Goal: Information Seeking & Learning: Learn about a topic

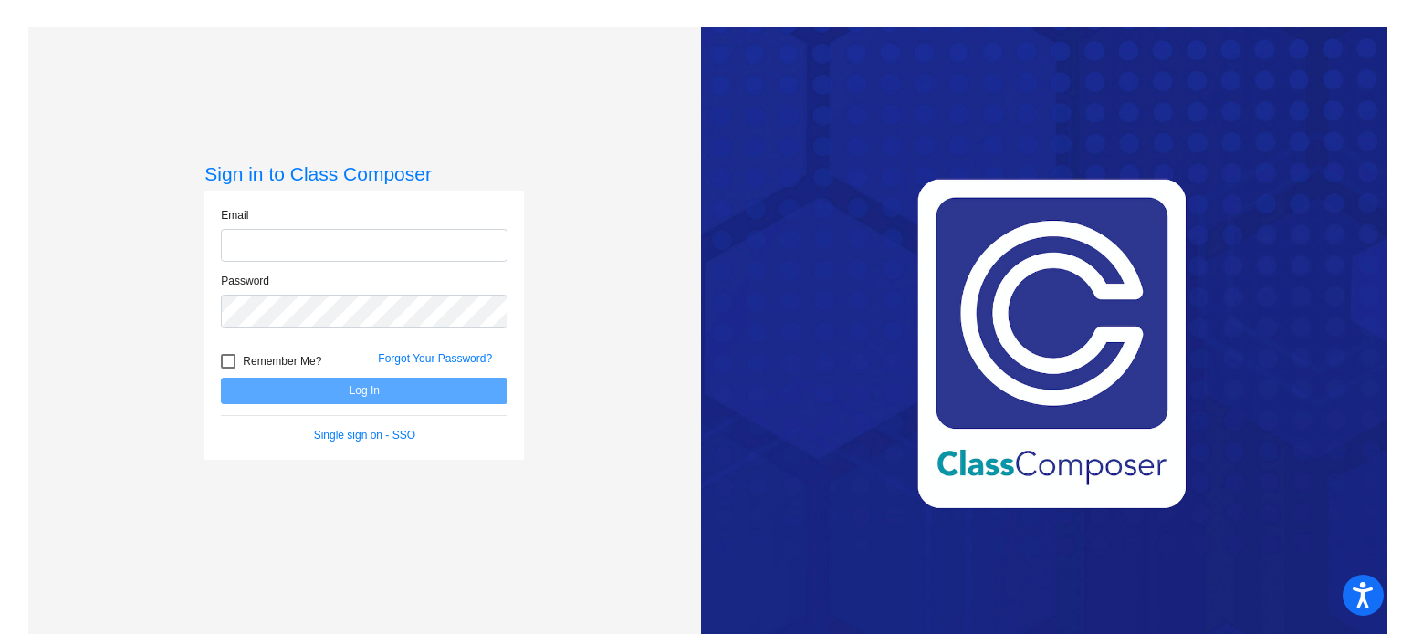
type input "[EMAIL_ADDRESS][DOMAIN_NAME]"
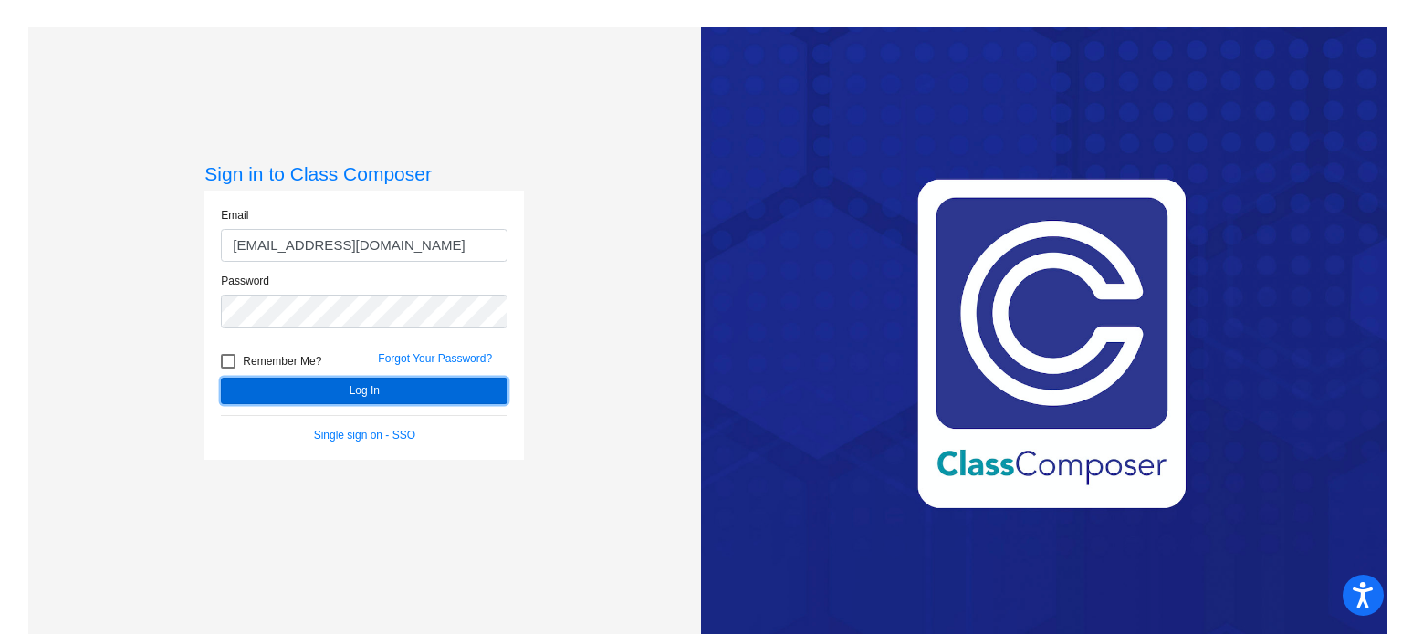
click at [267, 384] on button "Log In" at bounding box center [364, 391] width 287 height 26
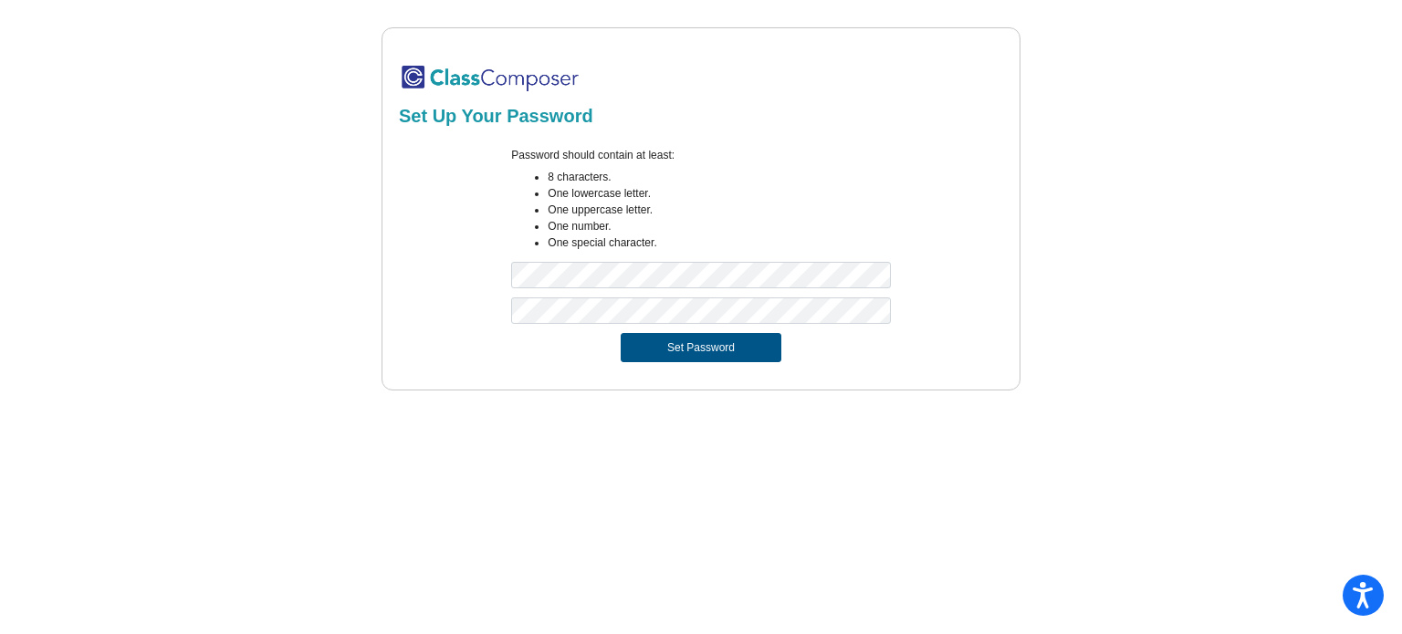
click at [689, 357] on button "Set Password" at bounding box center [701, 347] width 161 height 29
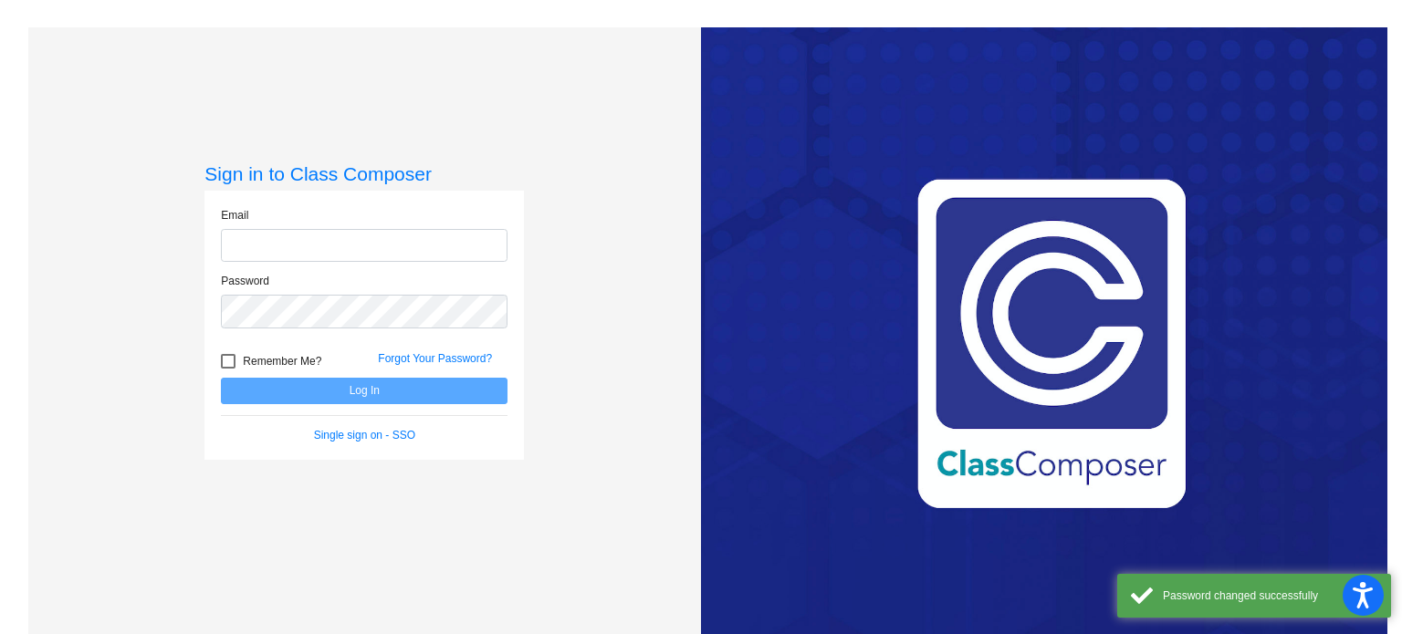
type input "[EMAIL_ADDRESS][DOMAIN_NAME]"
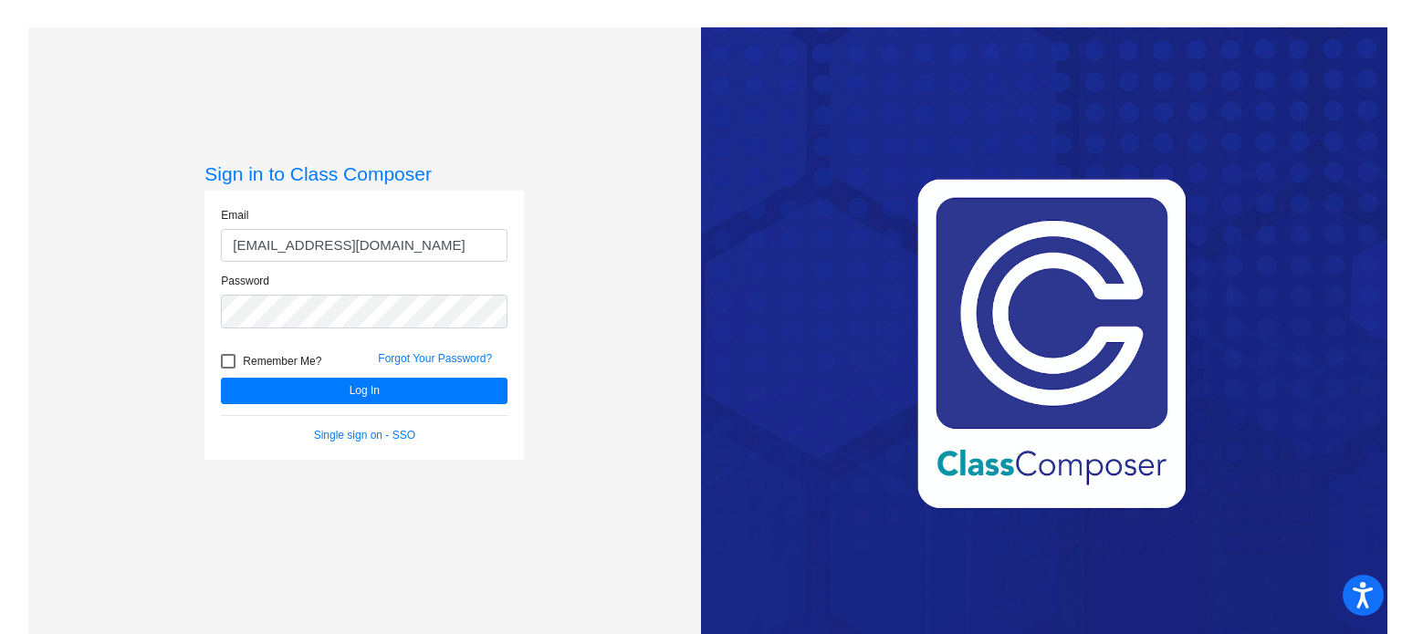
click at [221, 357] on div at bounding box center [228, 361] width 15 height 15
click at [227, 369] on input "Remember Me?" at bounding box center [227, 369] width 1 height 1
checkbox input "true"
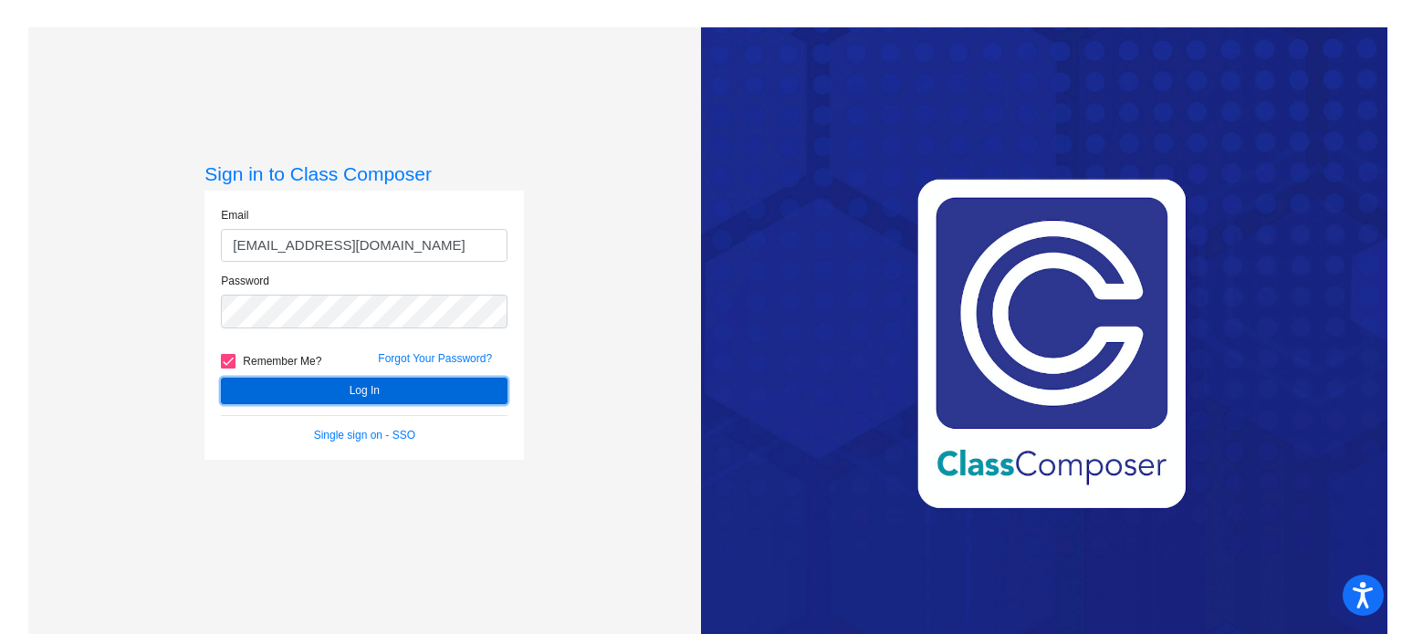
click at [266, 382] on button "Log In" at bounding box center [364, 391] width 287 height 26
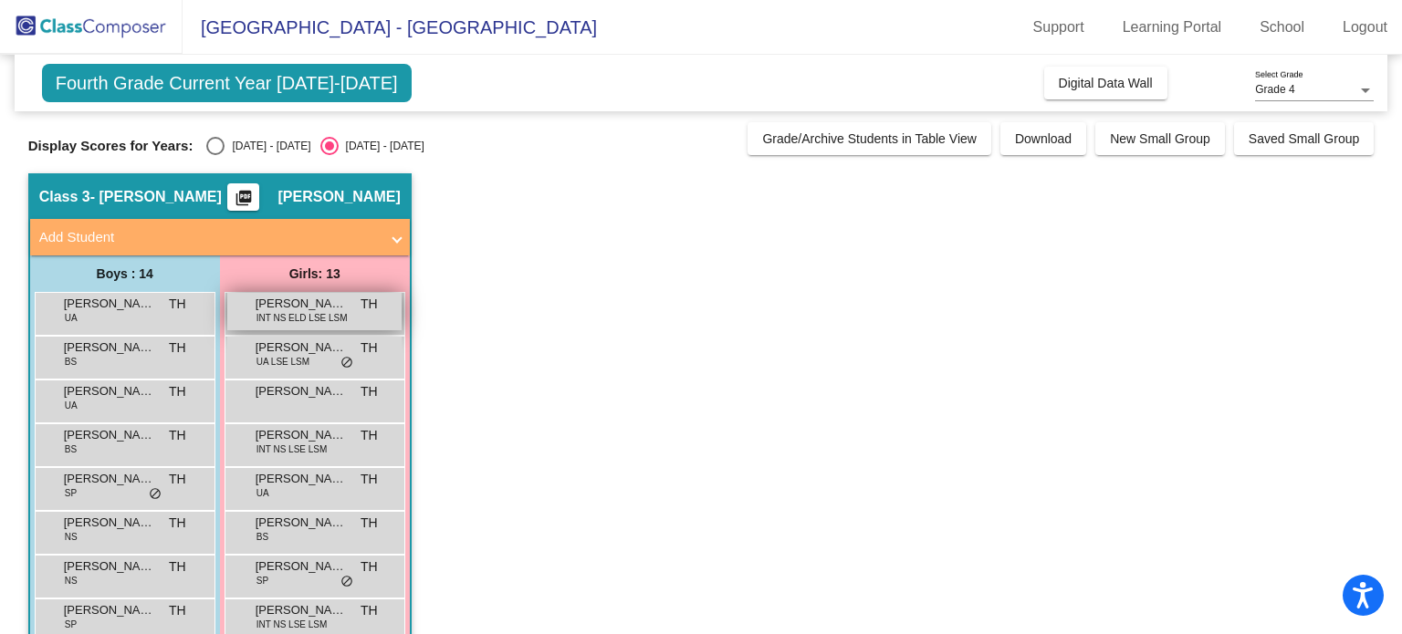
click at [309, 309] on span "Angel Biswa" at bounding box center [301, 304] width 91 height 18
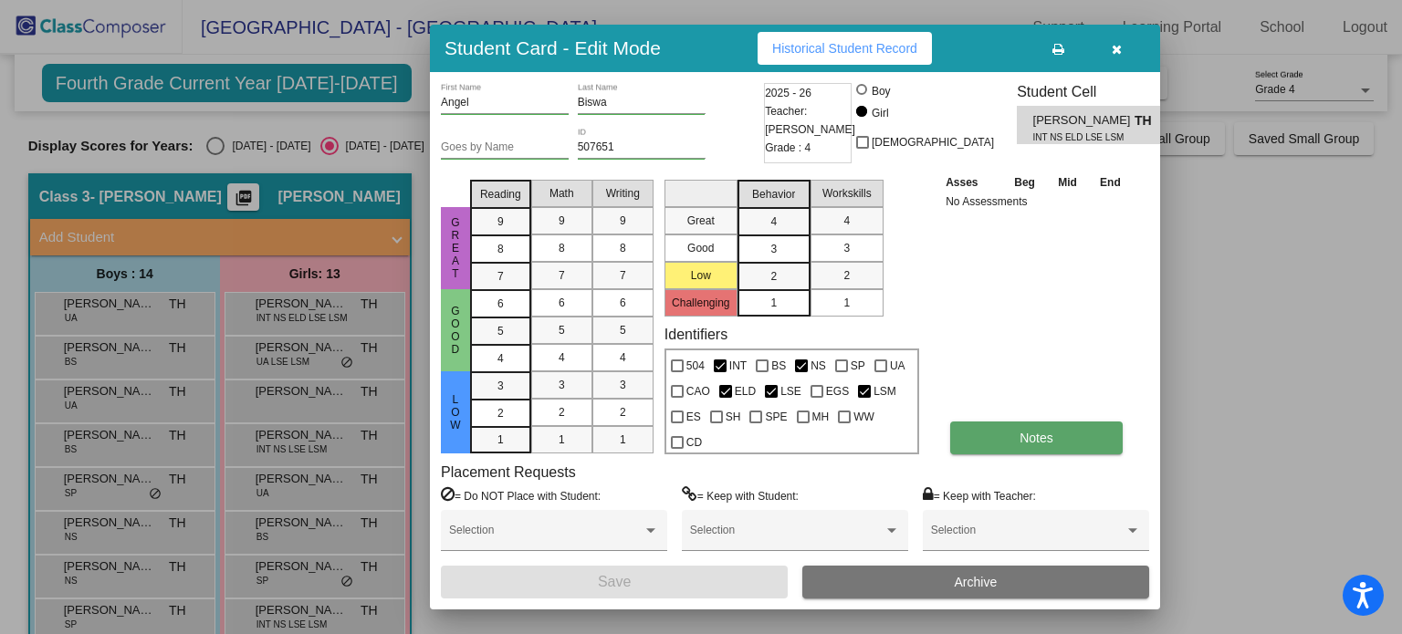
click at [1028, 440] on span "Notes" at bounding box center [1037, 438] width 34 height 15
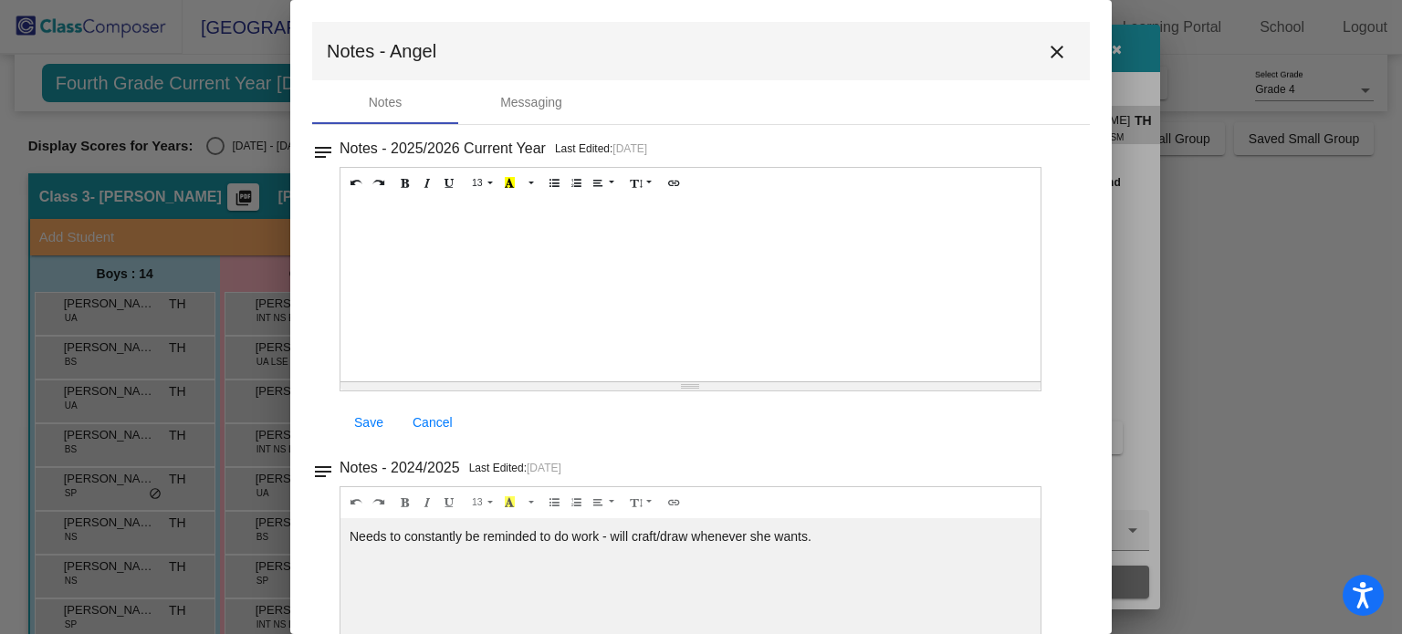
click at [1058, 47] on mat-icon "close" at bounding box center [1057, 52] width 22 height 22
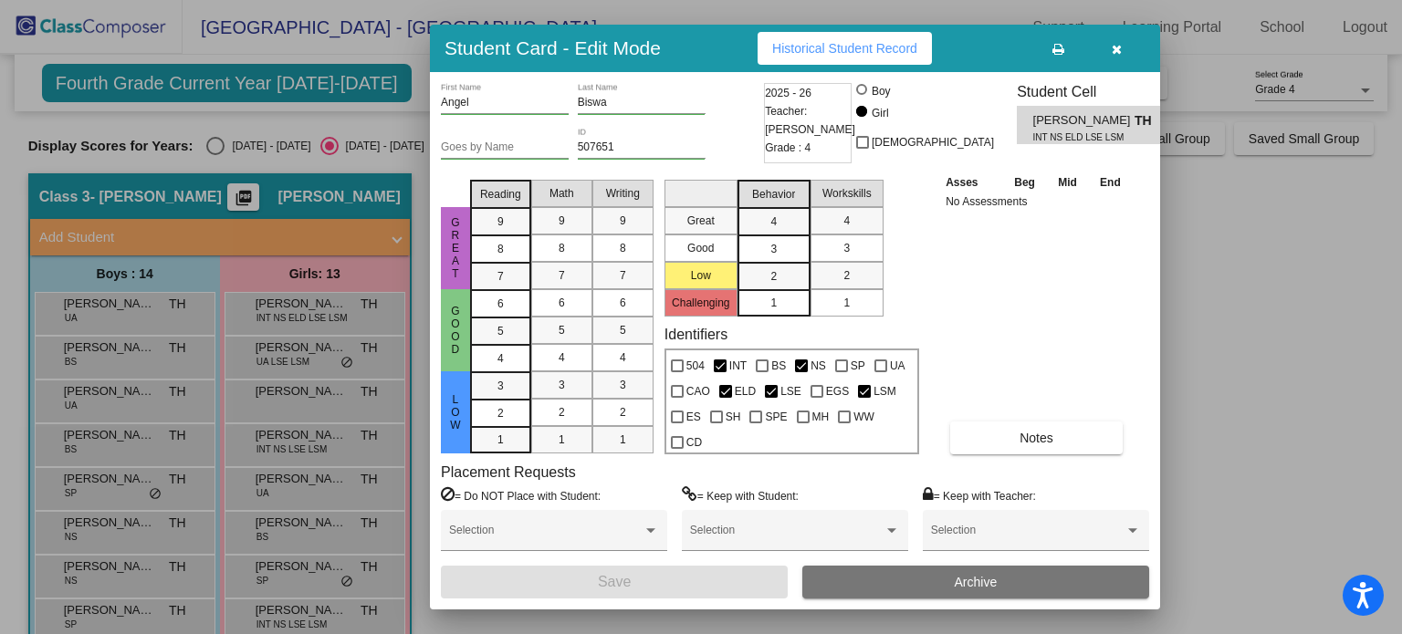
click at [1103, 47] on button "button" at bounding box center [1116, 48] width 58 height 33
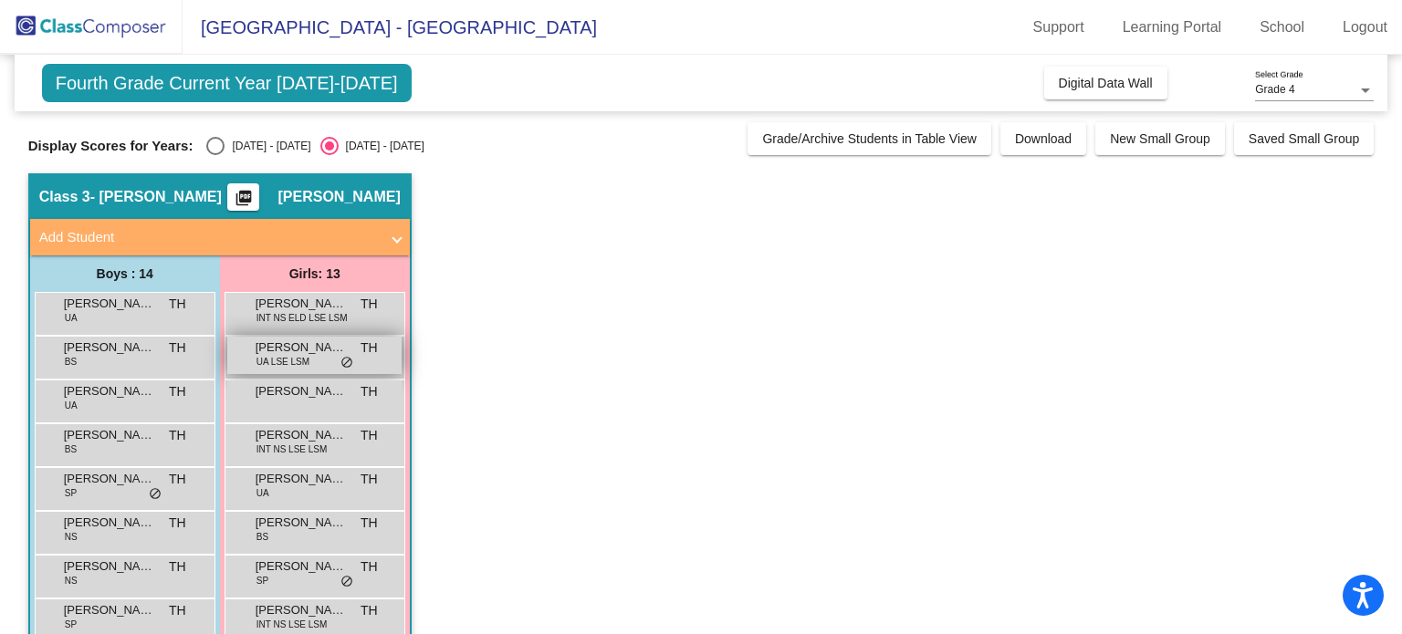
click at [288, 357] on span "UA LSE LSM" at bounding box center [283, 362] width 53 height 14
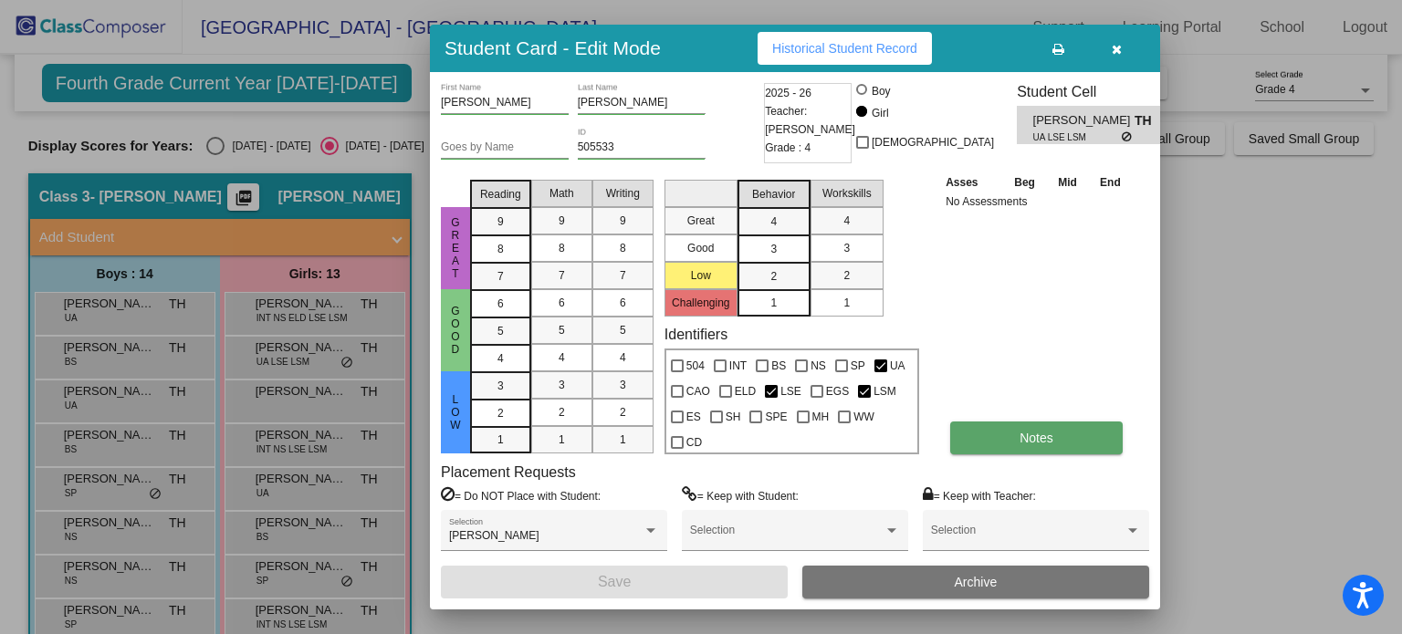
click at [1022, 439] on span "Notes" at bounding box center [1037, 438] width 34 height 15
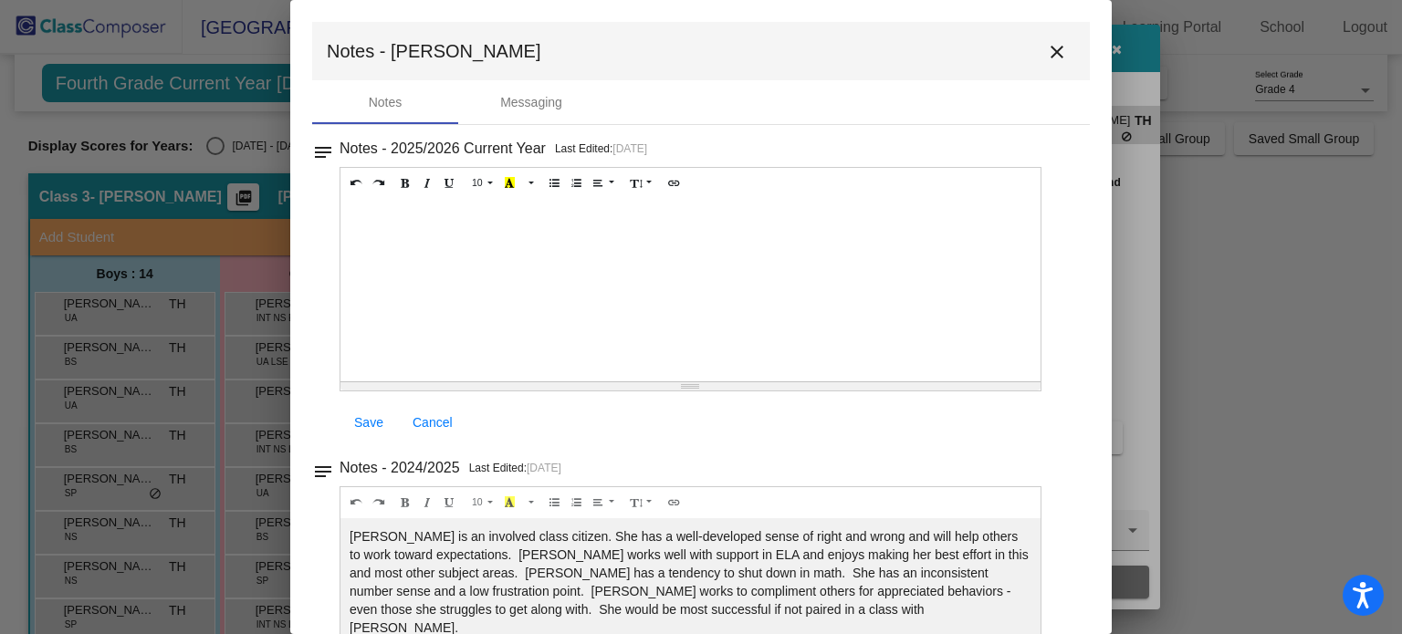
click at [1056, 59] on mat-icon "close" at bounding box center [1057, 52] width 22 height 22
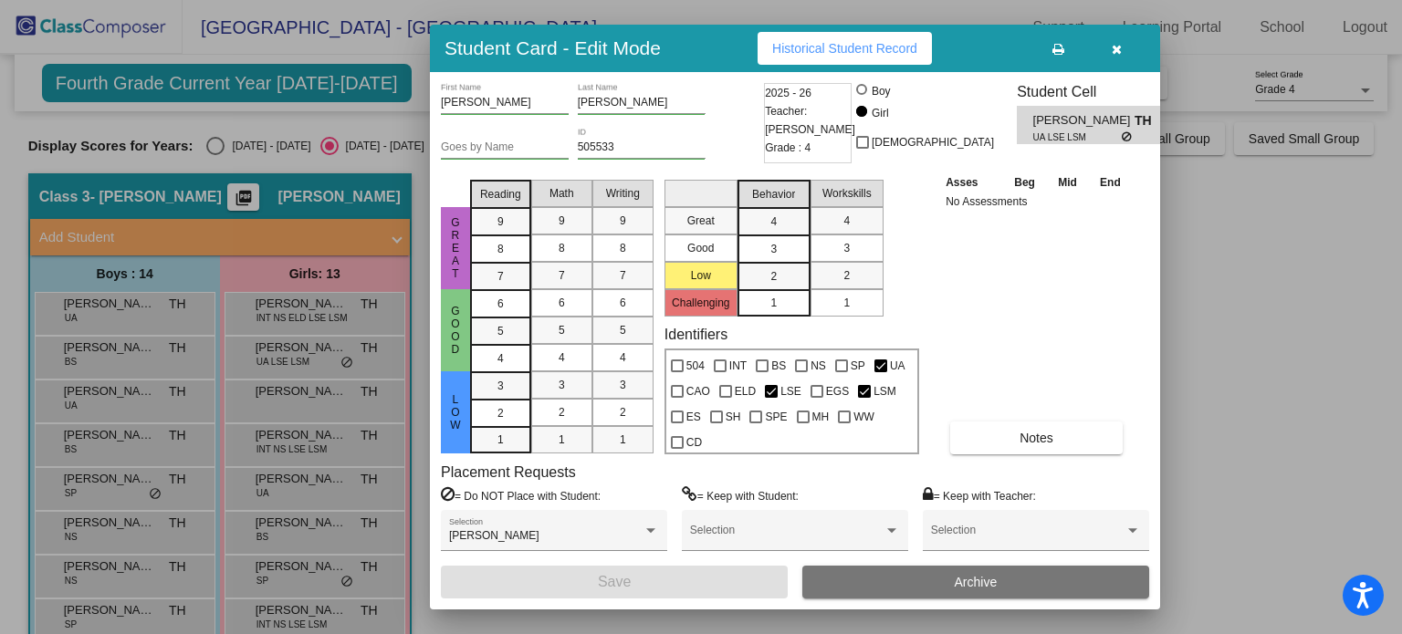
click at [1120, 53] on icon "button" at bounding box center [1117, 49] width 10 height 13
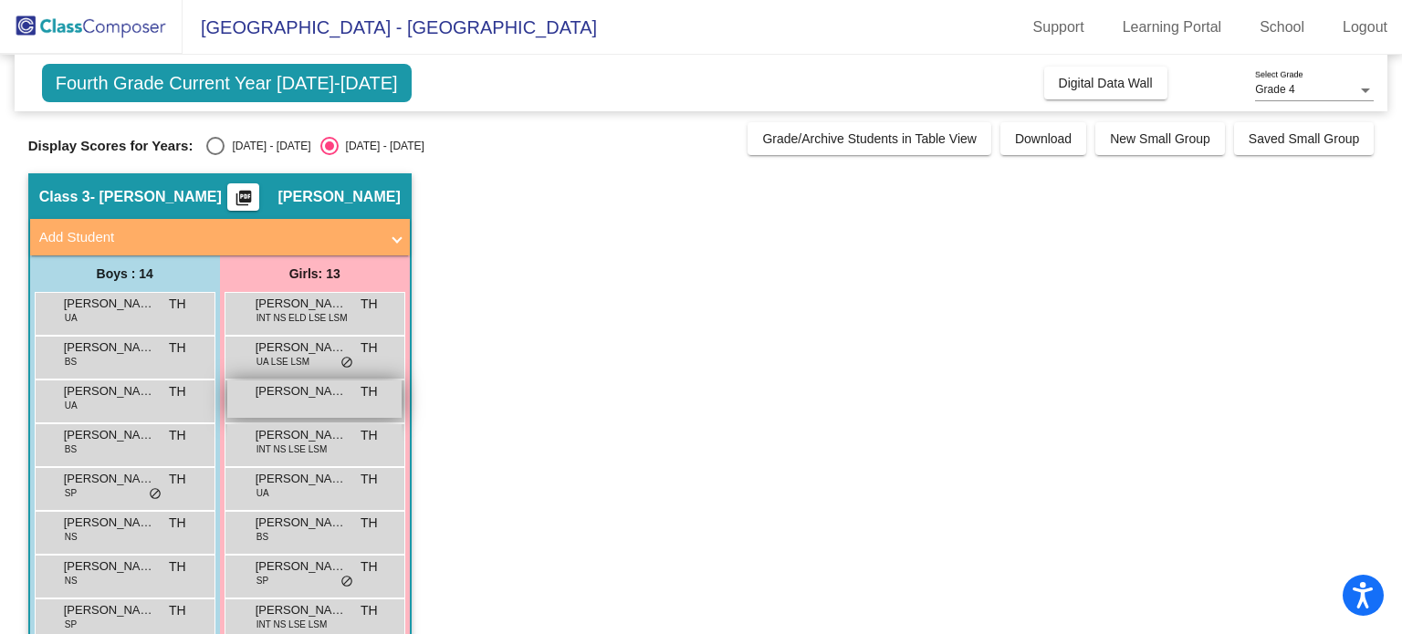
click at [277, 400] on div "Charlie Caraker TH lock do_not_disturb_alt" at bounding box center [314, 399] width 174 height 37
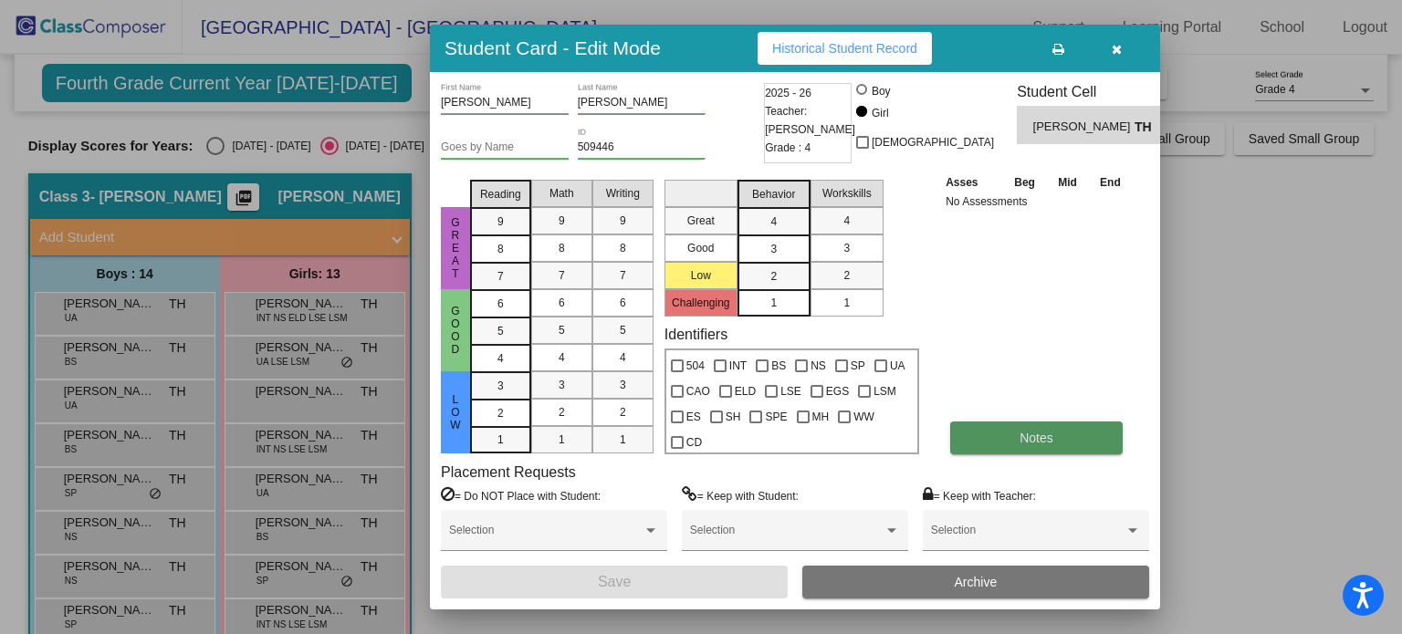
click at [968, 430] on button "Notes" at bounding box center [1036, 438] width 173 height 33
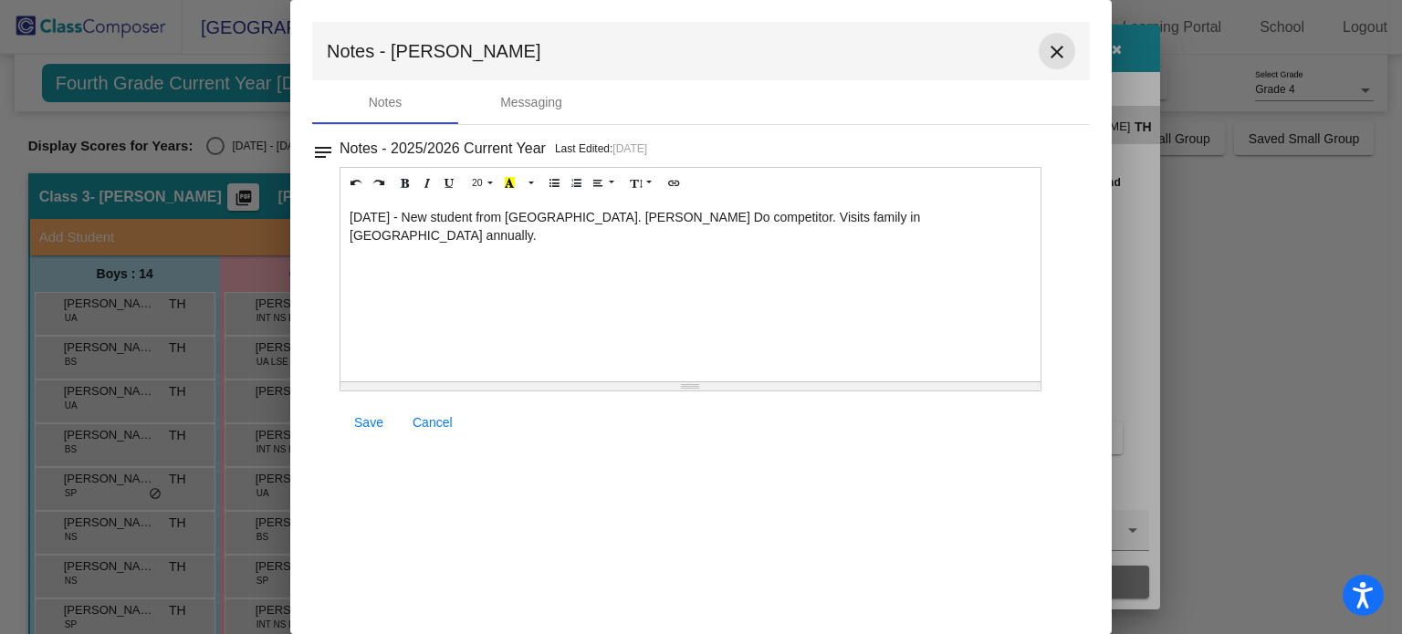
click at [1060, 55] on mat-icon "close" at bounding box center [1057, 52] width 22 height 22
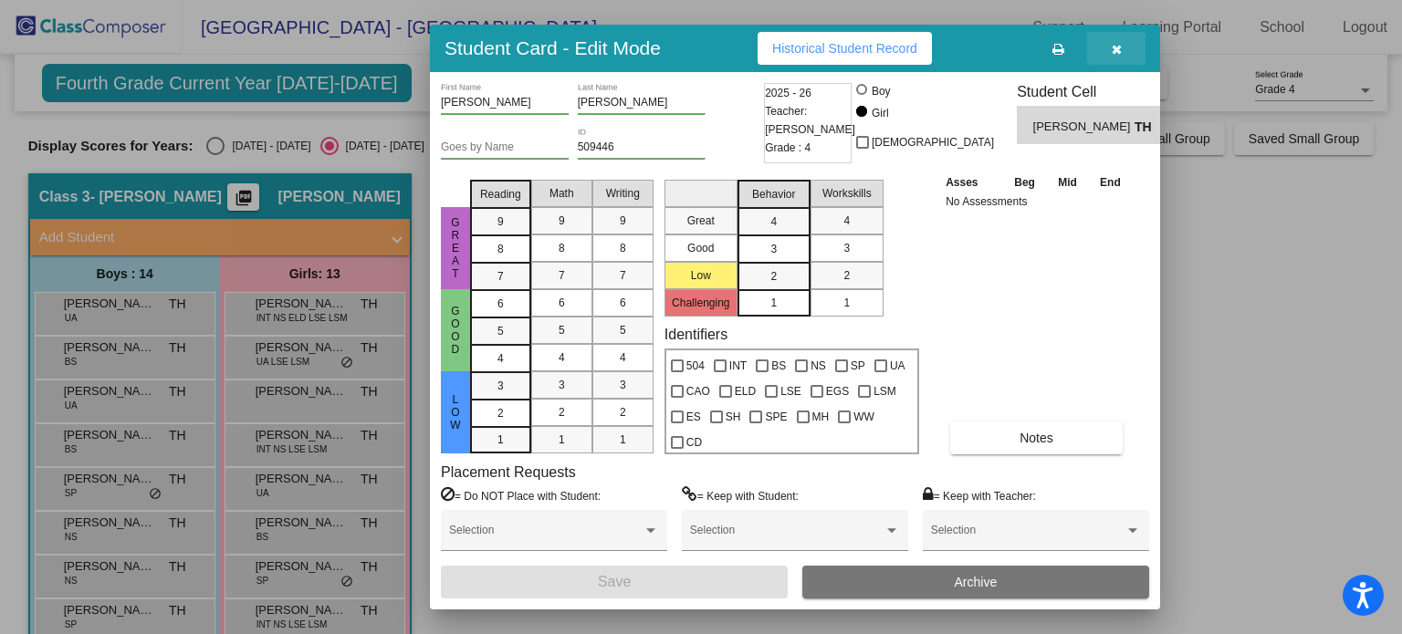
click at [1126, 53] on button "button" at bounding box center [1116, 48] width 58 height 33
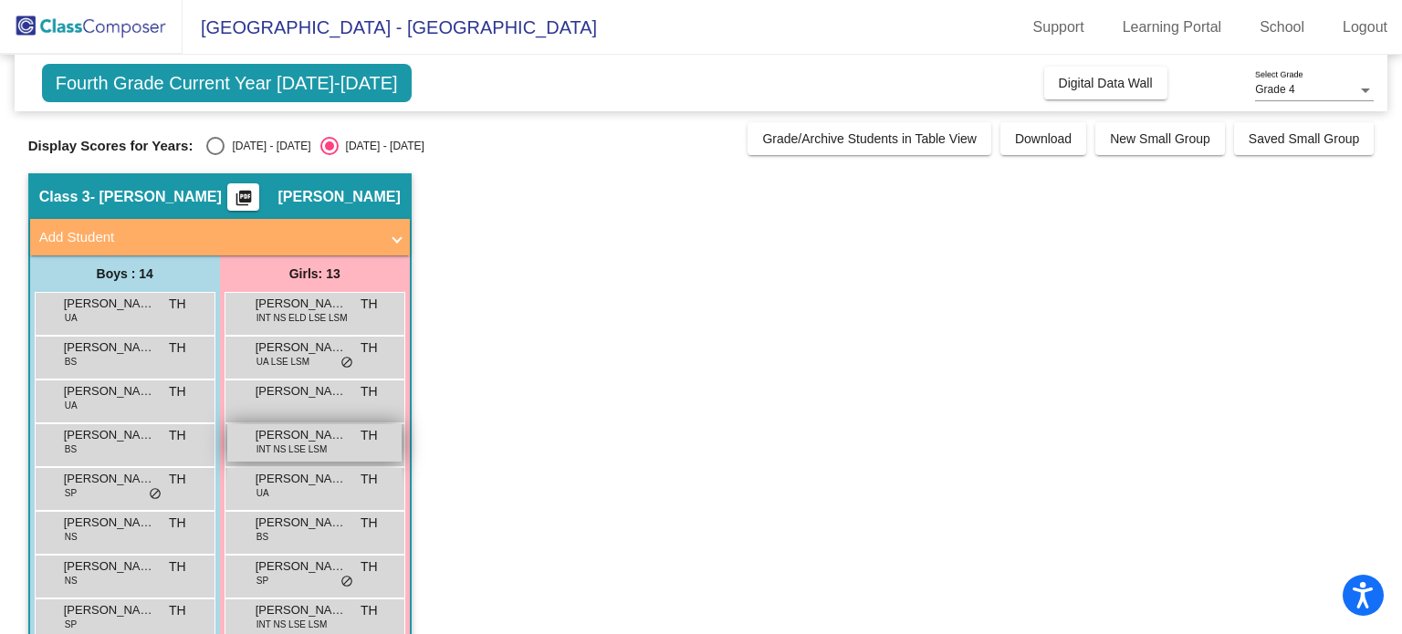
click at [257, 440] on span "Daniella Ngoma" at bounding box center [301, 435] width 91 height 18
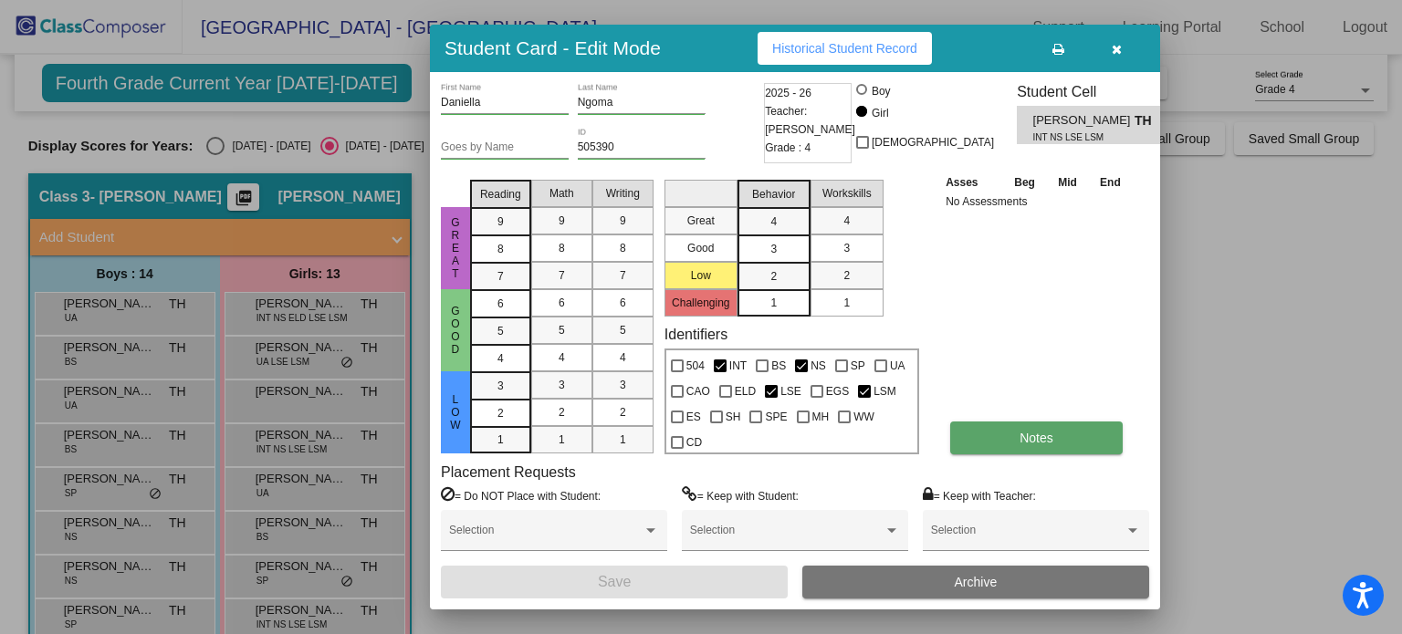
click at [1041, 442] on span "Notes" at bounding box center [1037, 438] width 34 height 15
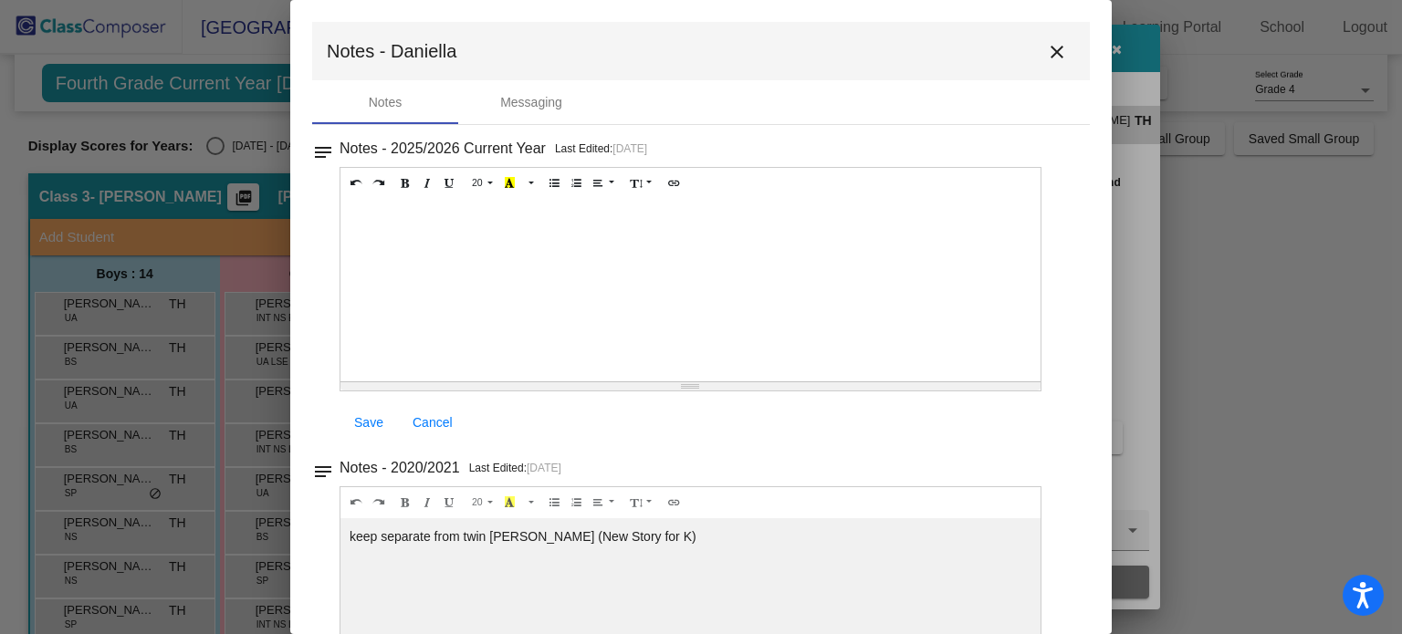
click at [1047, 50] on mat-icon "close" at bounding box center [1057, 52] width 22 height 22
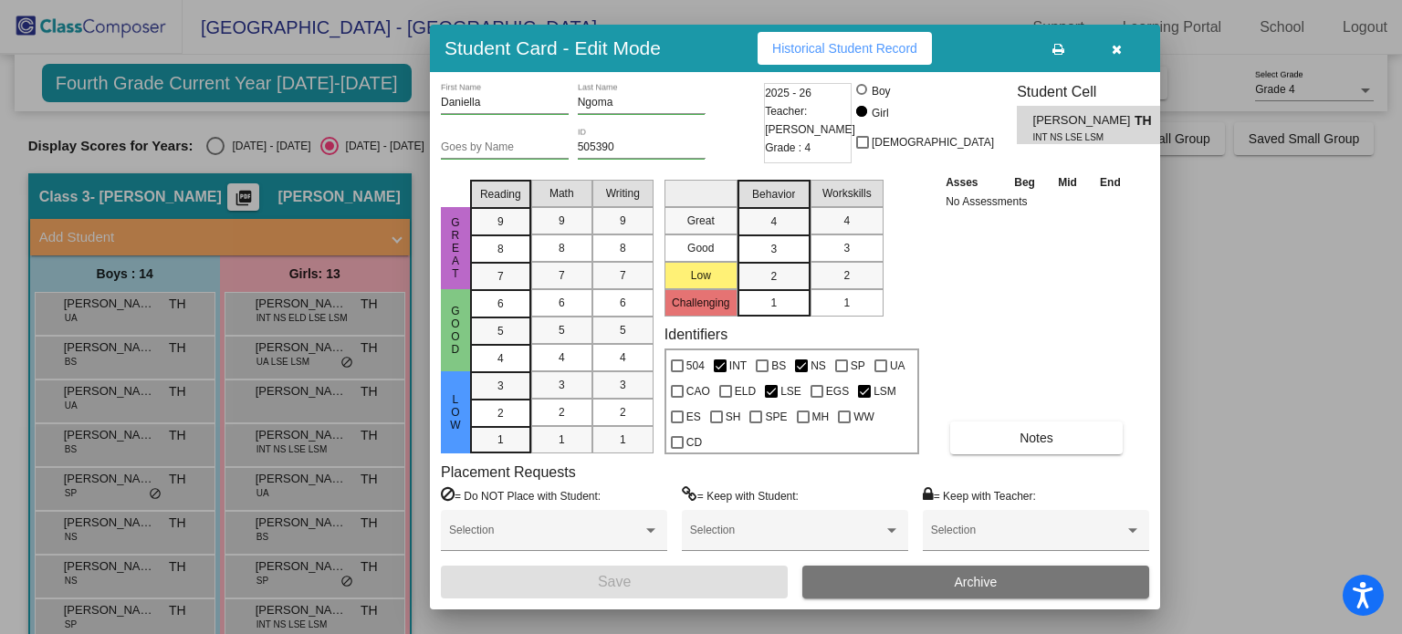
click at [1114, 54] on icon "button" at bounding box center [1117, 49] width 10 height 13
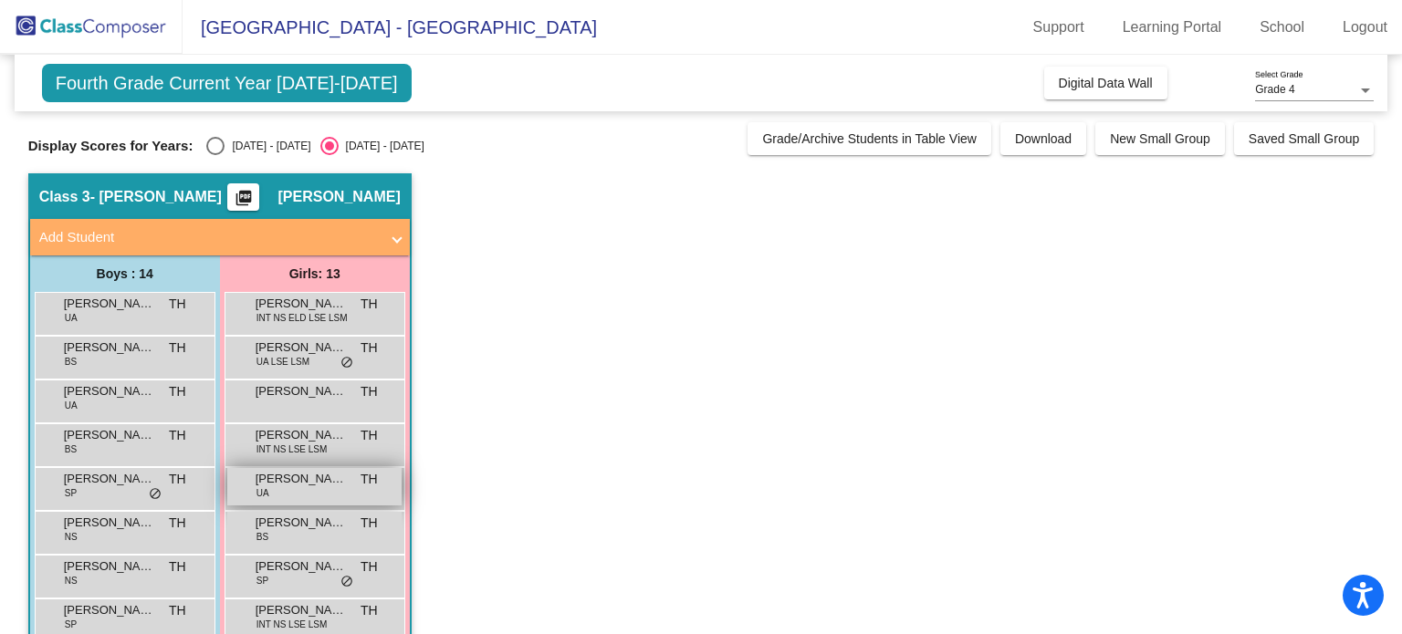
click at [292, 492] on div "Eden Mason UA TH lock do_not_disturb_alt" at bounding box center [314, 486] width 174 height 37
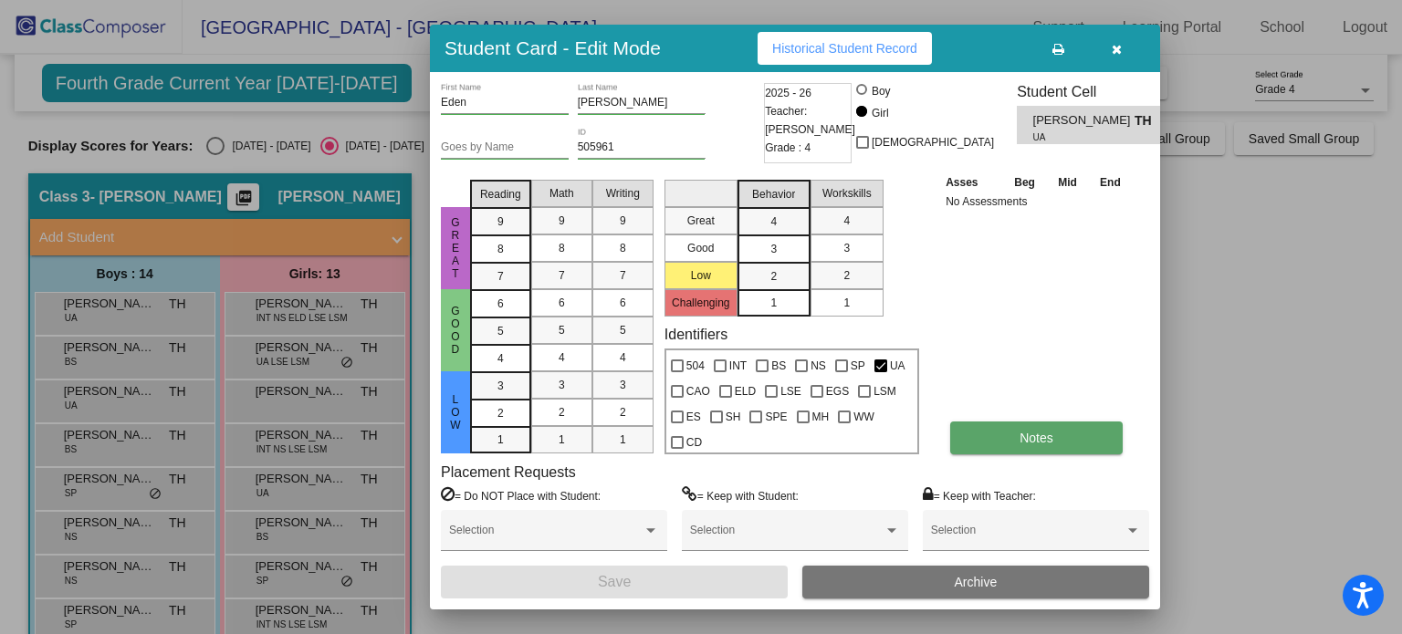
click at [1004, 437] on button "Notes" at bounding box center [1036, 438] width 173 height 33
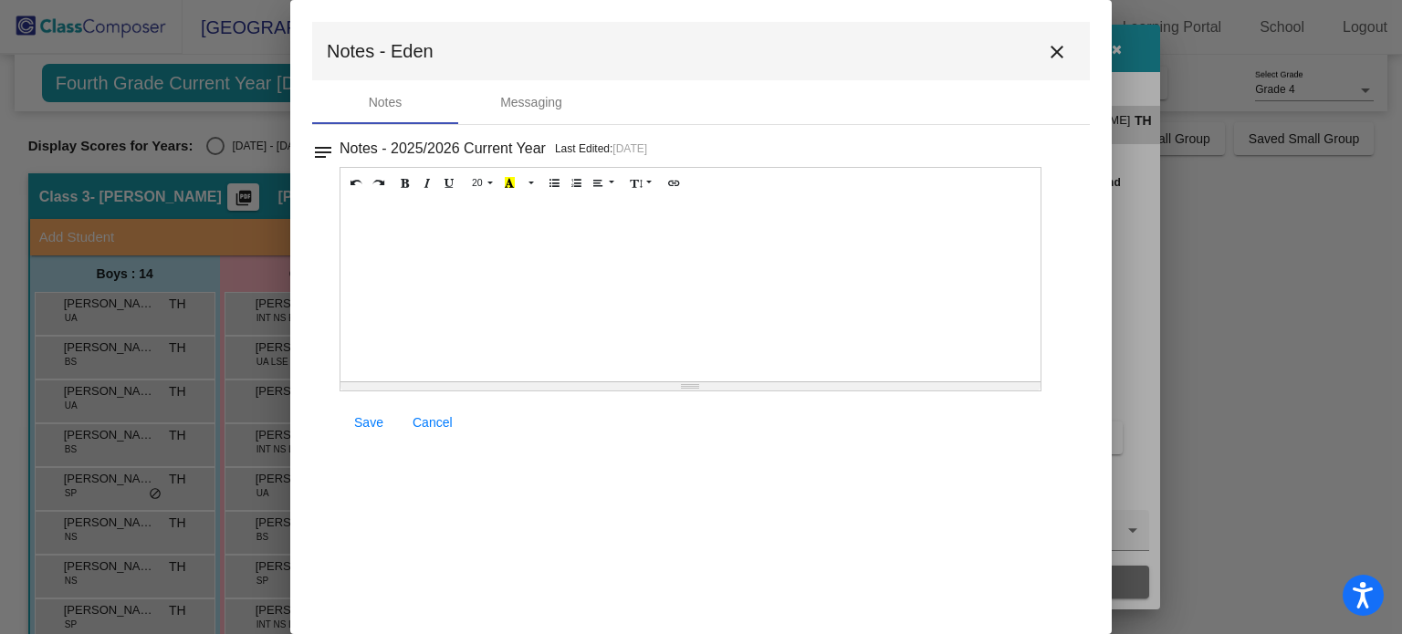
click at [1063, 48] on mat-icon "close" at bounding box center [1057, 52] width 22 height 22
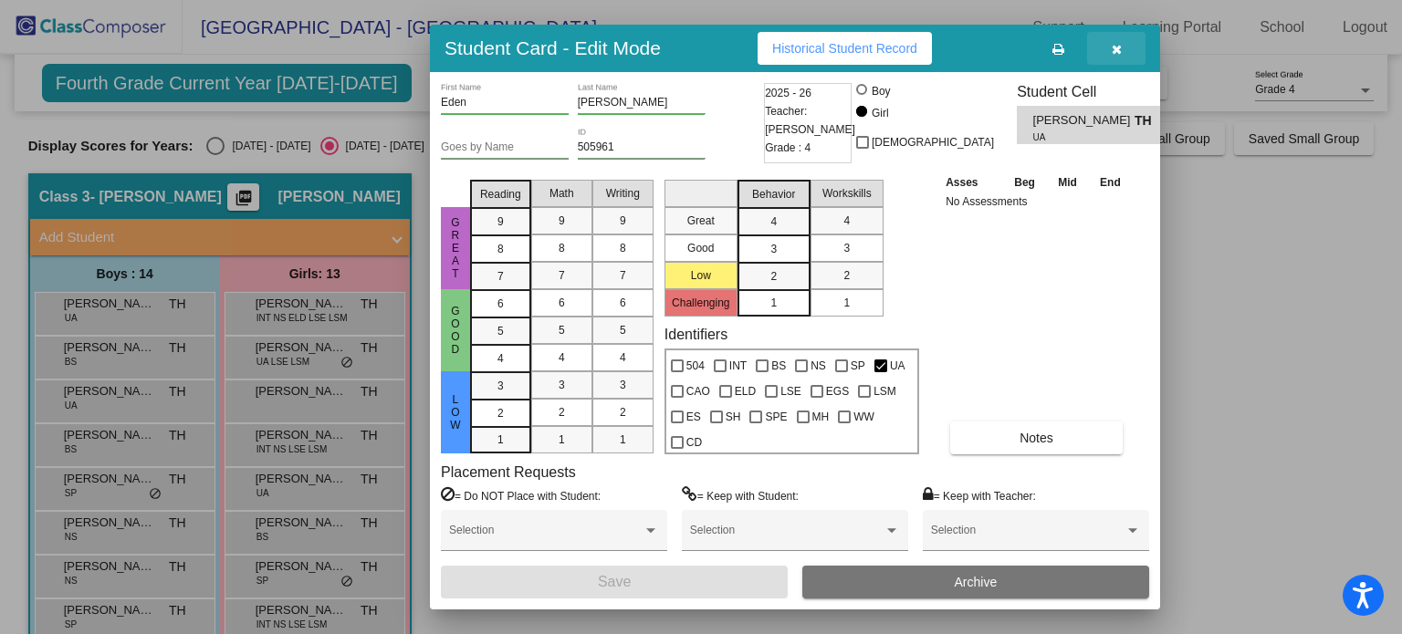
click at [1121, 50] on icon "button" at bounding box center [1117, 49] width 10 height 13
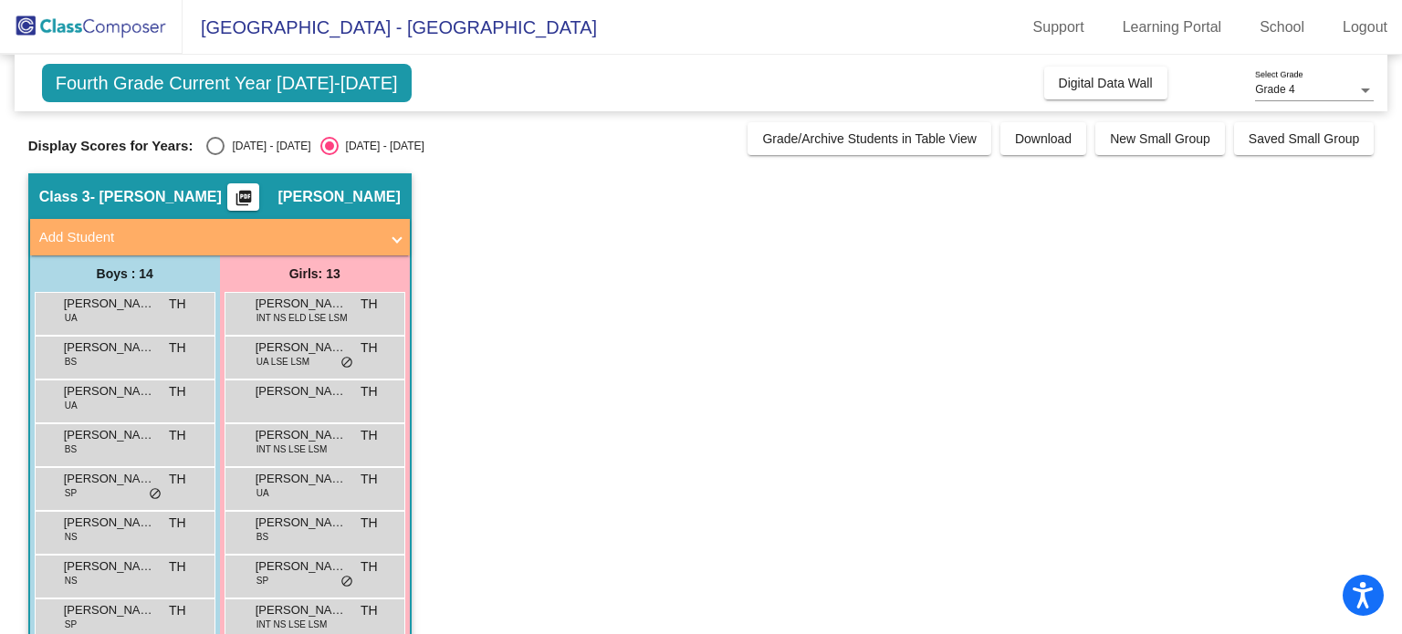
scroll to position [183, 0]
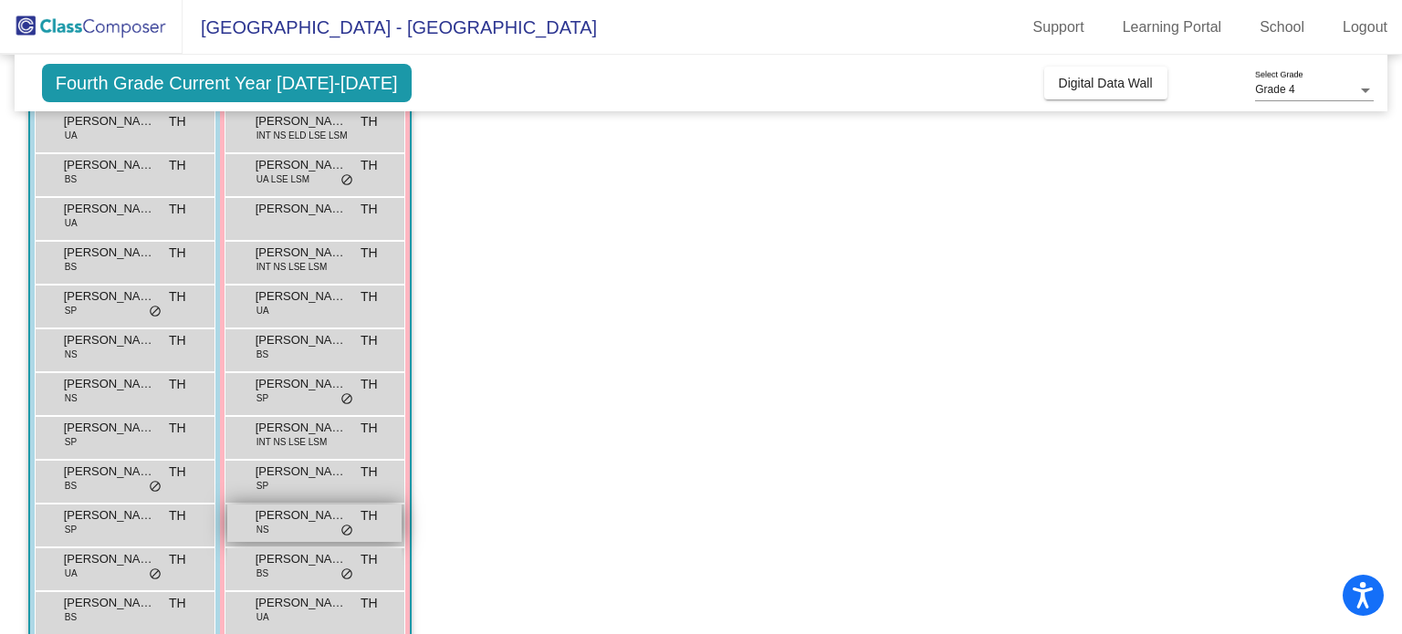
click at [292, 529] on div "Milan Walker NS TH lock do_not_disturb_alt" at bounding box center [314, 523] width 174 height 37
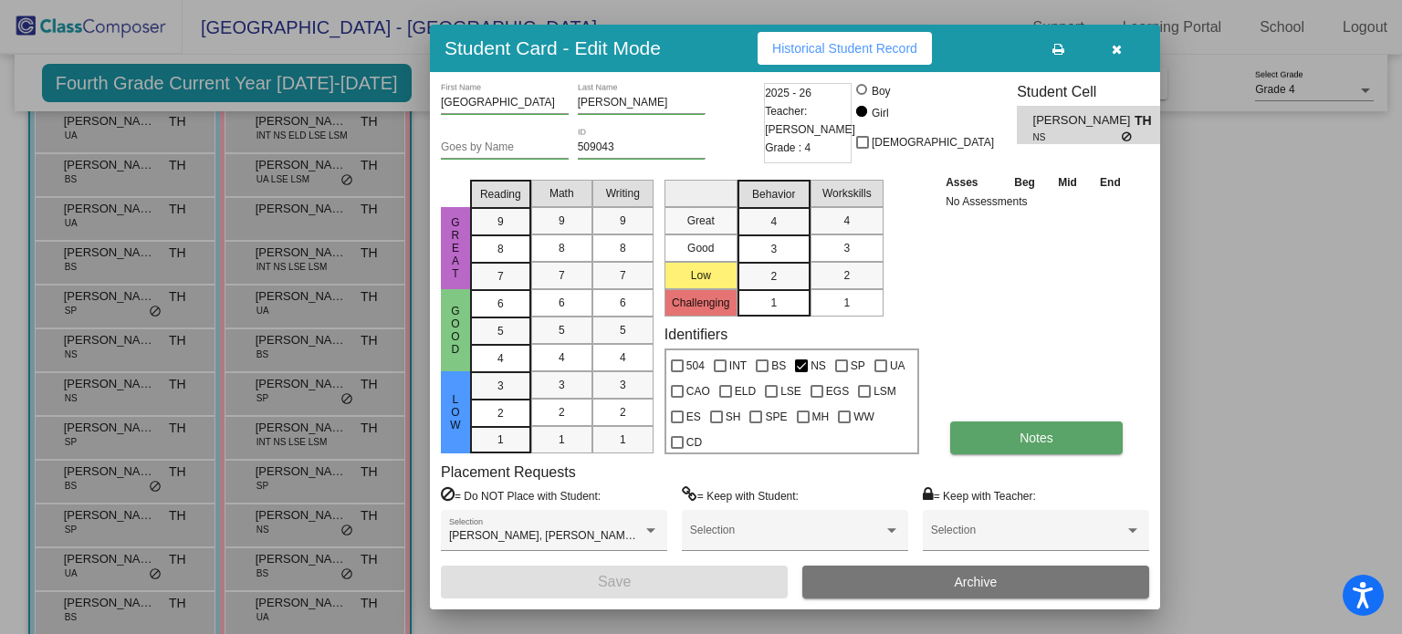
click at [1019, 438] on button "Notes" at bounding box center [1036, 438] width 173 height 33
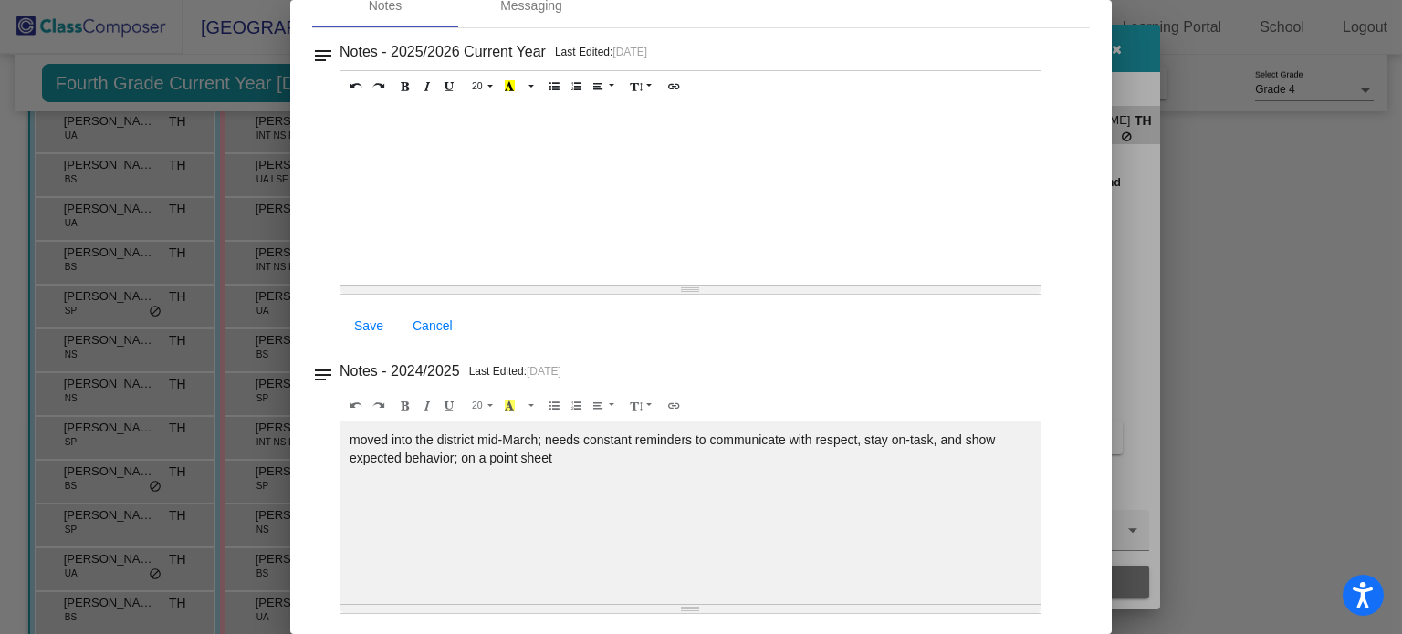
scroll to position [0, 0]
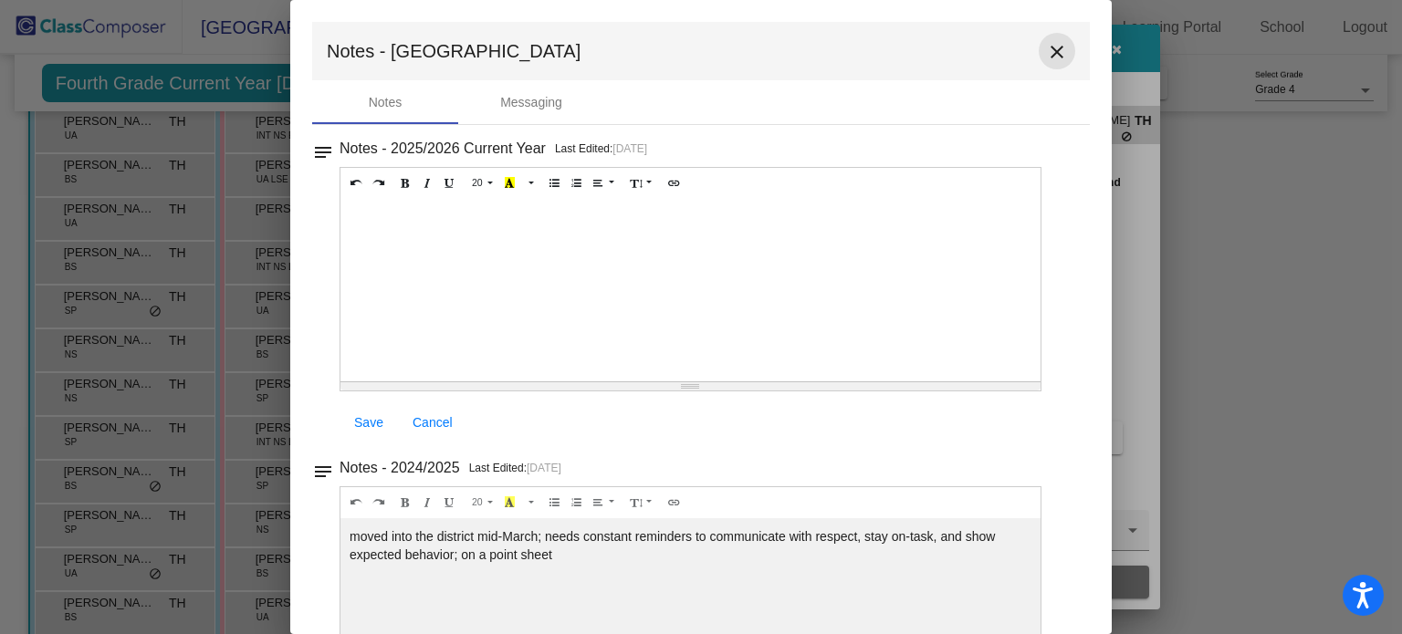
click at [1046, 50] on mat-icon "close" at bounding box center [1057, 52] width 22 height 22
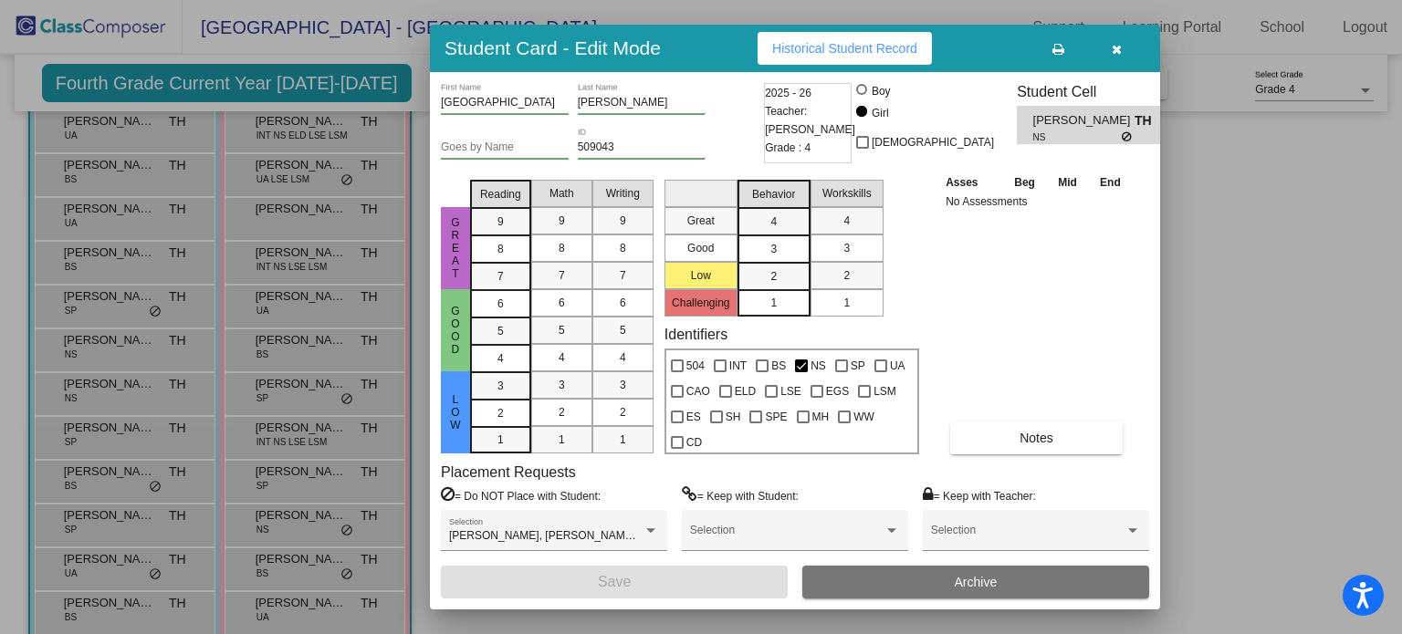
click at [1117, 47] on icon "button" at bounding box center [1117, 49] width 10 height 13
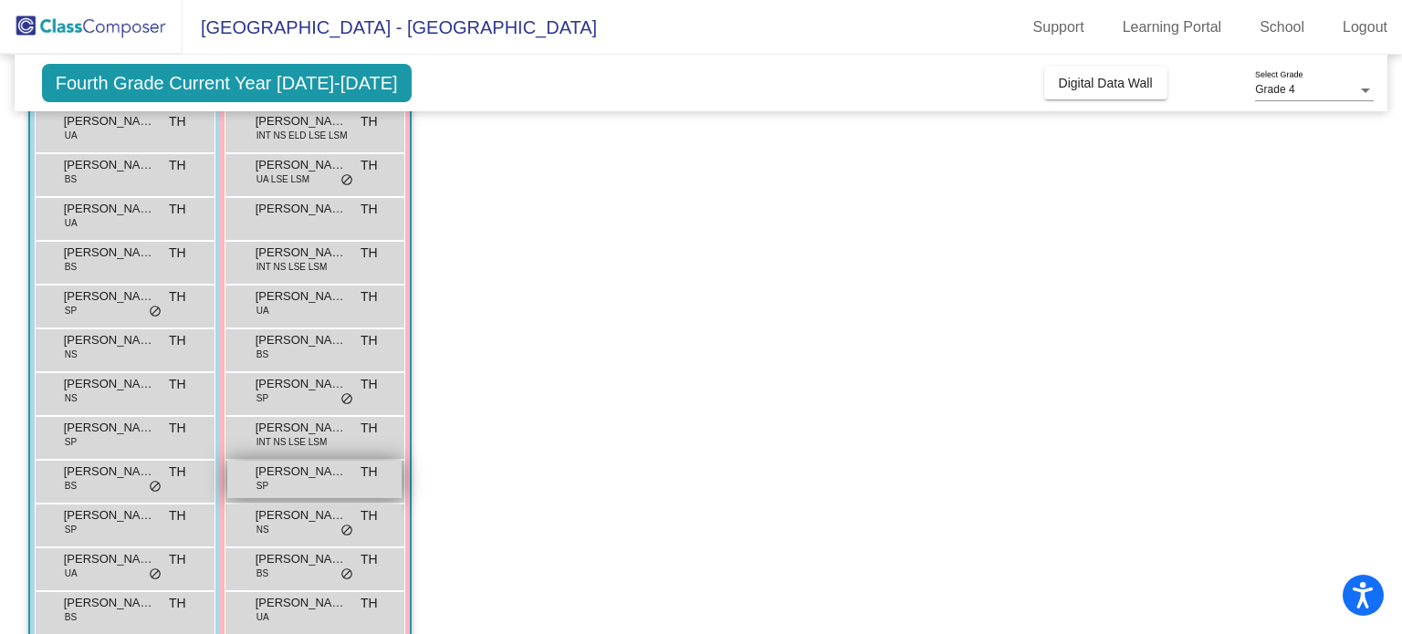
click at [280, 479] on span "Lily Homsher" at bounding box center [301, 472] width 91 height 18
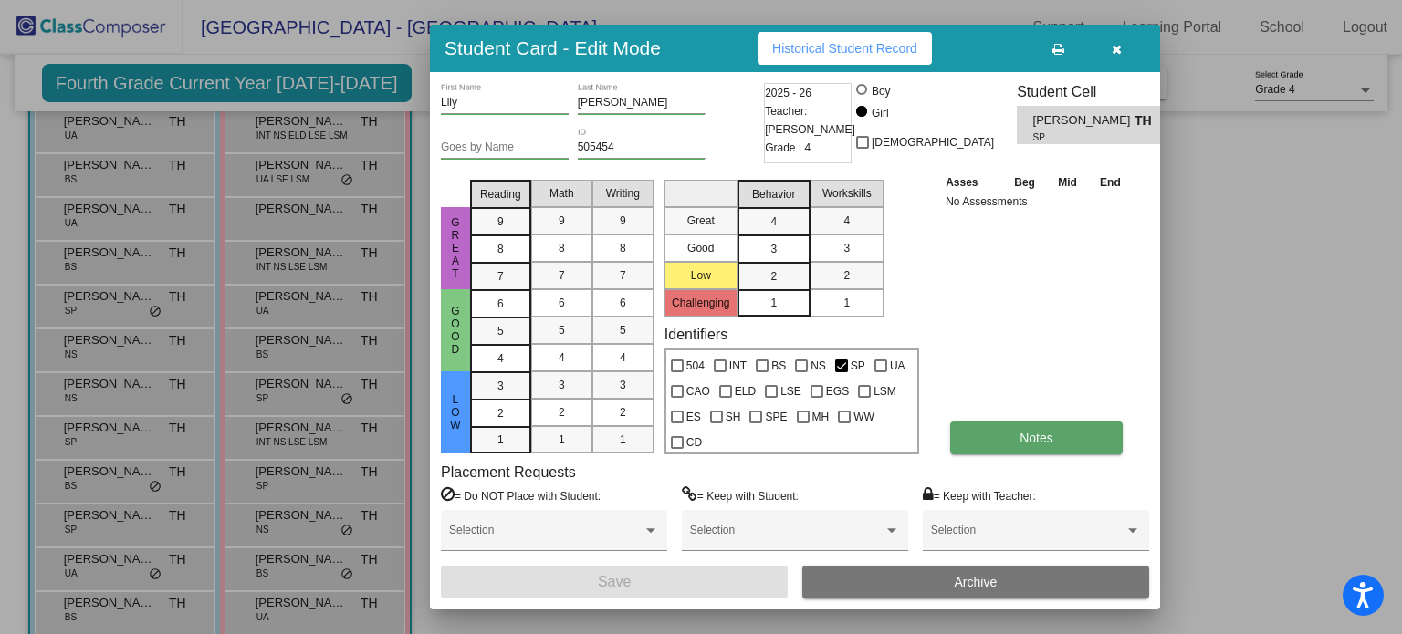
click at [996, 435] on button "Notes" at bounding box center [1036, 438] width 173 height 33
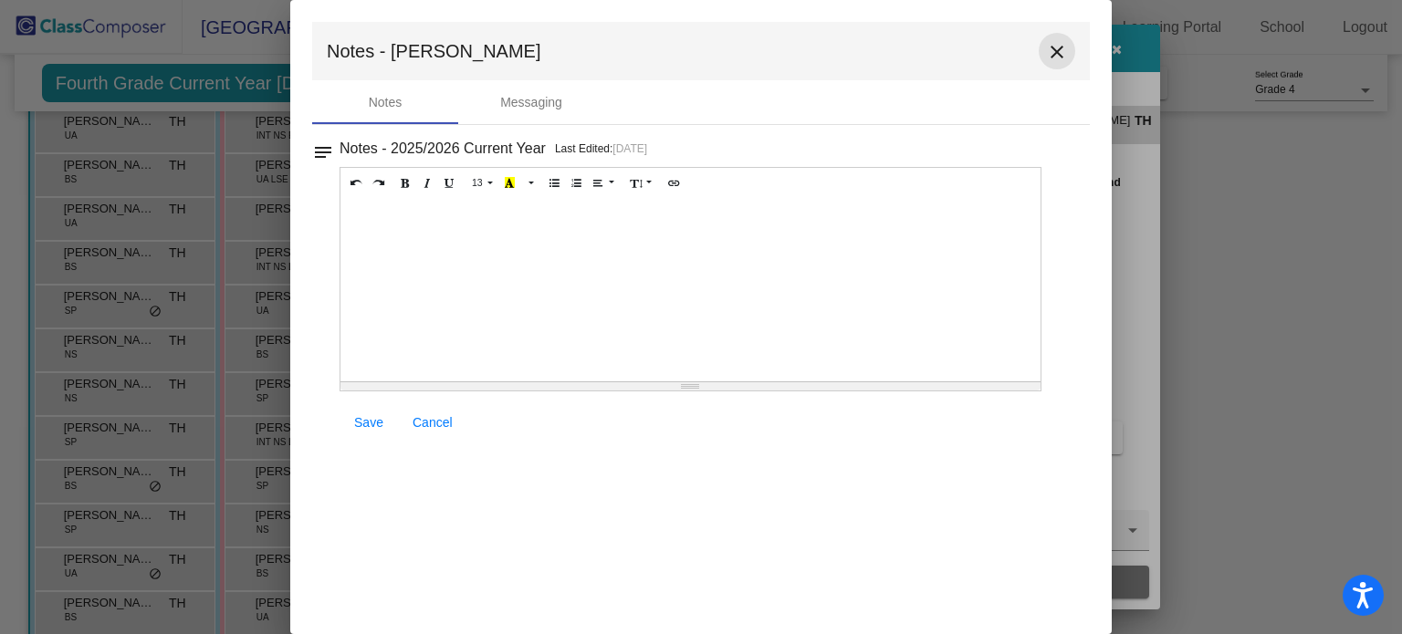
click at [1053, 45] on mat-icon "close" at bounding box center [1057, 52] width 22 height 22
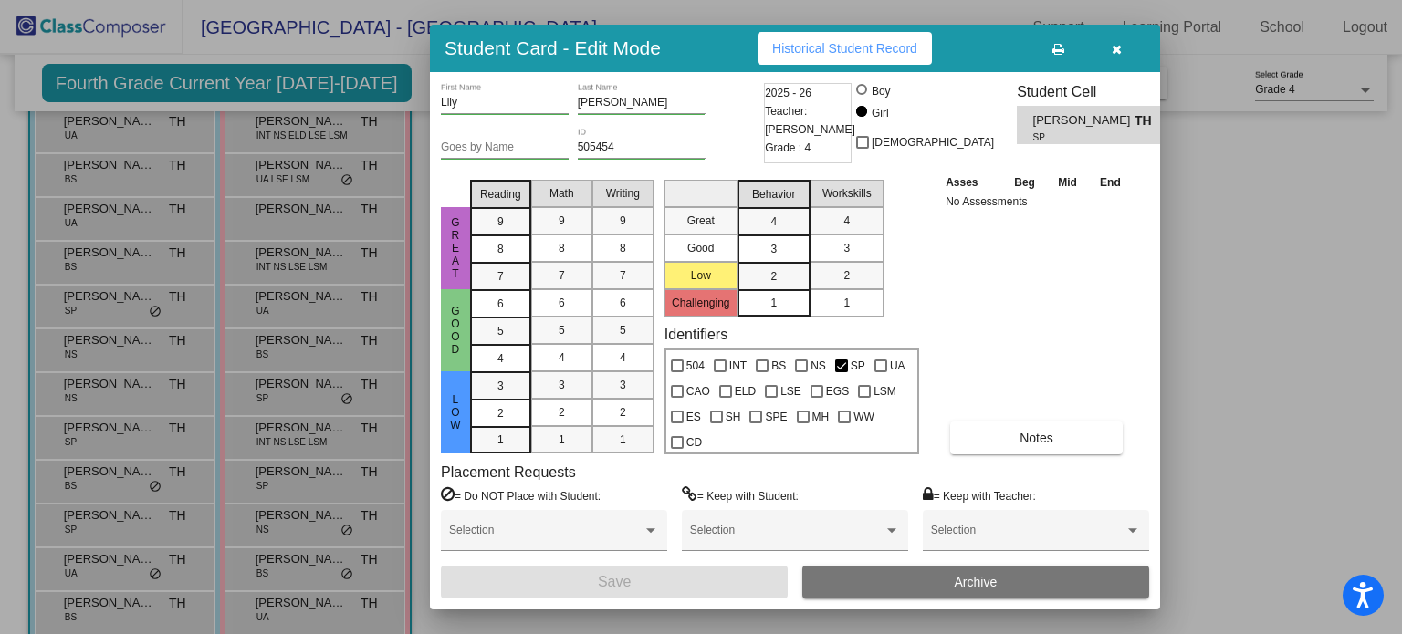
click at [1129, 47] on button "button" at bounding box center [1116, 48] width 58 height 33
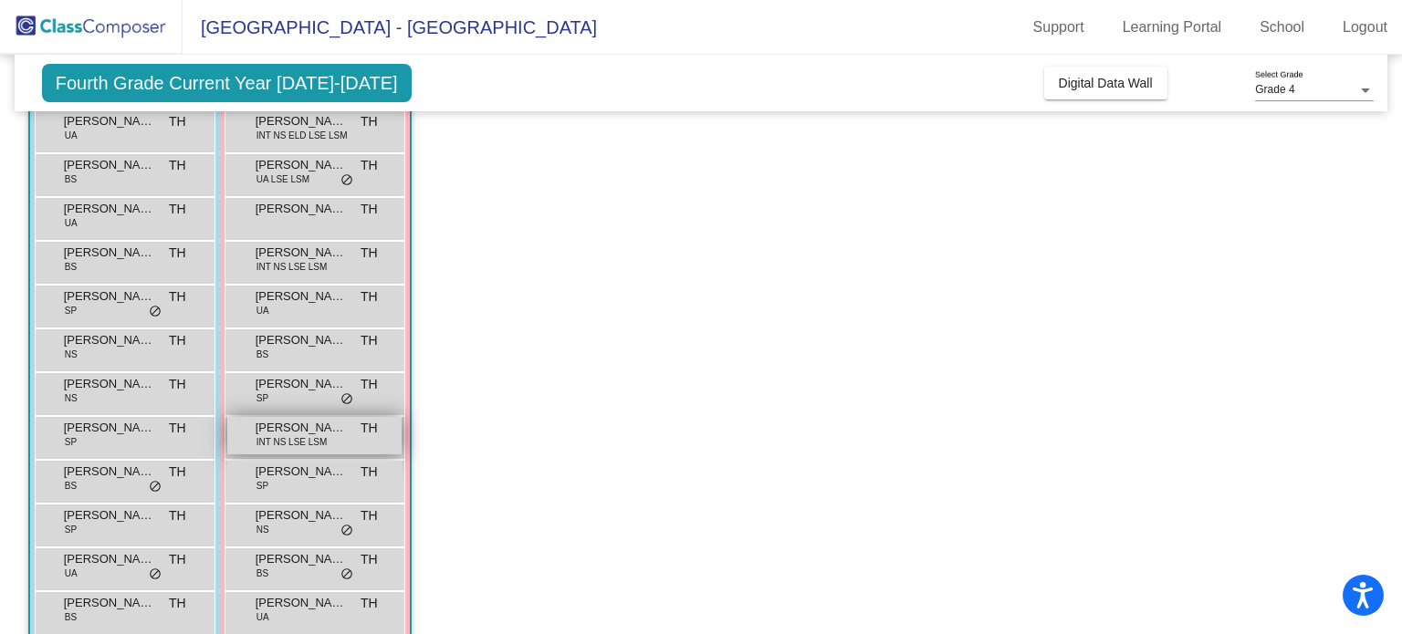
click at [290, 441] on span "INT NS LSE LSM" at bounding box center [292, 442] width 71 height 14
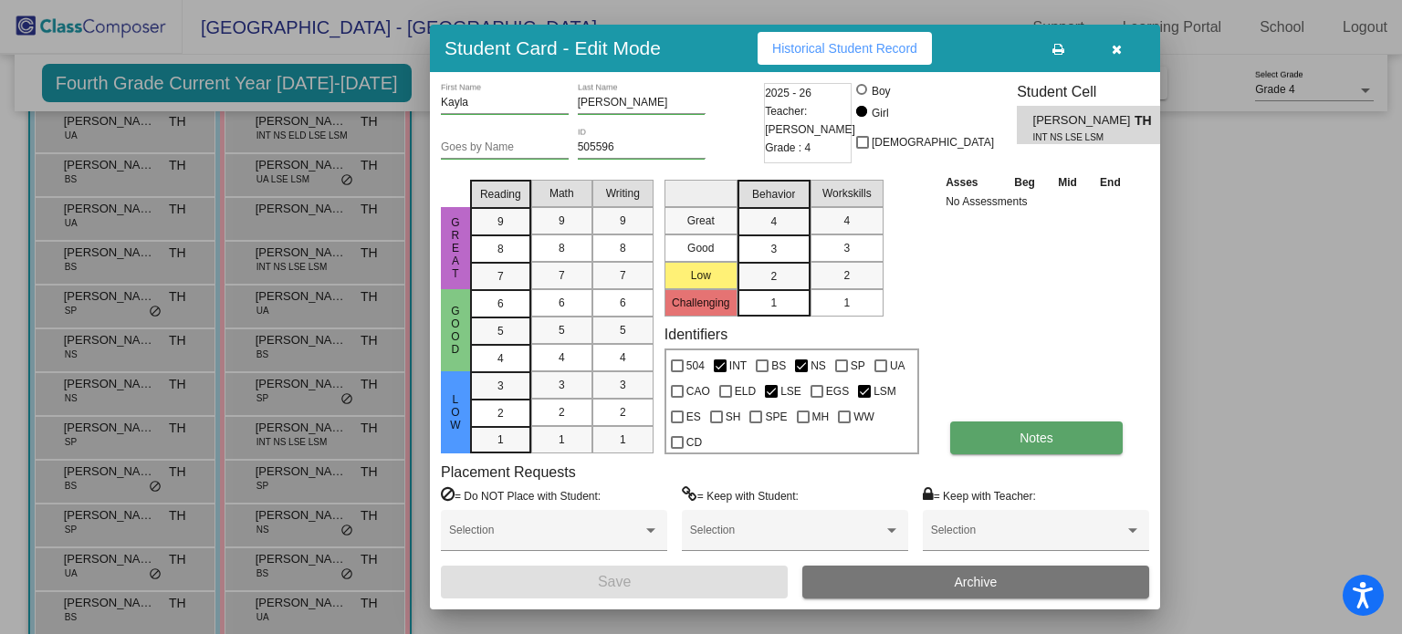
click at [1030, 438] on span "Notes" at bounding box center [1037, 438] width 34 height 15
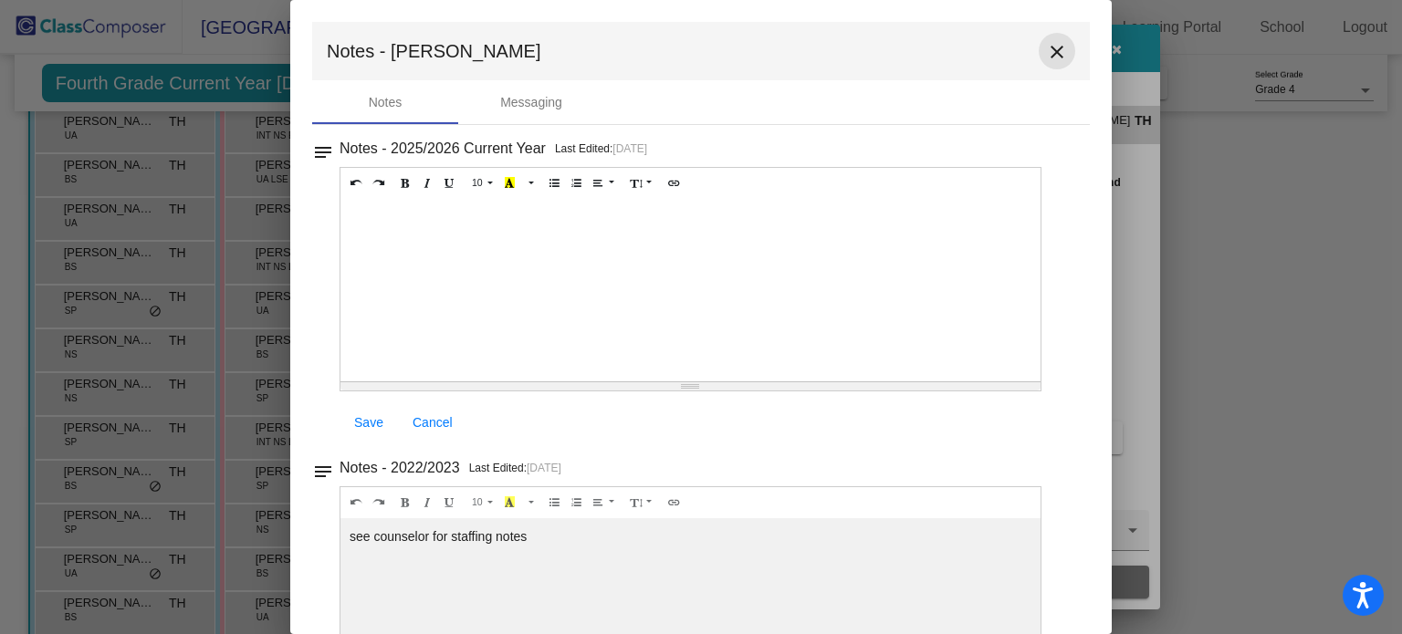
click at [1054, 57] on mat-icon "close" at bounding box center [1057, 52] width 22 height 22
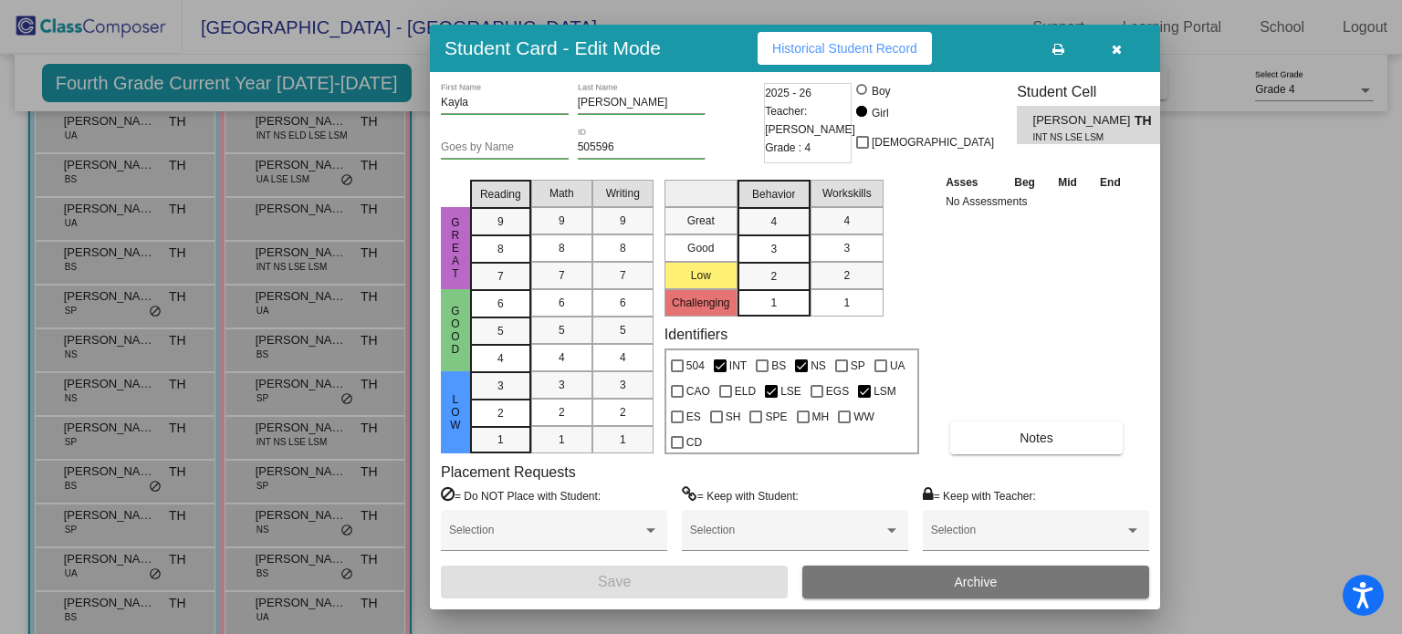
click at [1108, 59] on button "button" at bounding box center [1116, 48] width 58 height 33
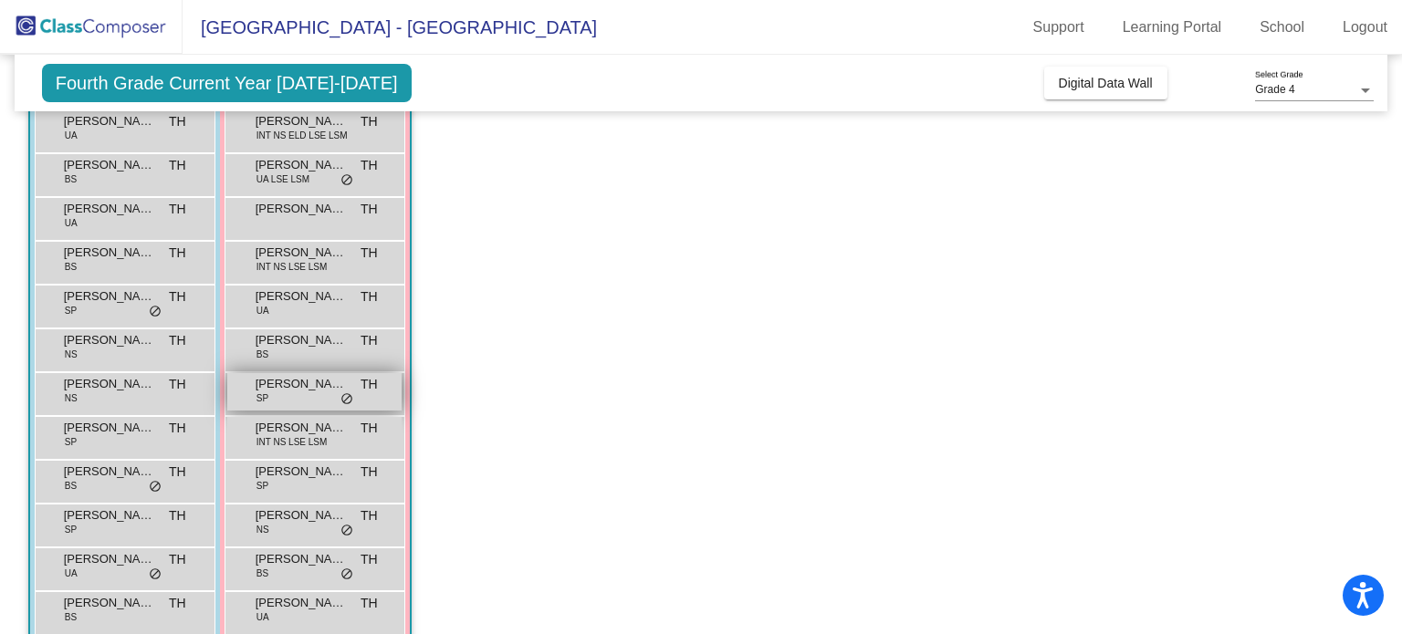
click at [284, 377] on span "Fatoumata Gassama" at bounding box center [301, 384] width 91 height 18
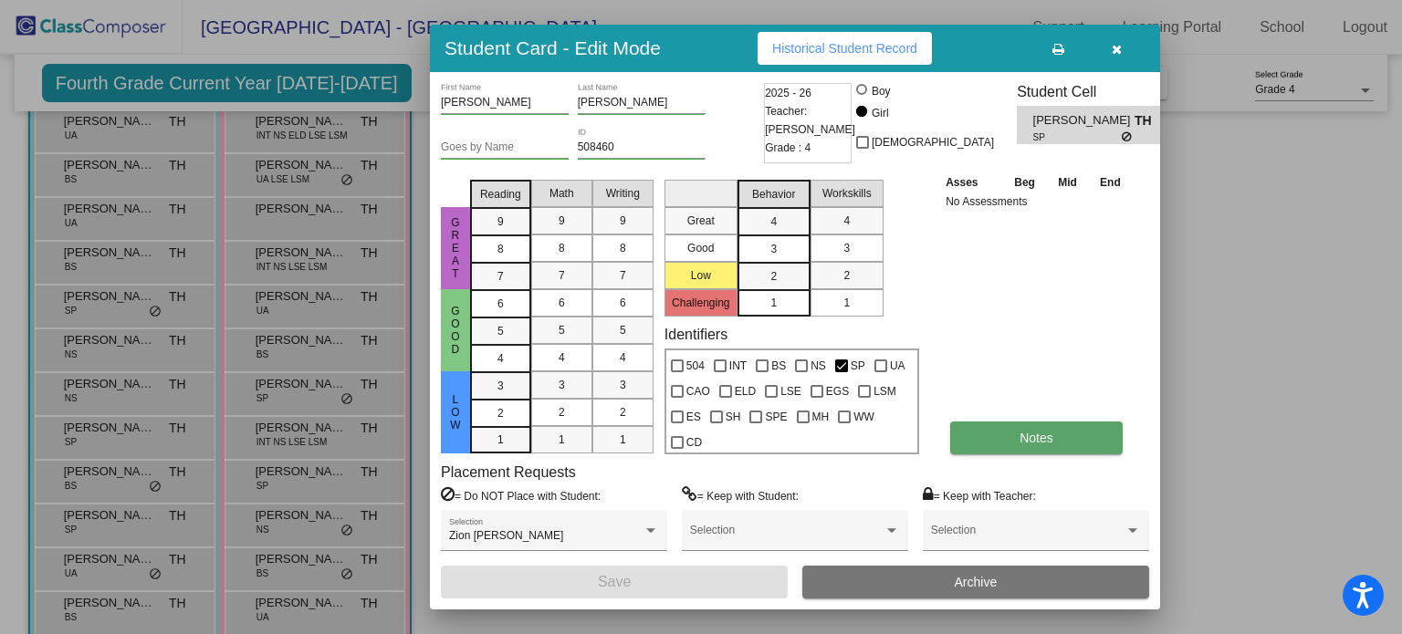
click at [1007, 439] on button "Notes" at bounding box center [1036, 438] width 173 height 33
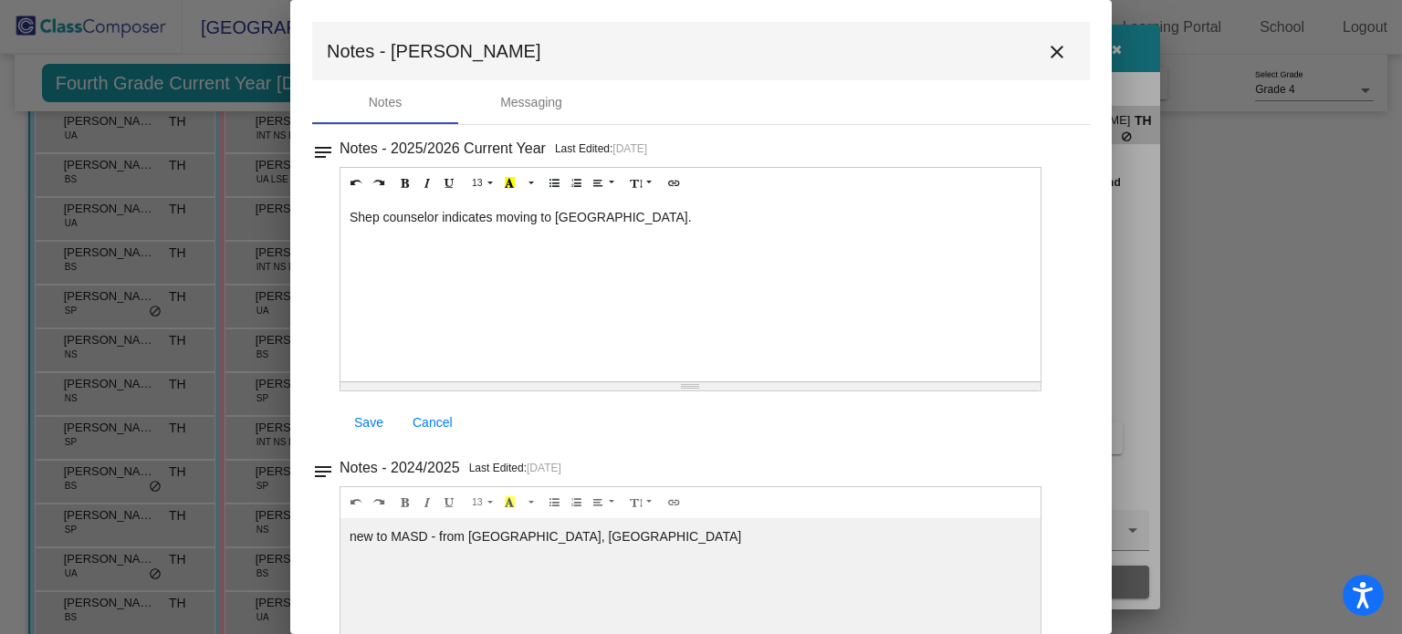
click at [1061, 68] on mat-toolbar "Notes - Fatoumata close" at bounding box center [701, 51] width 778 height 58
click at [1059, 63] on button "close" at bounding box center [1057, 51] width 37 height 37
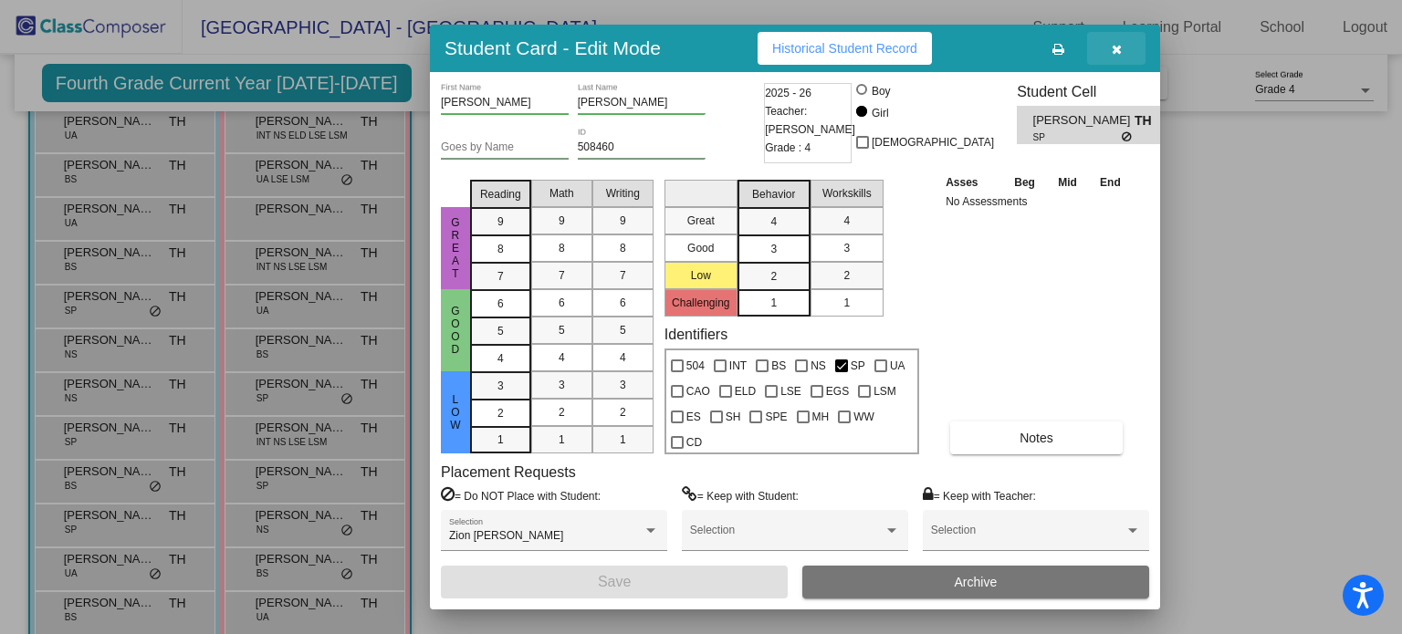
click at [1099, 56] on button "button" at bounding box center [1116, 48] width 58 height 33
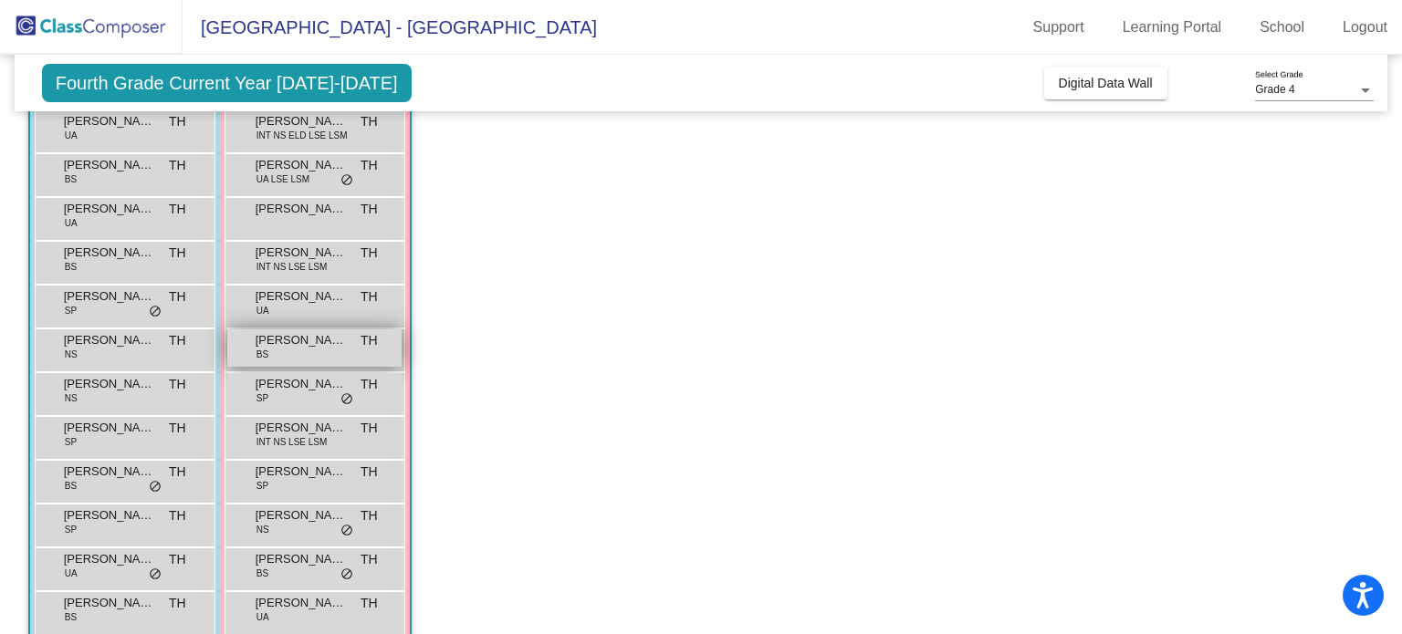
click at [324, 352] on div "Emily Klingel BS TH lock do_not_disturb_alt" at bounding box center [314, 348] width 174 height 37
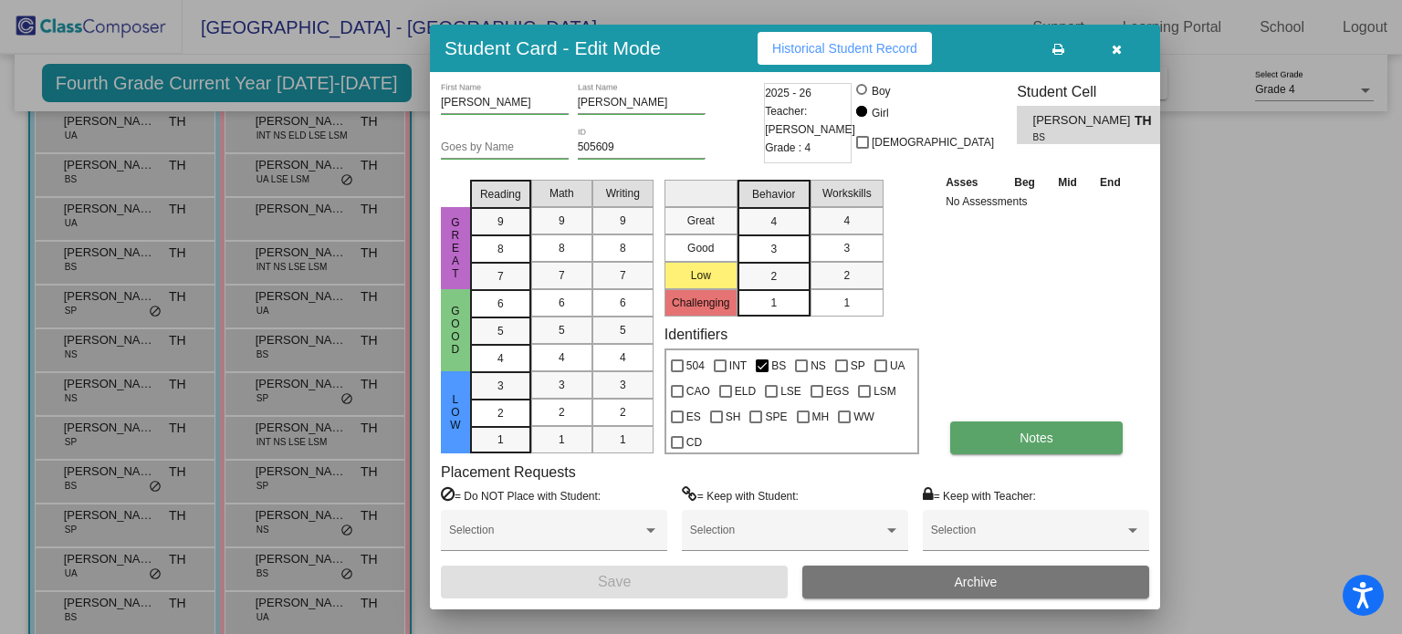
click at [988, 445] on button "Notes" at bounding box center [1036, 438] width 173 height 33
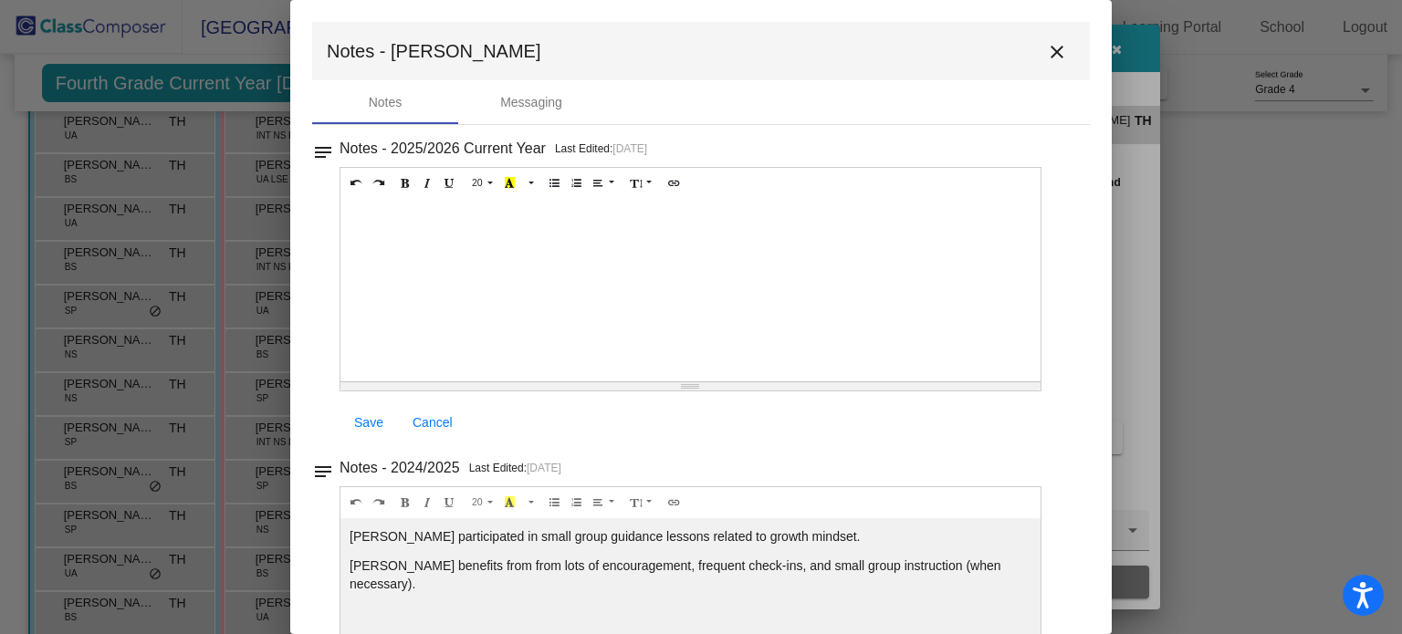
click at [1046, 58] on mat-icon "close" at bounding box center [1057, 52] width 22 height 22
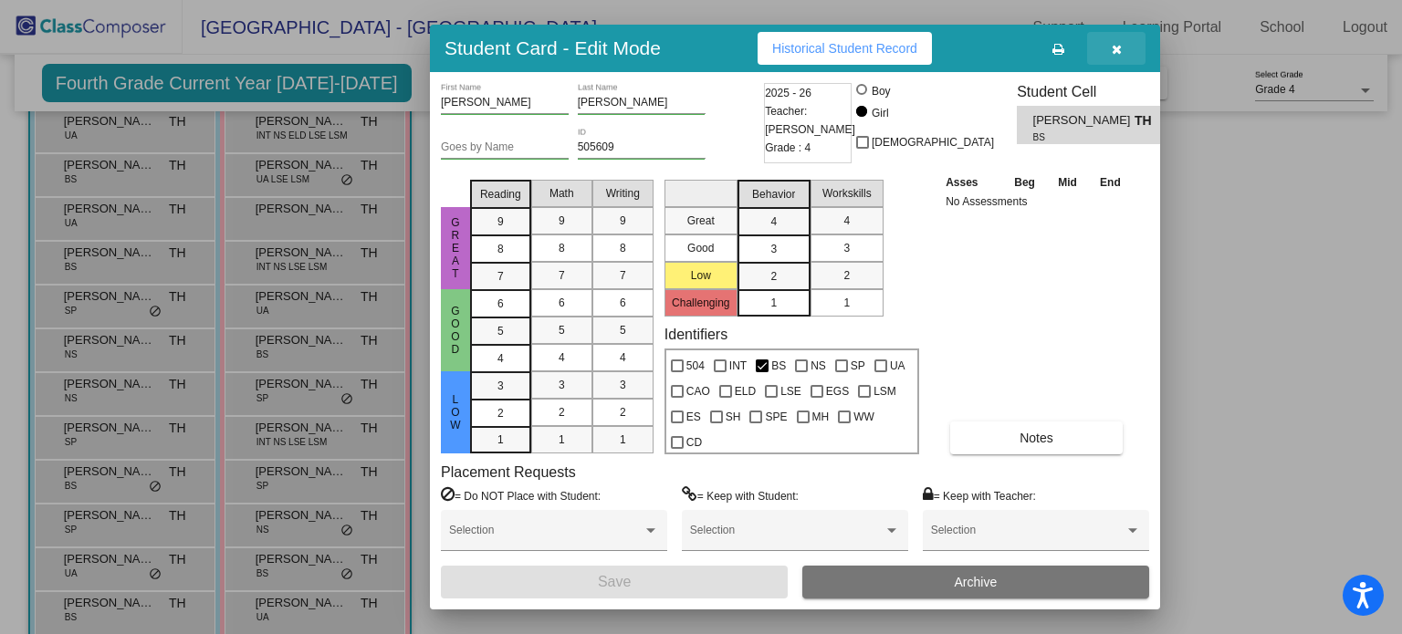
click at [1106, 50] on button "button" at bounding box center [1116, 48] width 58 height 33
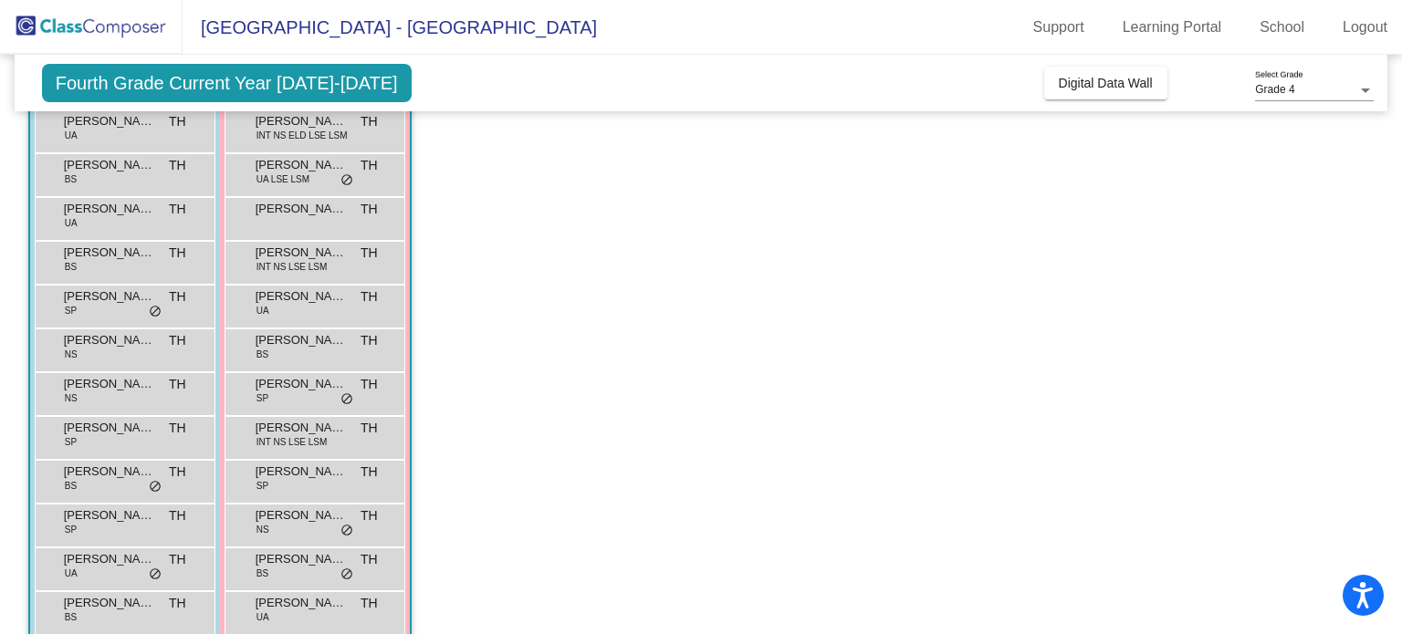
scroll to position [299, 0]
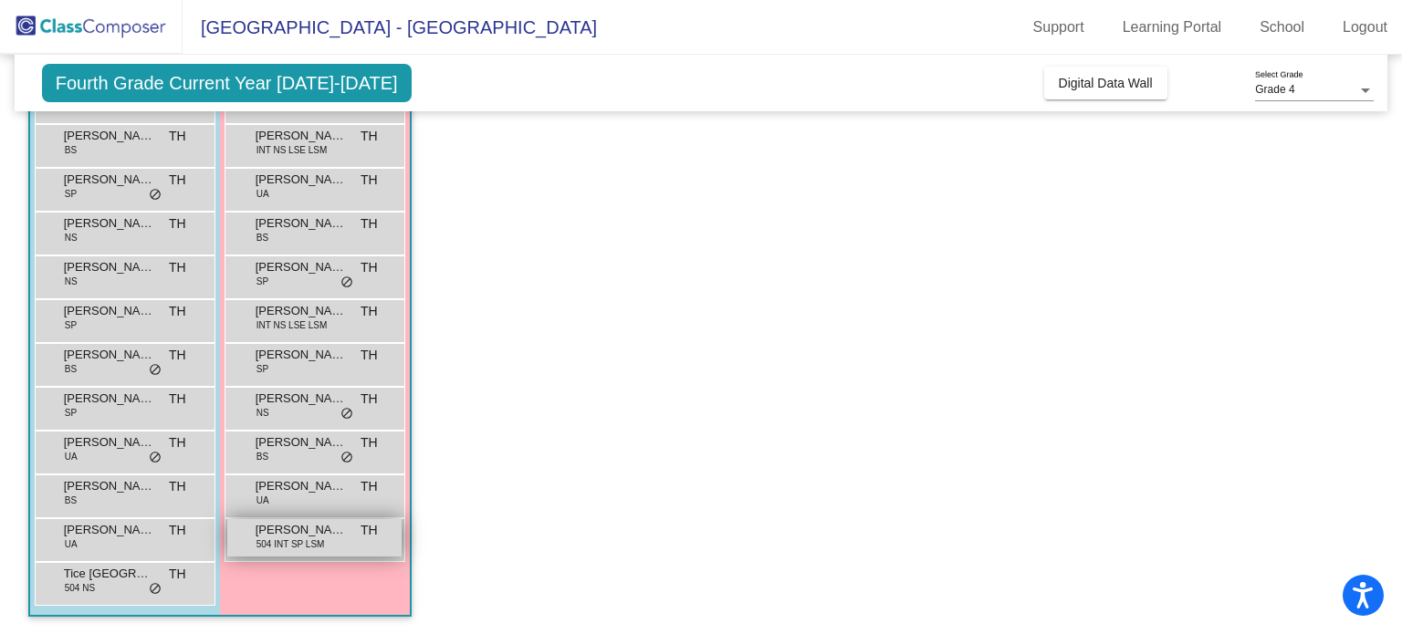
click at [292, 547] on span "504 INT SP LSM" at bounding box center [291, 545] width 68 height 14
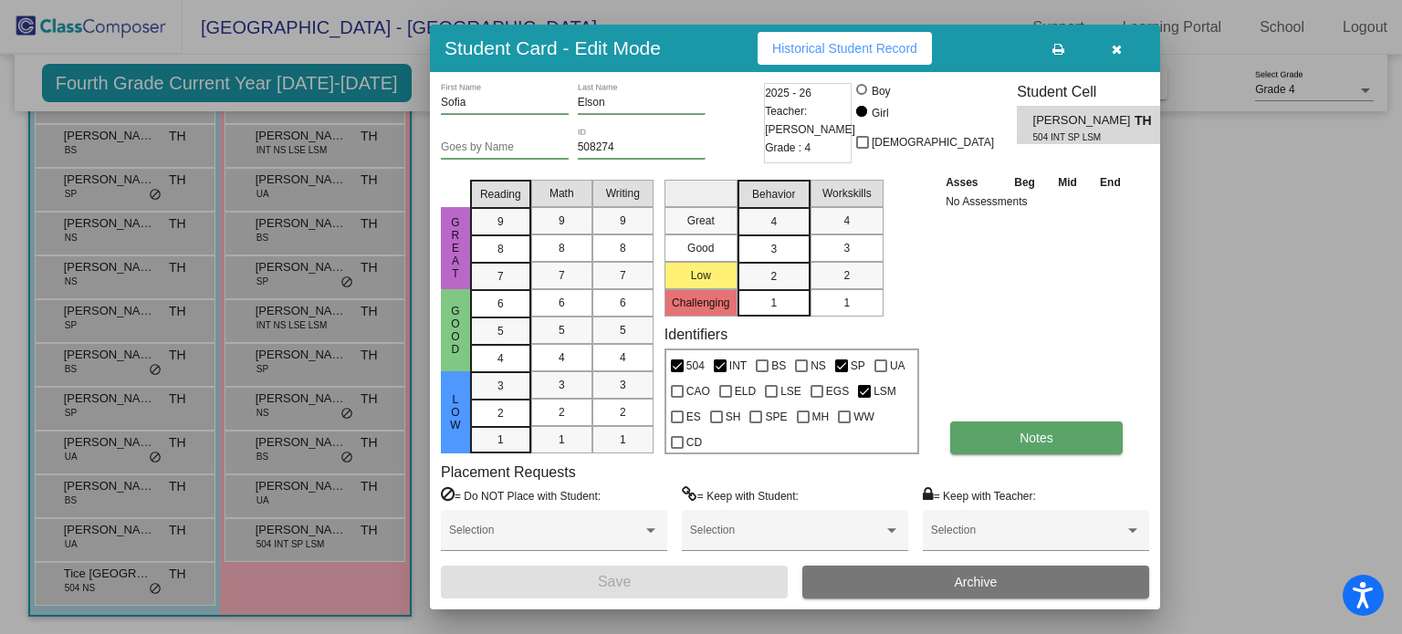
click at [1001, 451] on button "Notes" at bounding box center [1036, 438] width 173 height 33
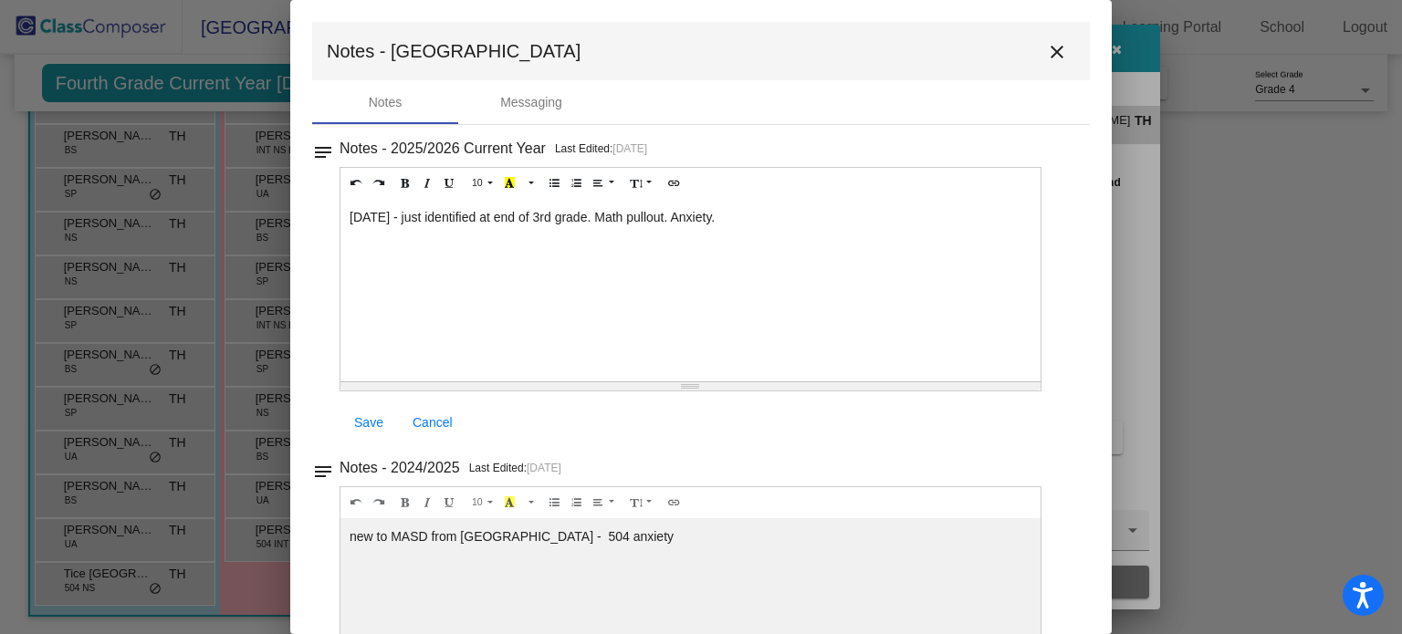
click at [1059, 50] on mat-icon "close" at bounding box center [1057, 52] width 22 height 22
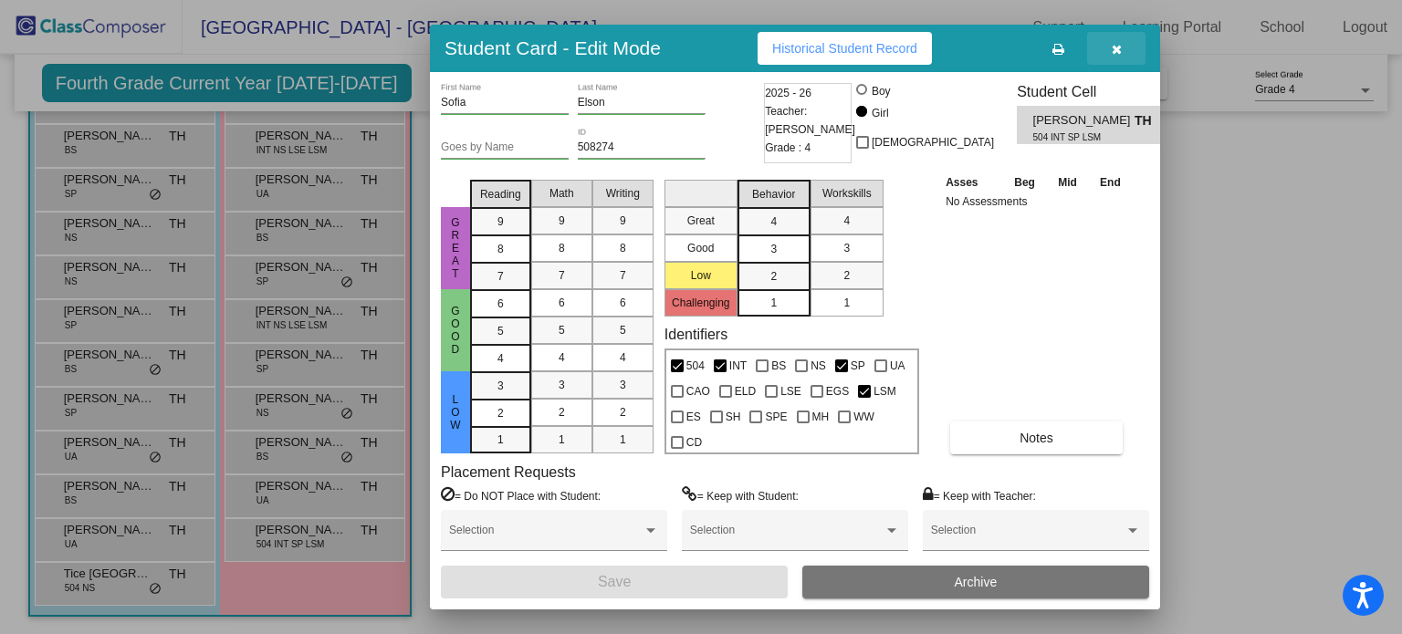
click at [1128, 47] on button "button" at bounding box center [1116, 48] width 58 height 33
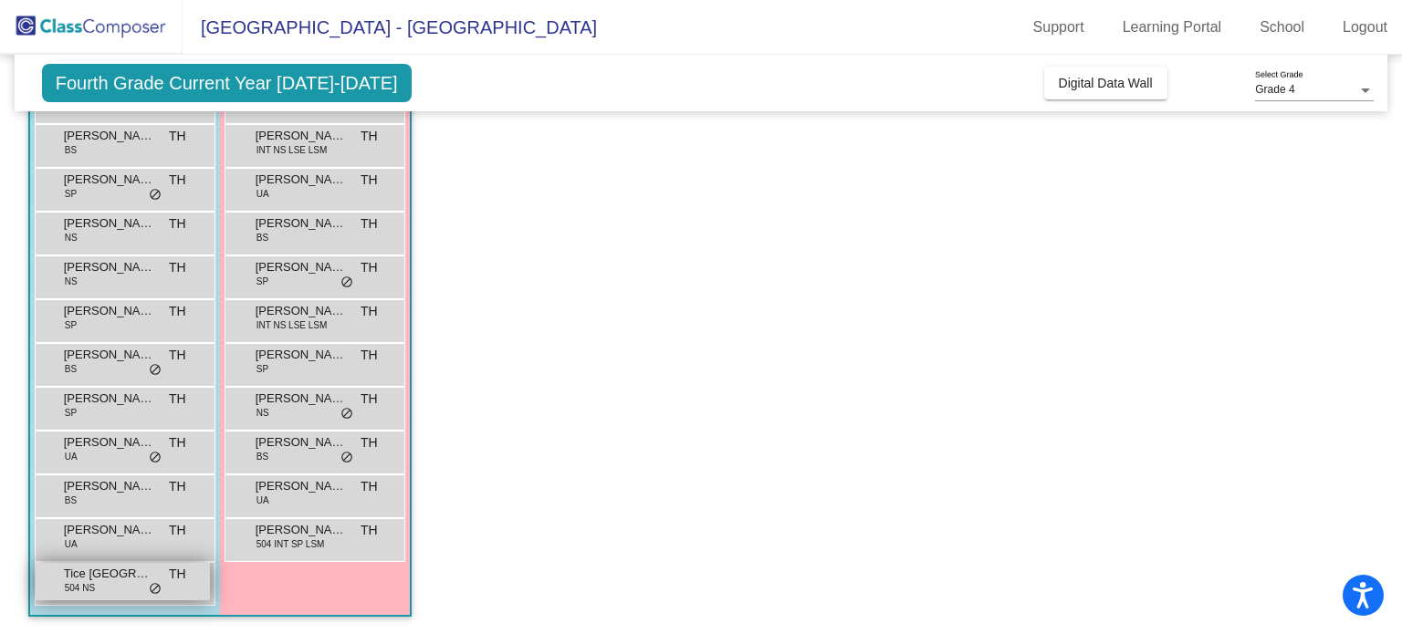
click at [48, 586] on div "Tice Waardenburg 504 NS TH lock do_not_disturb_alt" at bounding box center [123, 581] width 174 height 37
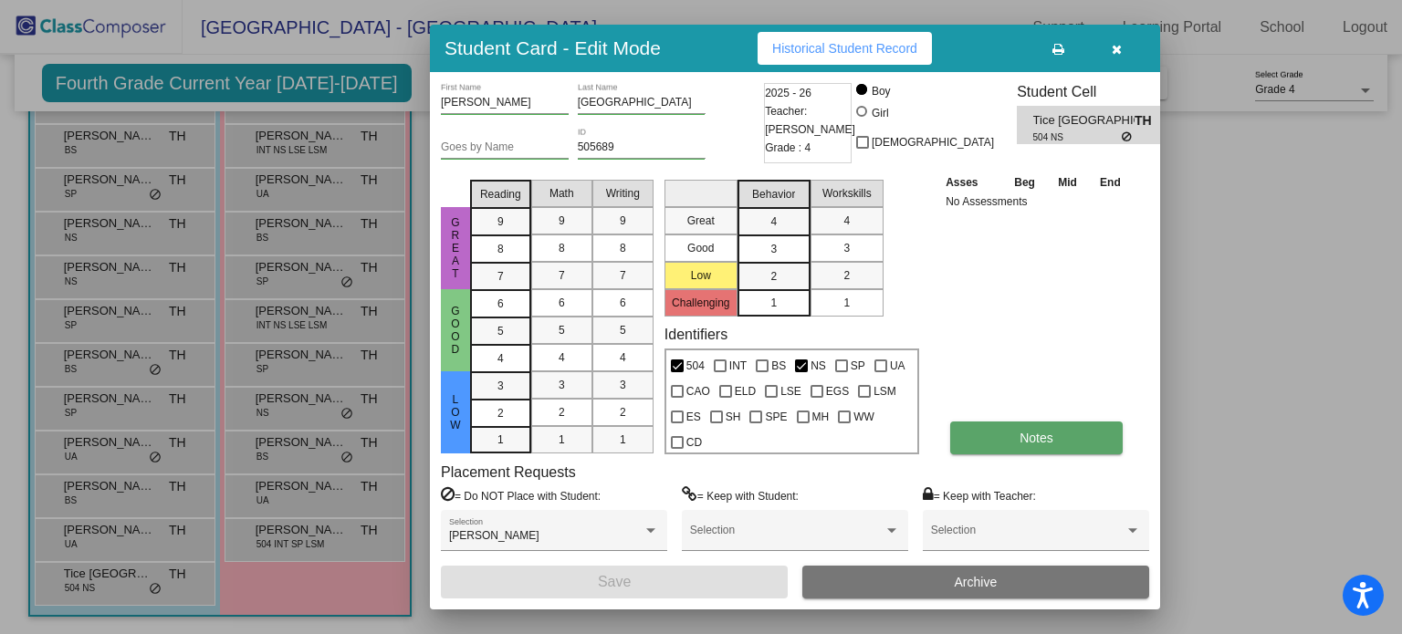
click at [1114, 436] on button "Notes" at bounding box center [1036, 438] width 173 height 33
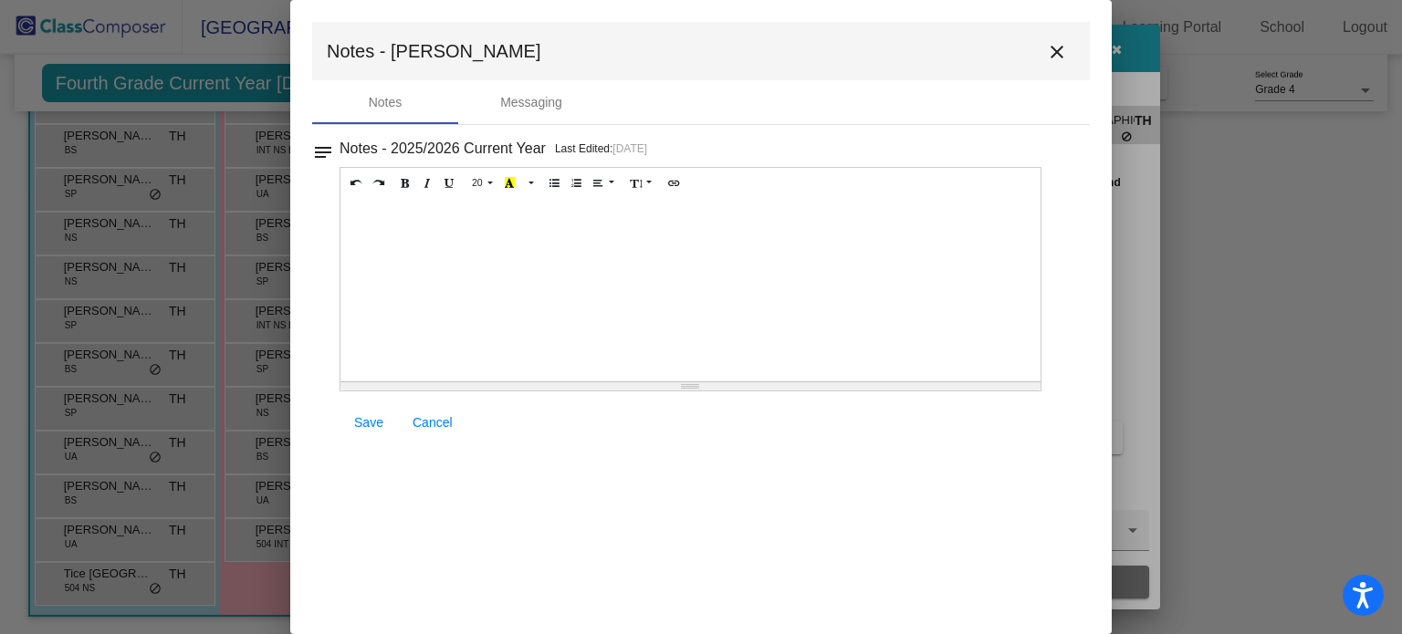
click at [1062, 56] on mat-icon "close" at bounding box center [1057, 52] width 22 height 22
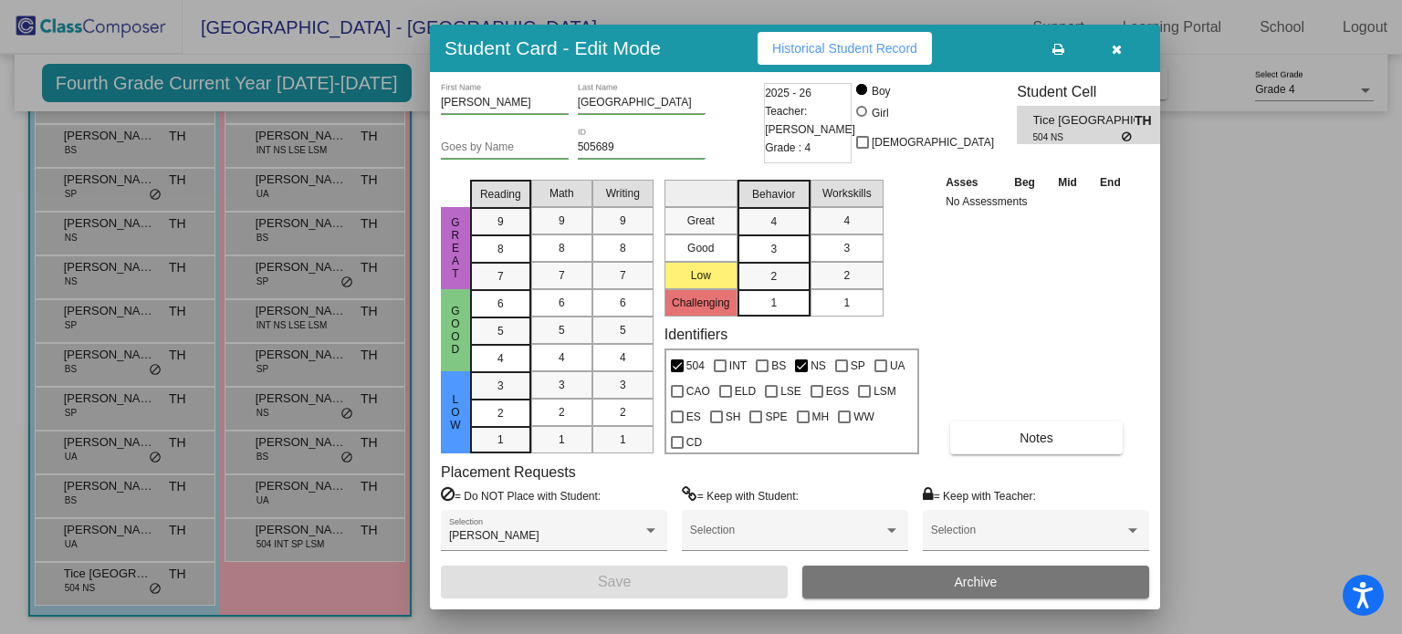
click at [1112, 55] on icon "button" at bounding box center [1117, 49] width 10 height 13
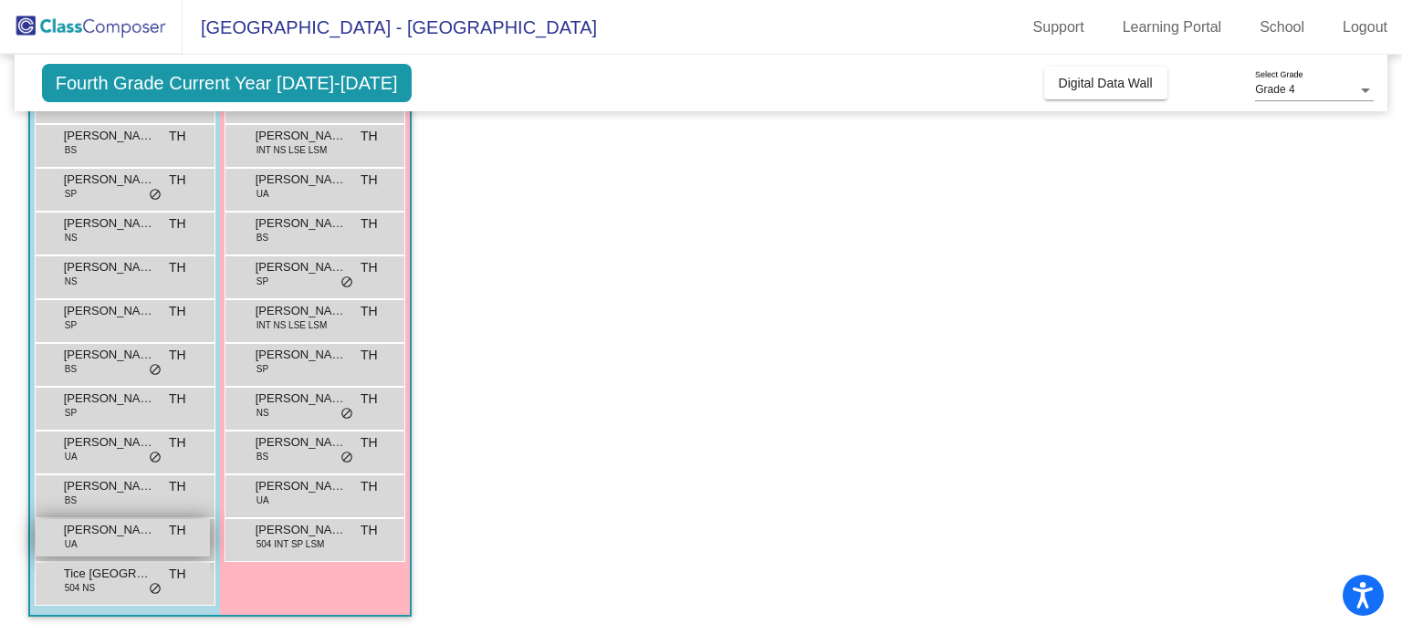
click at [92, 539] on div "Sylas Speece UA TH lock do_not_disturb_alt" at bounding box center [123, 537] width 174 height 37
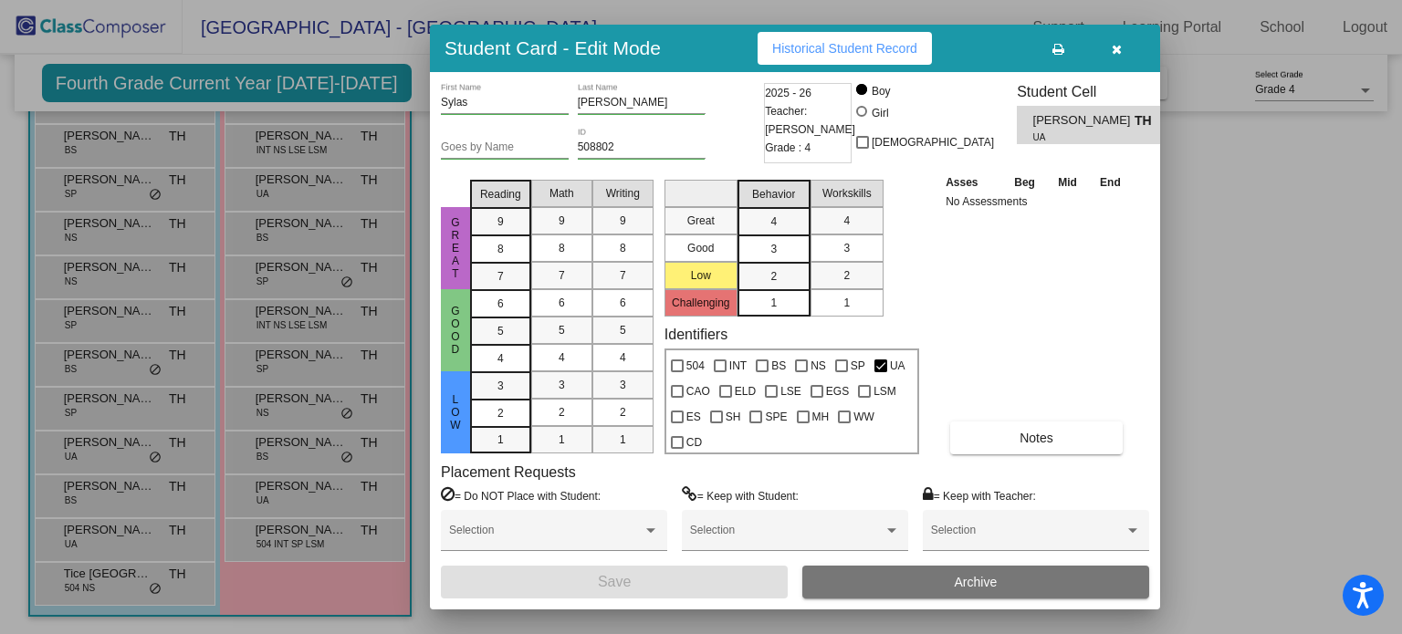
click at [1137, 430] on div "Great Good Low Reading 9 8 7 6 5 4 3 2 1 Math 9 8 7 6 5 4 3 2 1 Writing 9 8 7 6…" at bounding box center [795, 314] width 708 height 282
click at [1081, 440] on button "Notes" at bounding box center [1036, 438] width 173 height 33
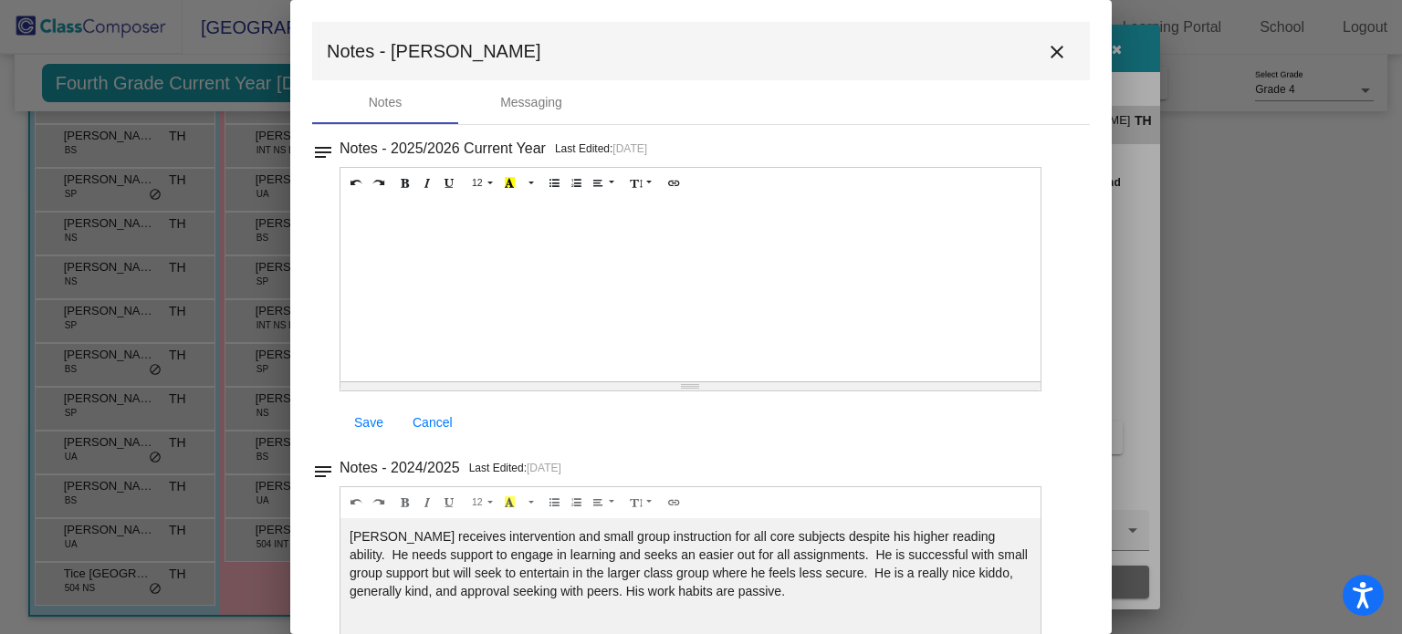
click at [1050, 57] on mat-icon "close" at bounding box center [1057, 52] width 22 height 22
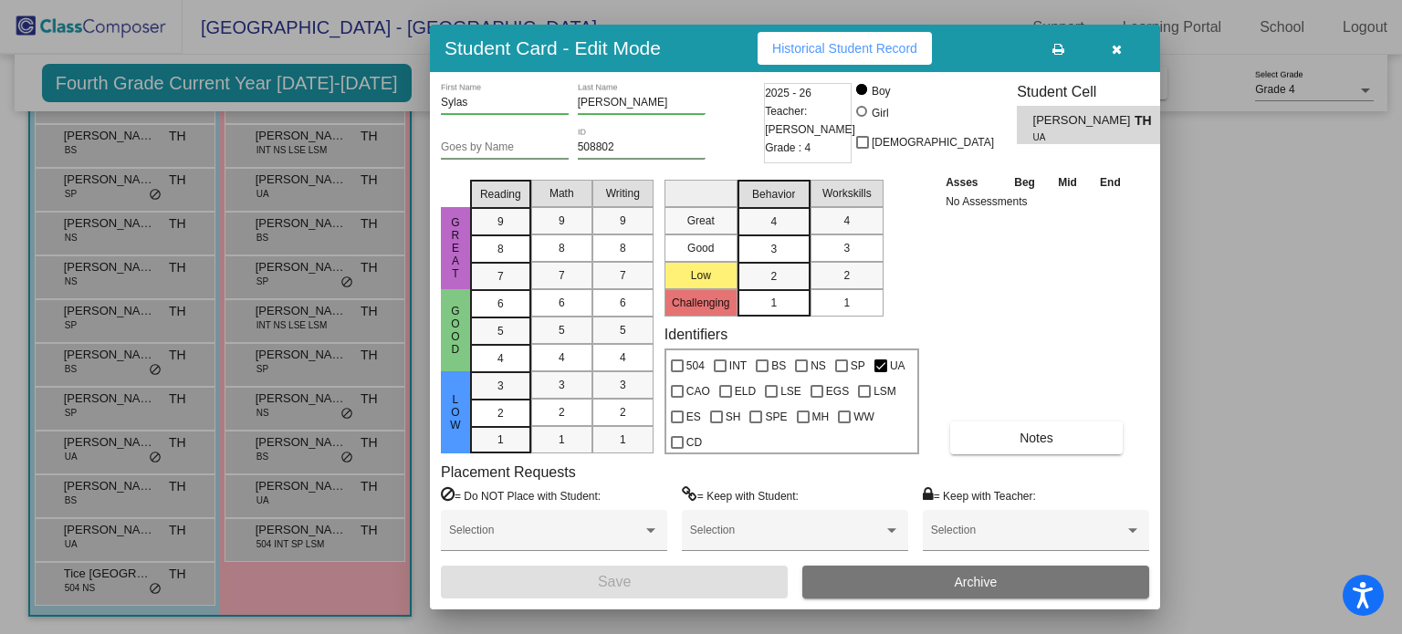
click at [1117, 56] on icon "button" at bounding box center [1117, 49] width 10 height 13
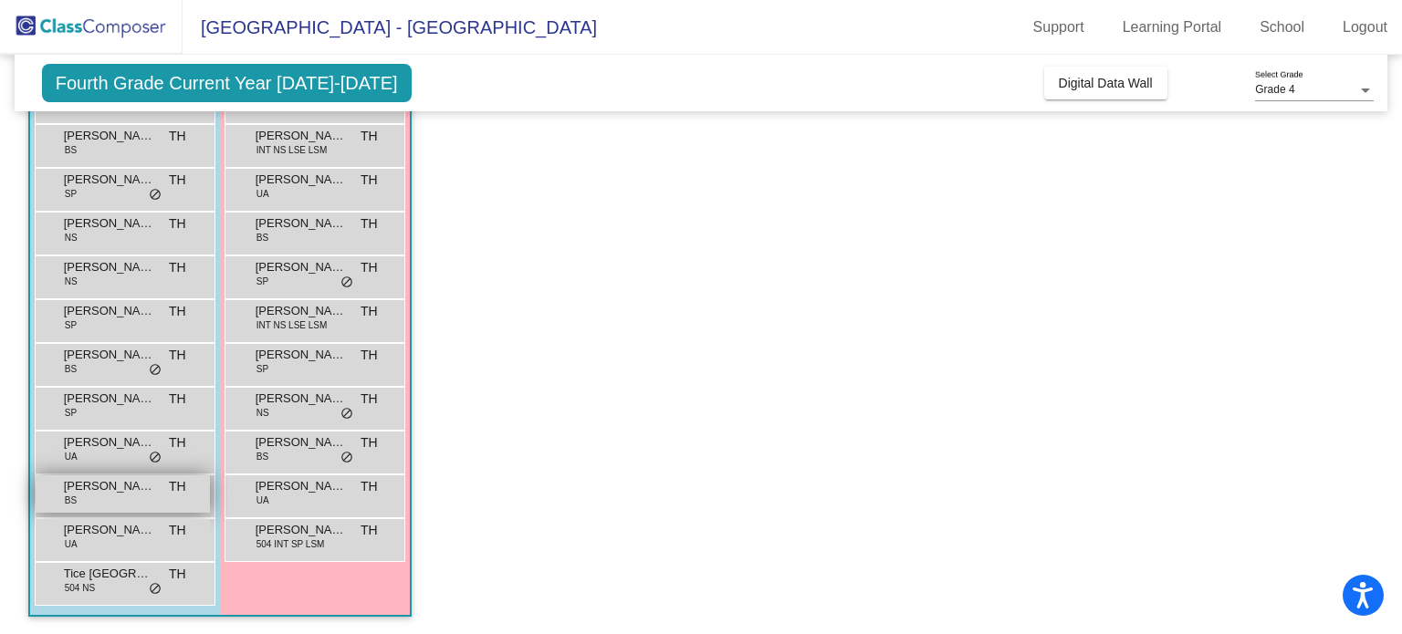
click at [99, 506] on div "Roman Torres BS TH lock do_not_disturb_alt" at bounding box center [123, 494] width 174 height 37
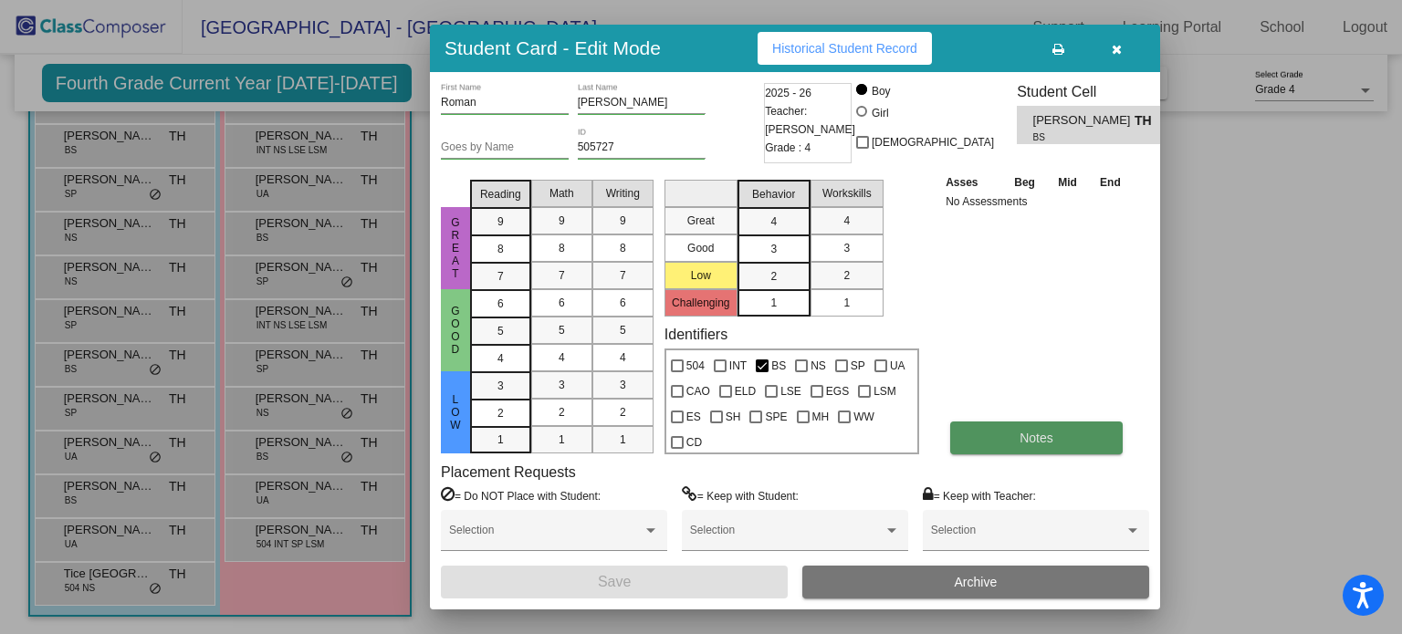
click at [1054, 437] on button "Notes" at bounding box center [1036, 438] width 173 height 33
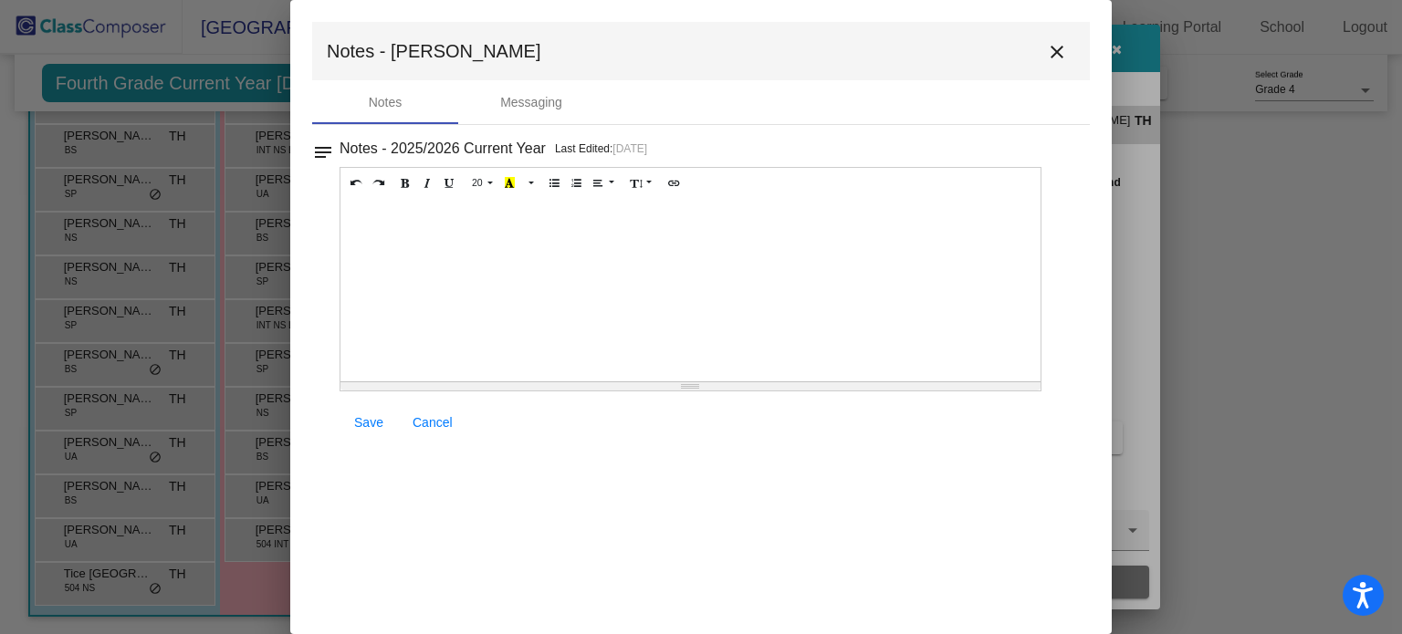
click at [1059, 63] on button "close" at bounding box center [1057, 51] width 37 height 37
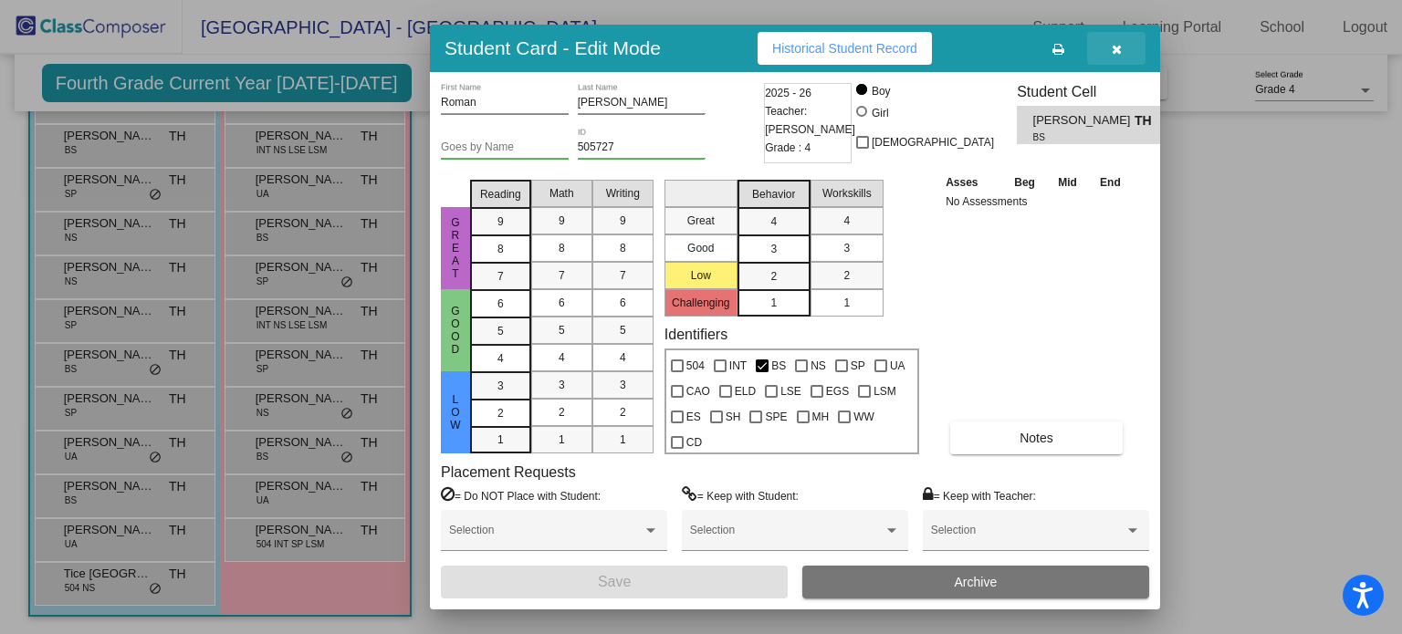
click at [1121, 44] on icon "button" at bounding box center [1117, 49] width 10 height 13
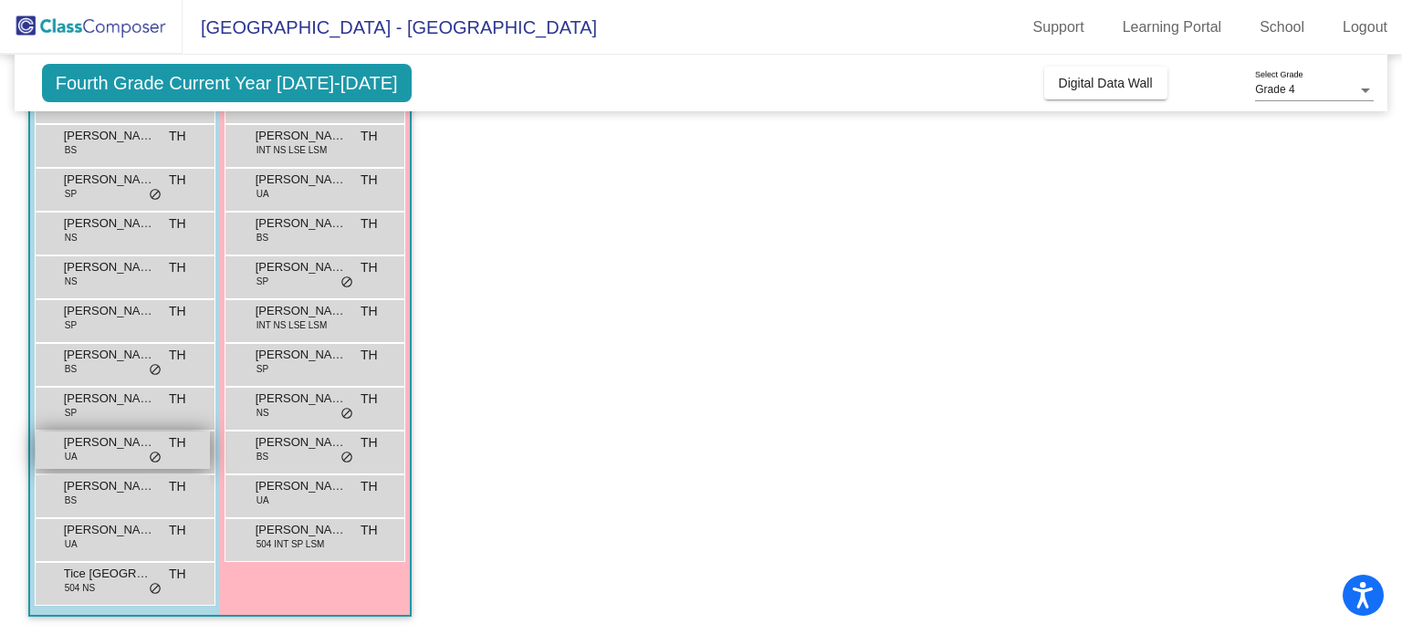
click at [97, 447] on span "Patrick Accomando" at bounding box center [109, 443] width 91 height 18
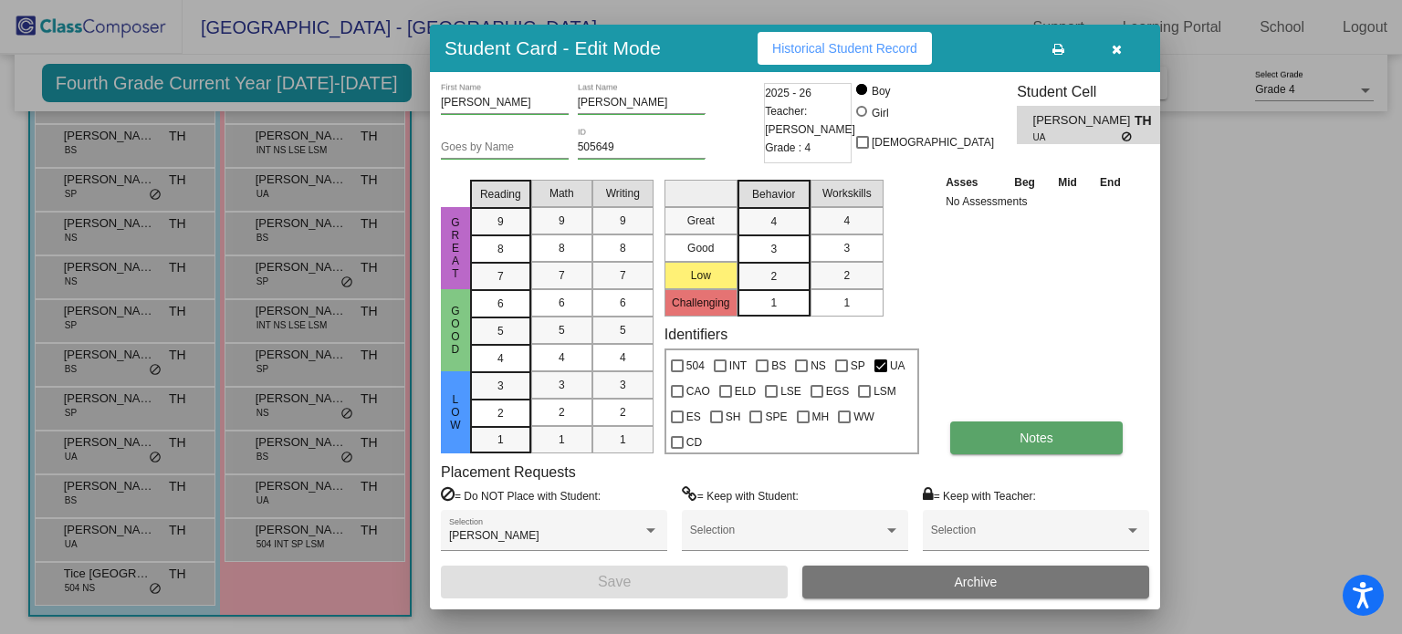
click at [1034, 446] on button "Notes" at bounding box center [1036, 438] width 173 height 33
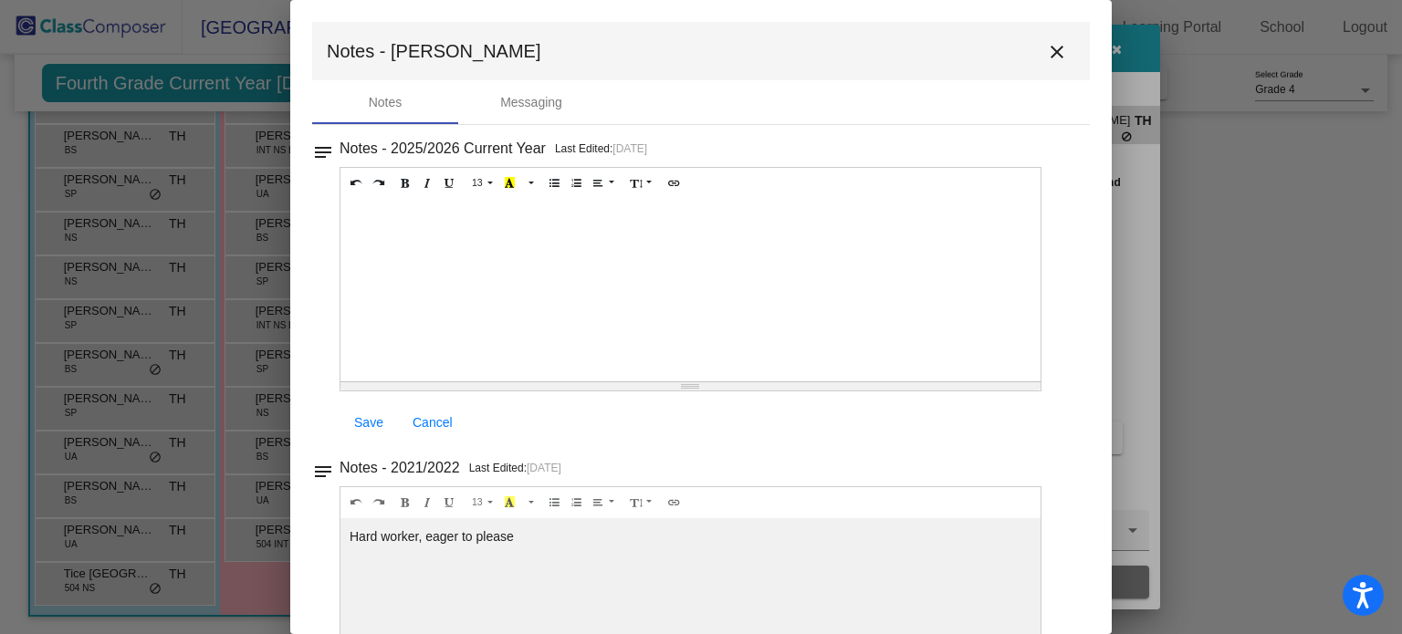
click at [1051, 47] on mat-icon "close" at bounding box center [1057, 52] width 22 height 22
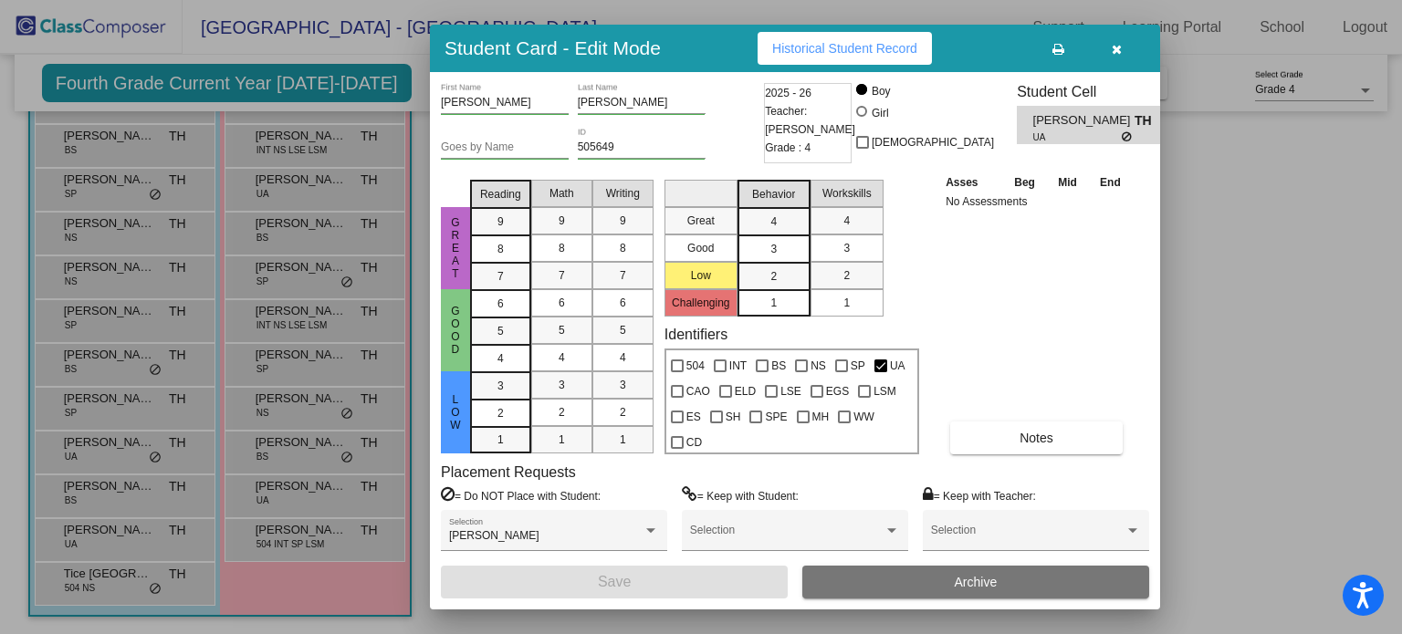
click at [1104, 58] on button "button" at bounding box center [1116, 48] width 58 height 33
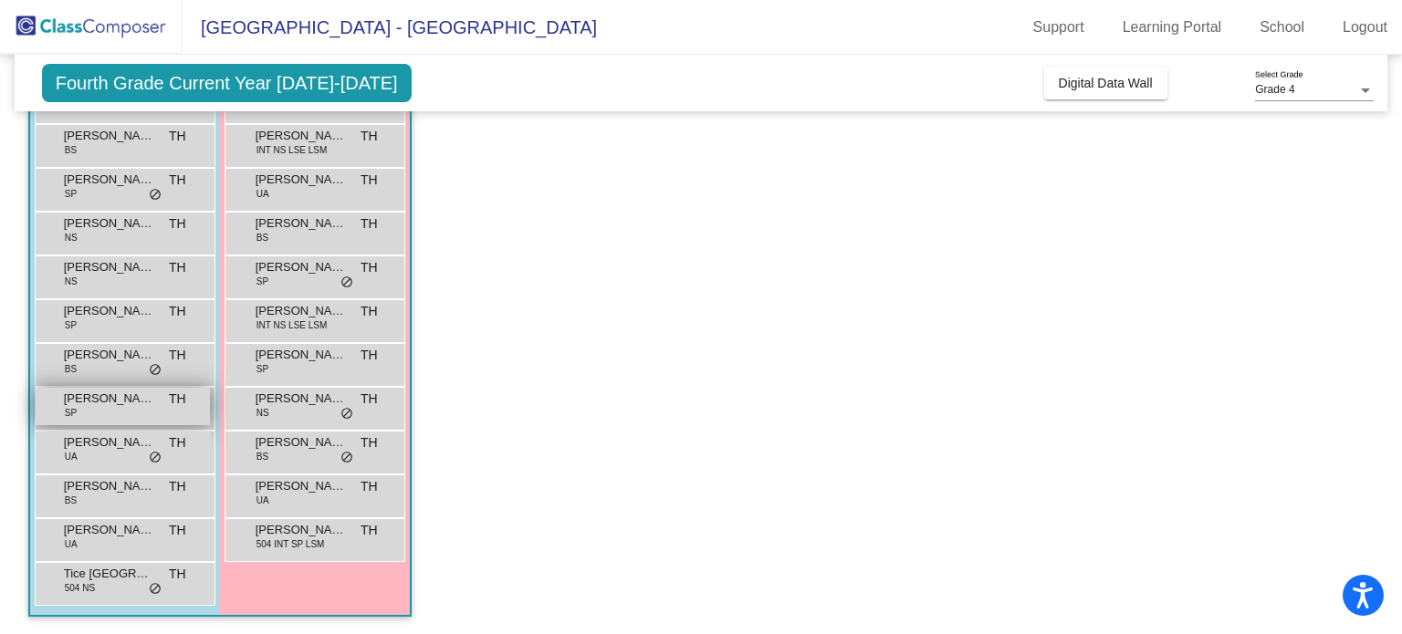
click at [82, 410] on div "Otis Maruszewski SP TH lock do_not_disturb_alt" at bounding box center [123, 406] width 174 height 37
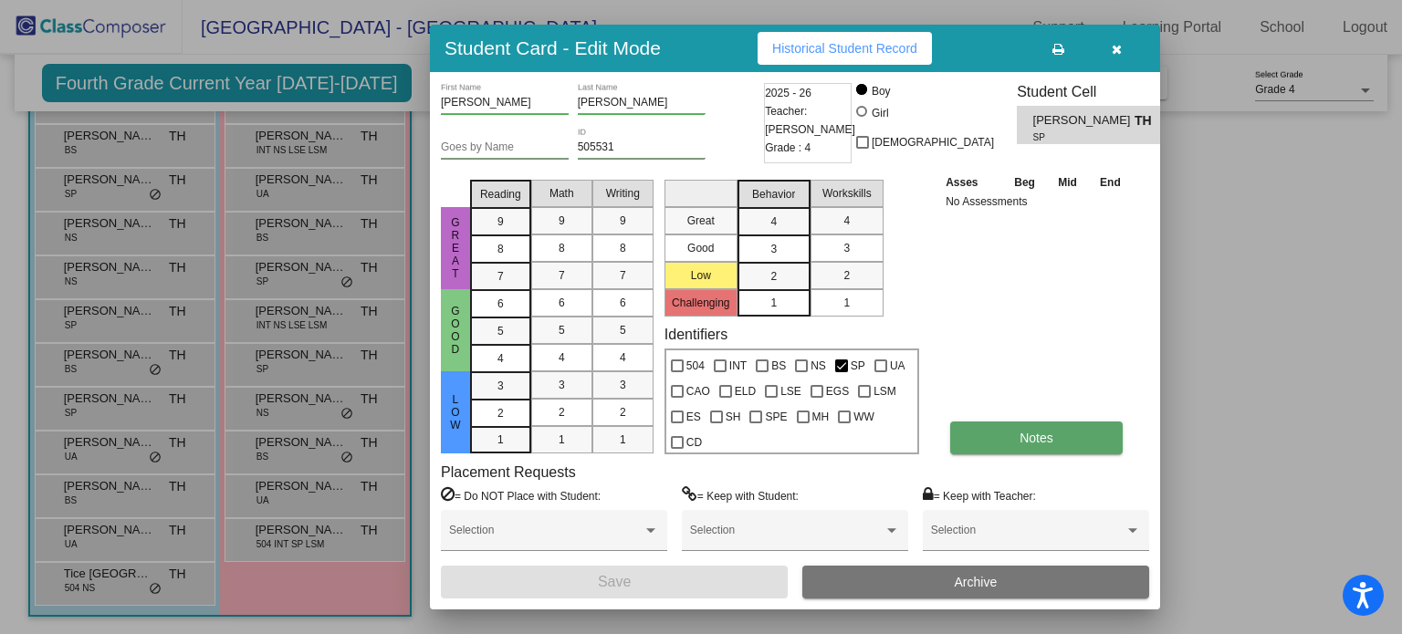
click at [1036, 434] on span "Notes" at bounding box center [1037, 438] width 34 height 15
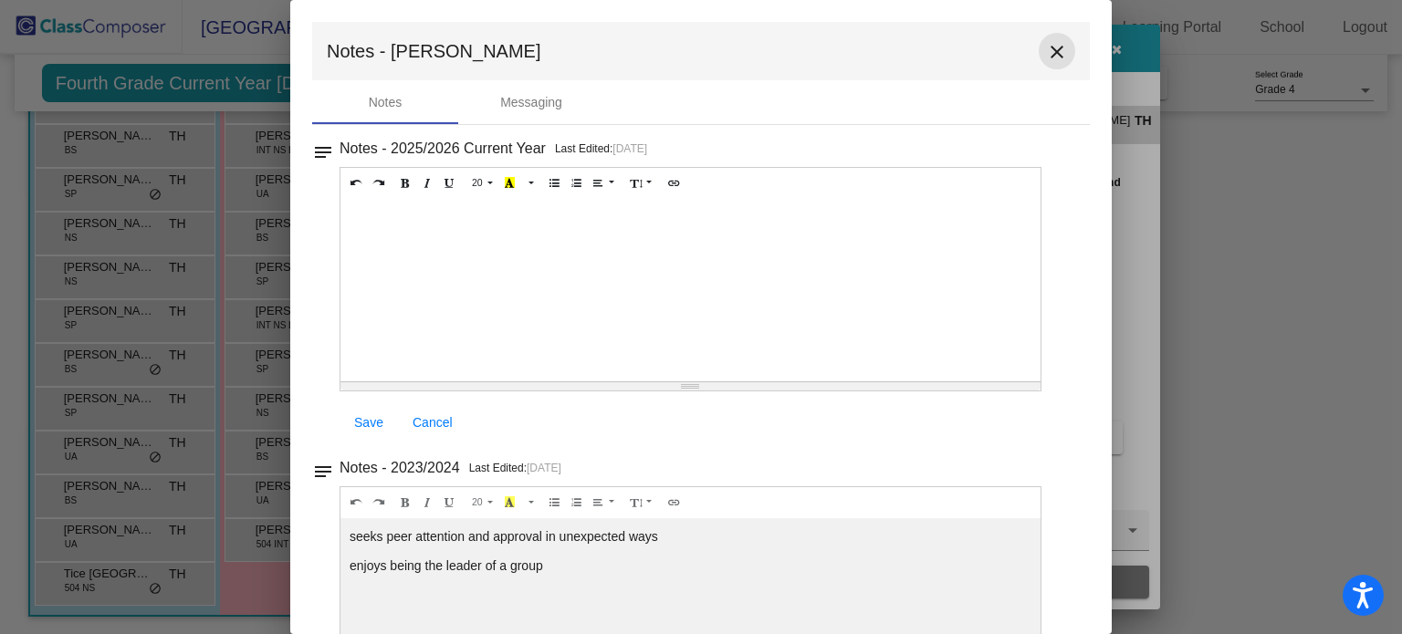
click at [1053, 54] on mat-icon "close" at bounding box center [1057, 52] width 22 height 22
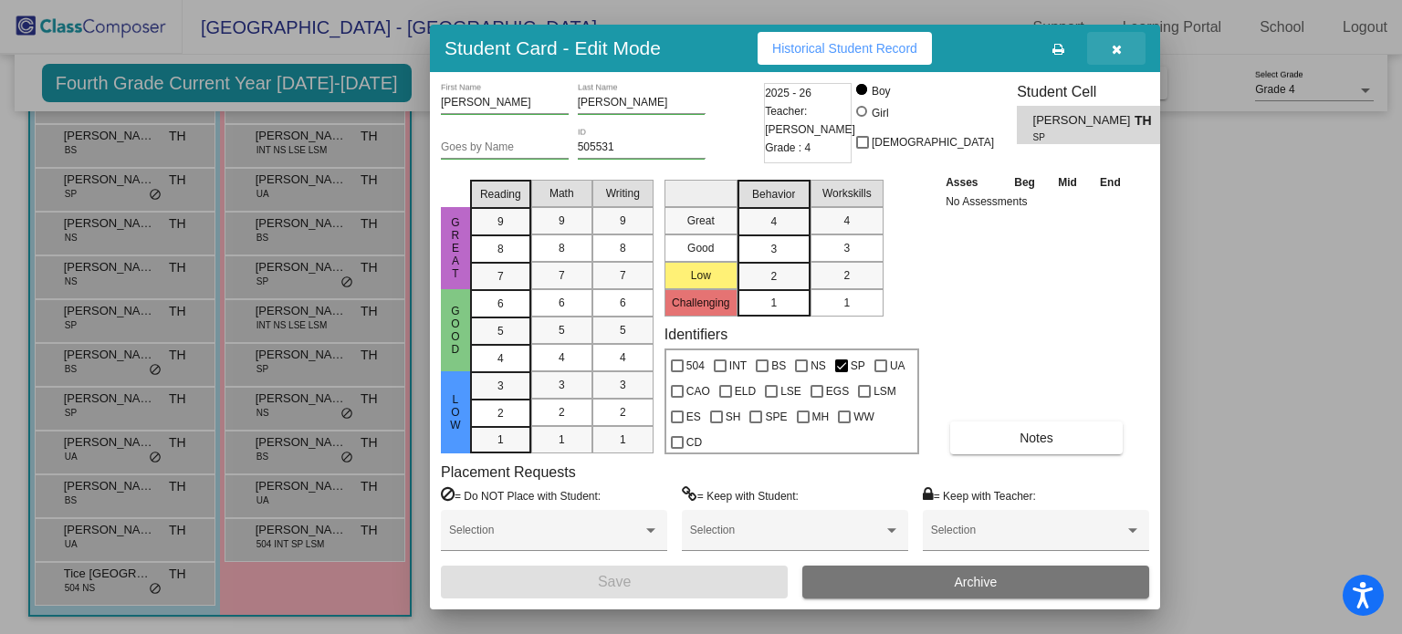
click at [1126, 52] on button "button" at bounding box center [1116, 48] width 58 height 33
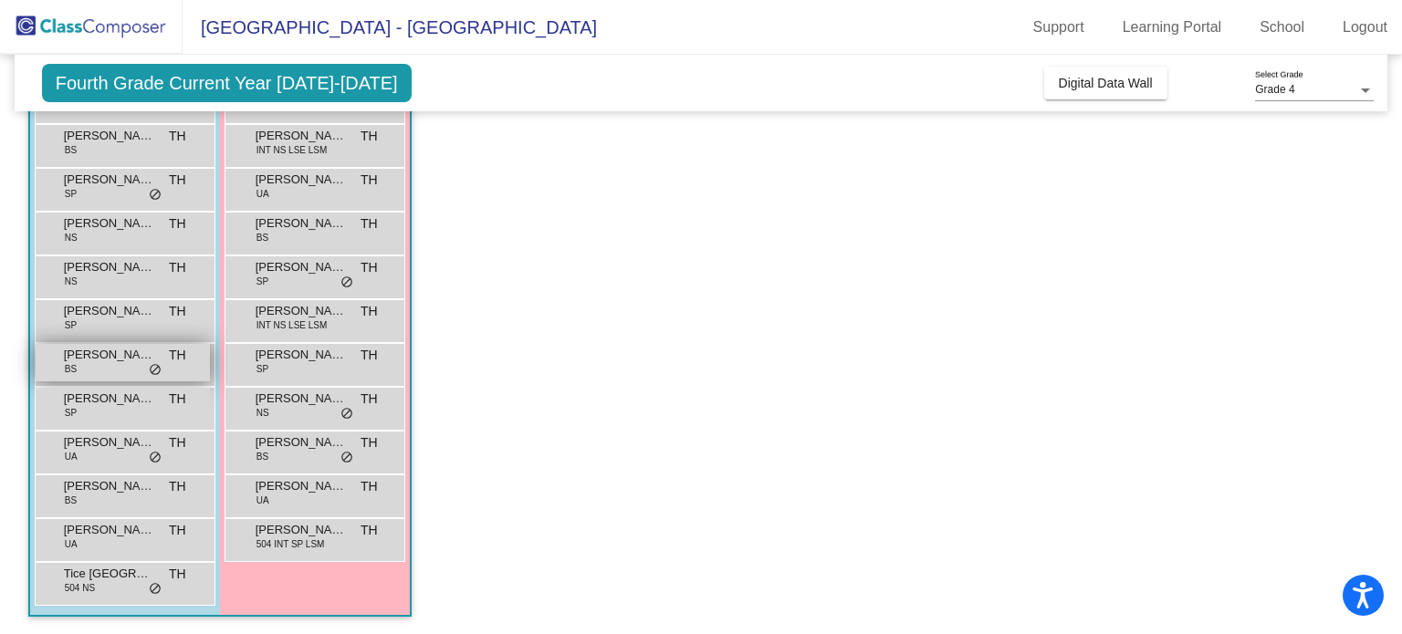
click at [98, 356] on span "Noah Watson" at bounding box center [109, 355] width 91 height 18
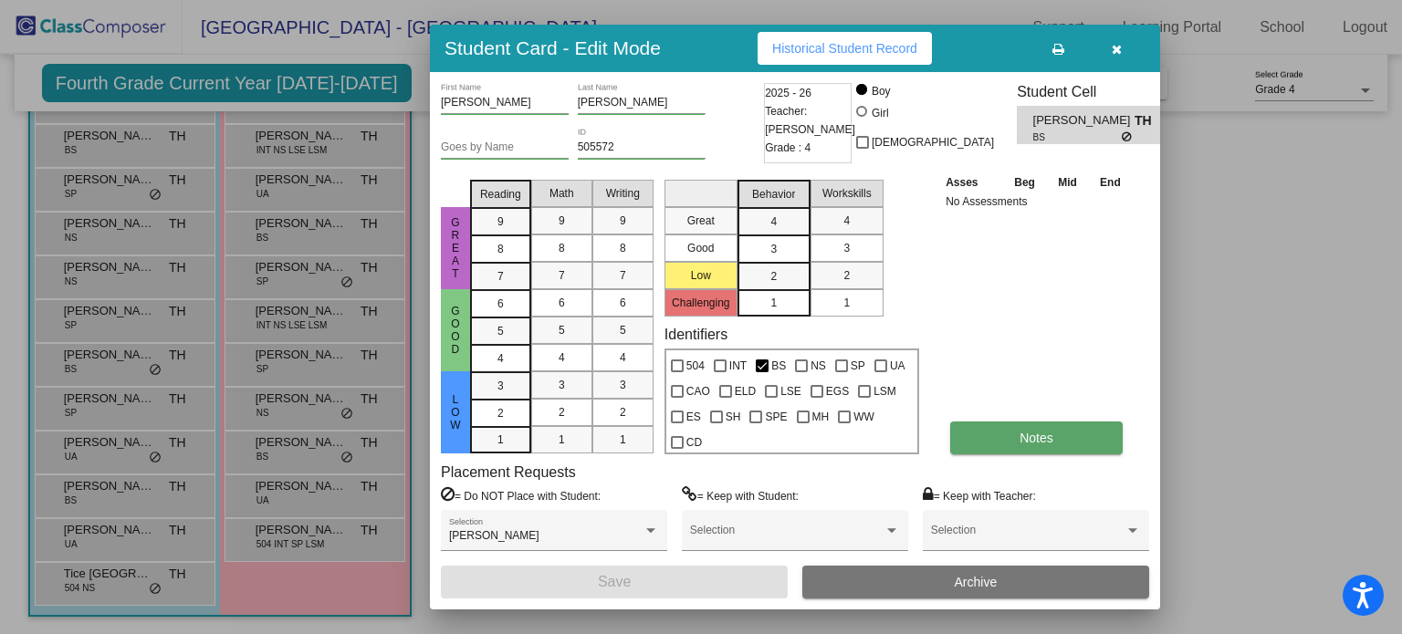
click at [1001, 424] on button "Notes" at bounding box center [1036, 438] width 173 height 33
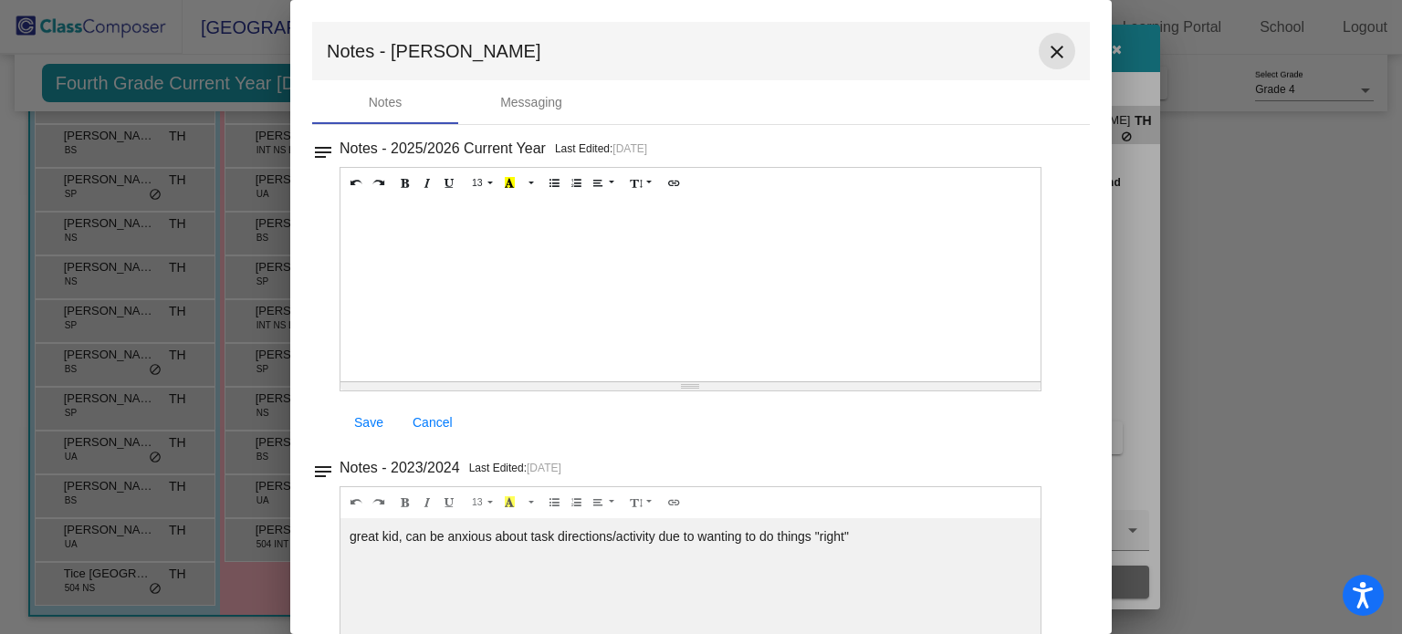
click at [1060, 41] on button "close" at bounding box center [1057, 51] width 37 height 37
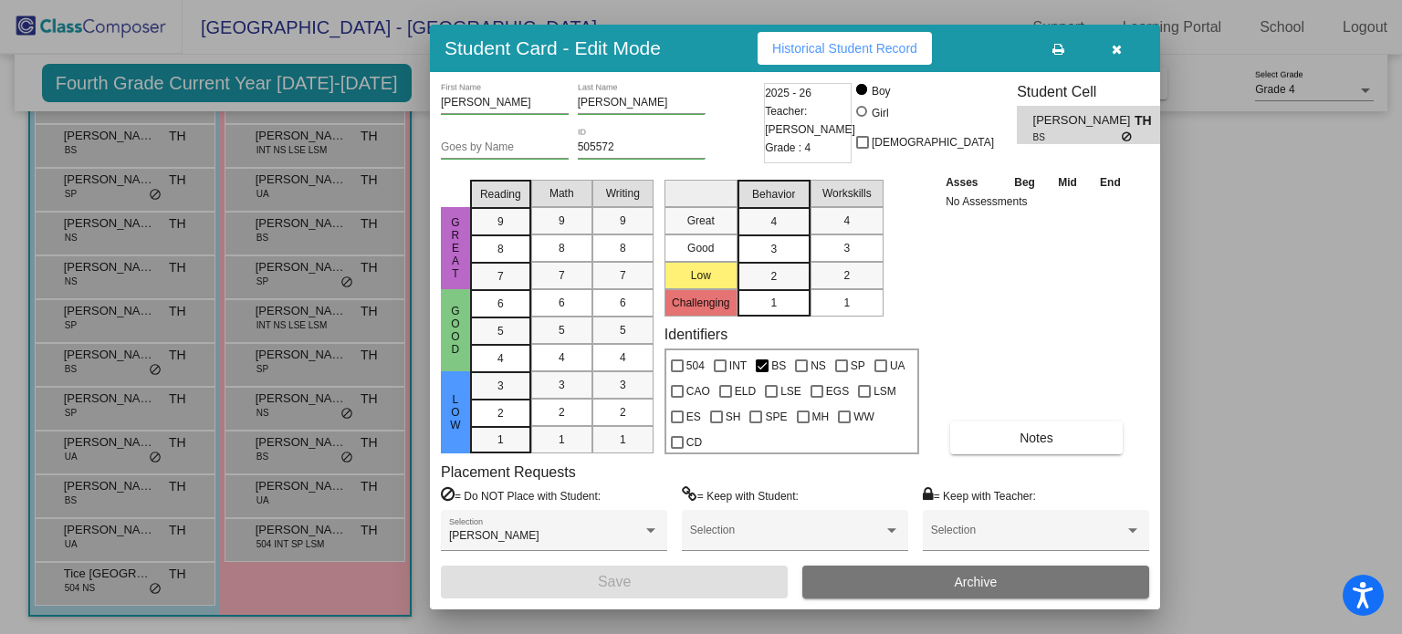
click at [1113, 54] on icon "button" at bounding box center [1117, 49] width 10 height 13
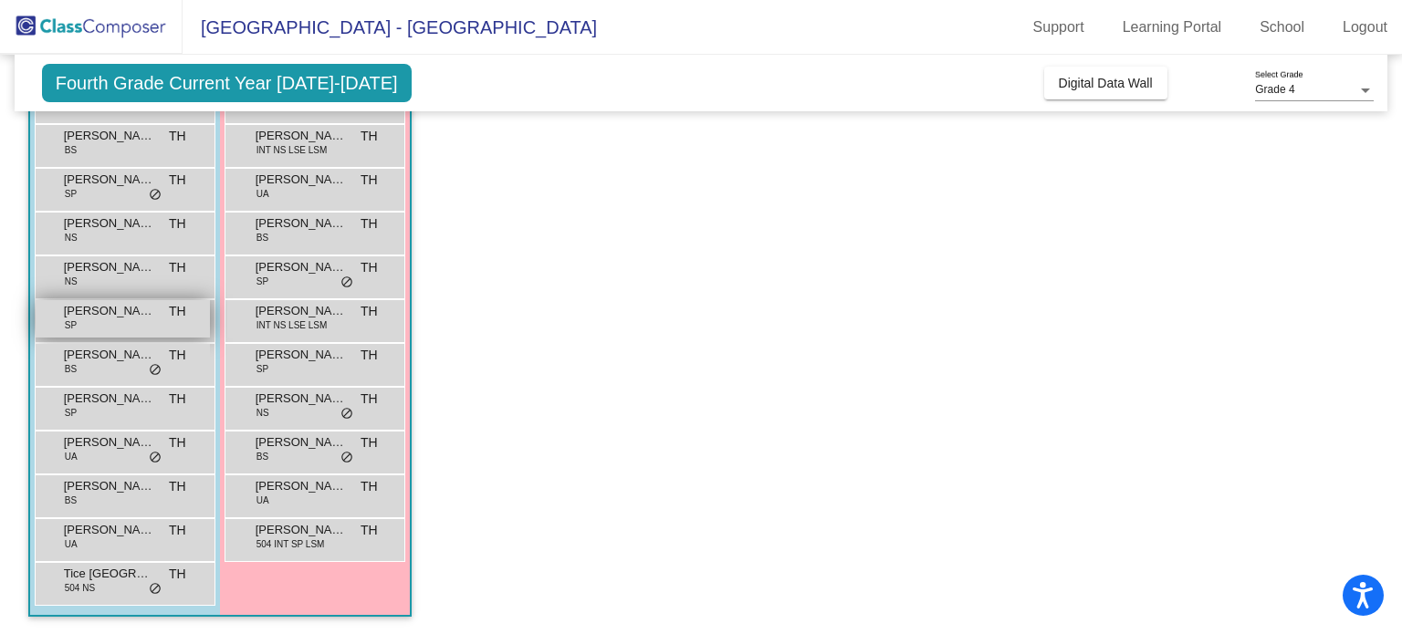
click at [73, 324] on span "SP" at bounding box center [71, 326] width 12 height 14
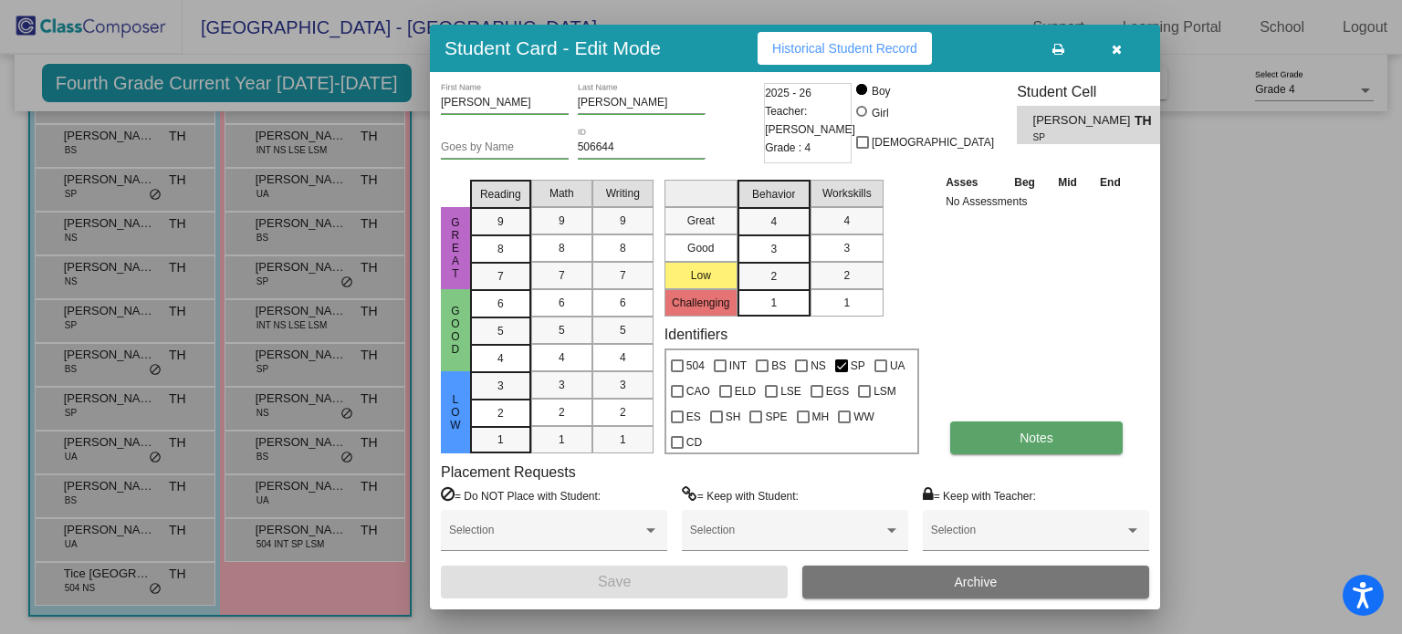
click at [1053, 447] on button "Notes" at bounding box center [1036, 438] width 173 height 33
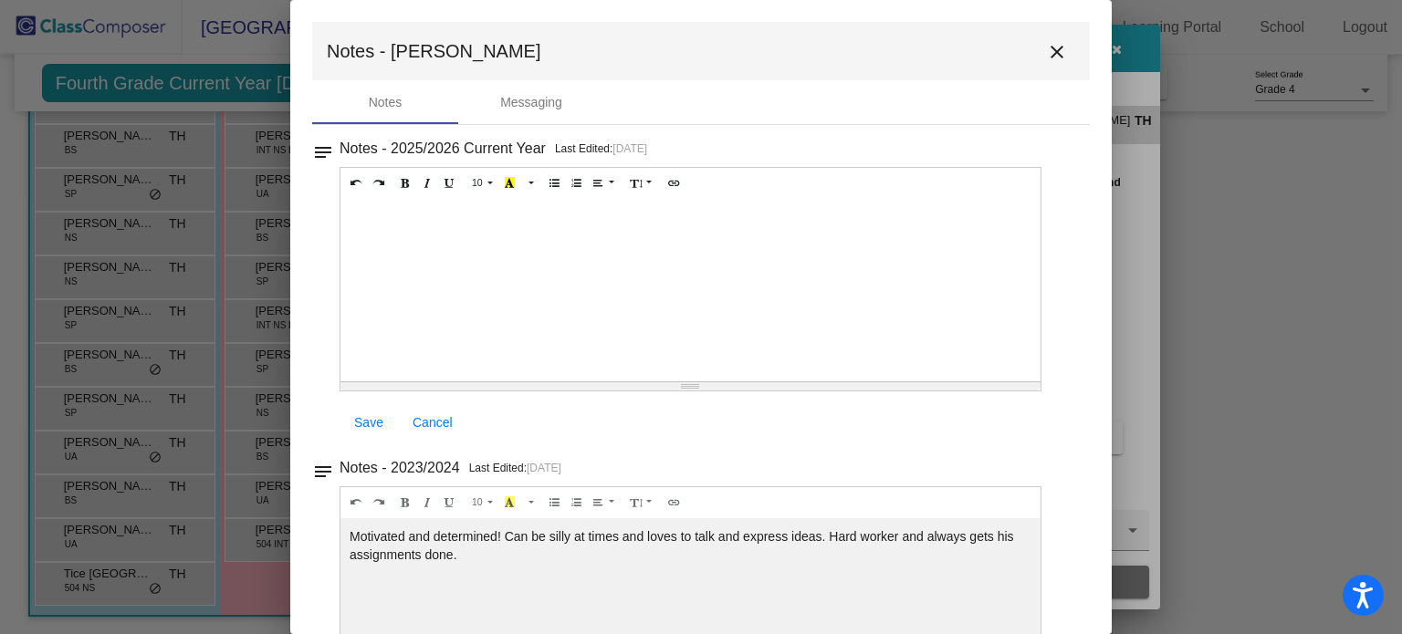
click at [1046, 61] on mat-icon "close" at bounding box center [1057, 52] width 22 height 22
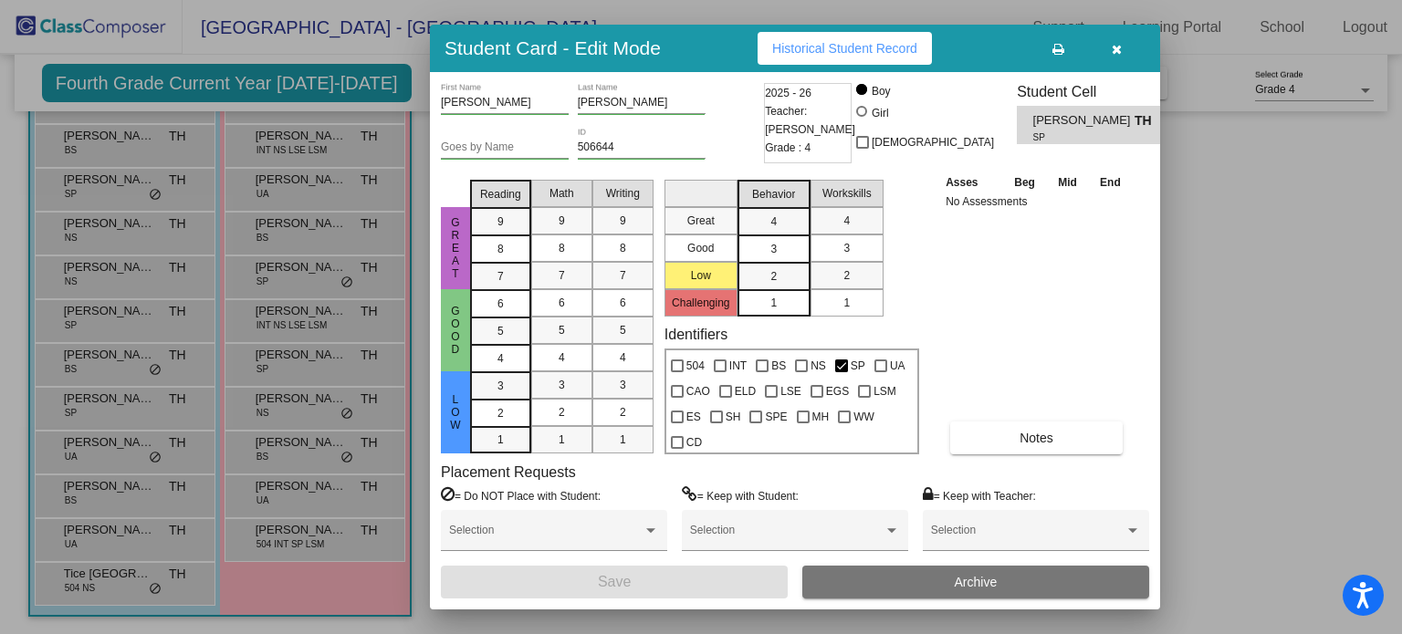
click at [1121, 54] on icon "button" at bounding box center [1117, 49] width 10 height 13
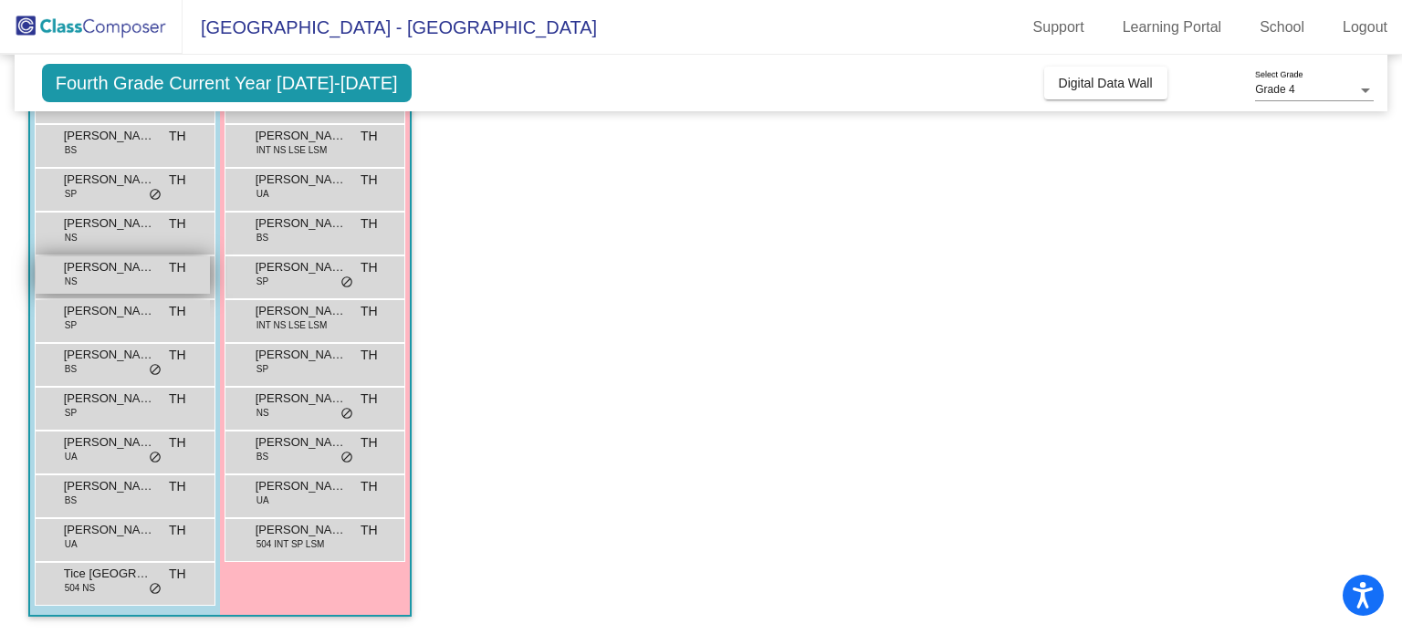
click at [96, 280] on div "Luke Karr NS TH lock do_not_disturb_alt" at bounding box center [123, 275] width 174 height 37
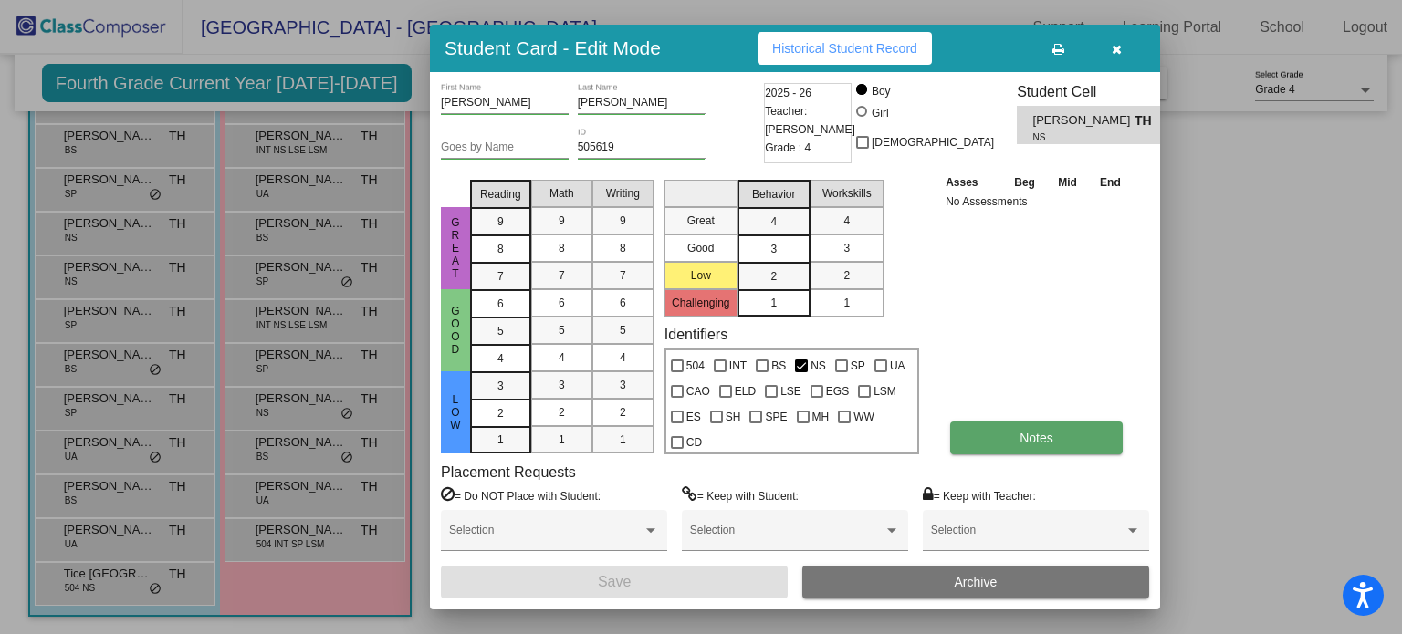
click at [1008, 430] on button "Notes" at bounding box center [1036, 438] width 173 height 33
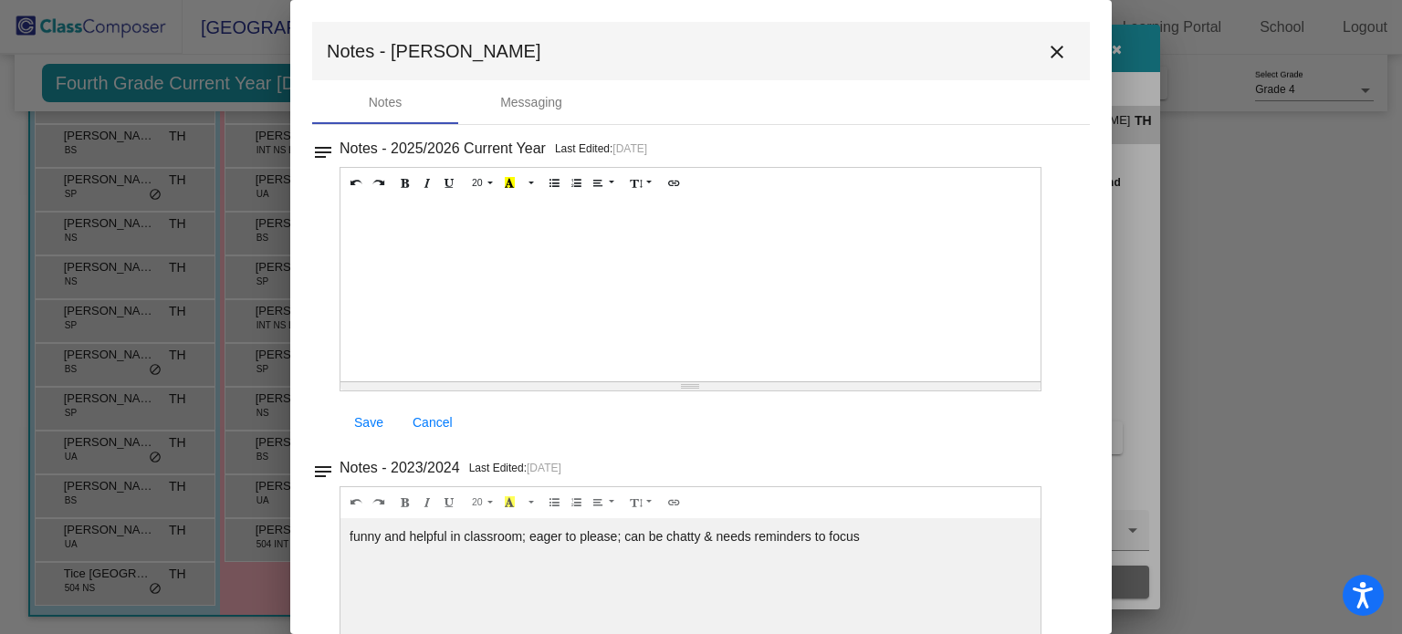
click at [1052, 47] on mat-icon "close" at bounding box center [1057, 52] width 22 height 22
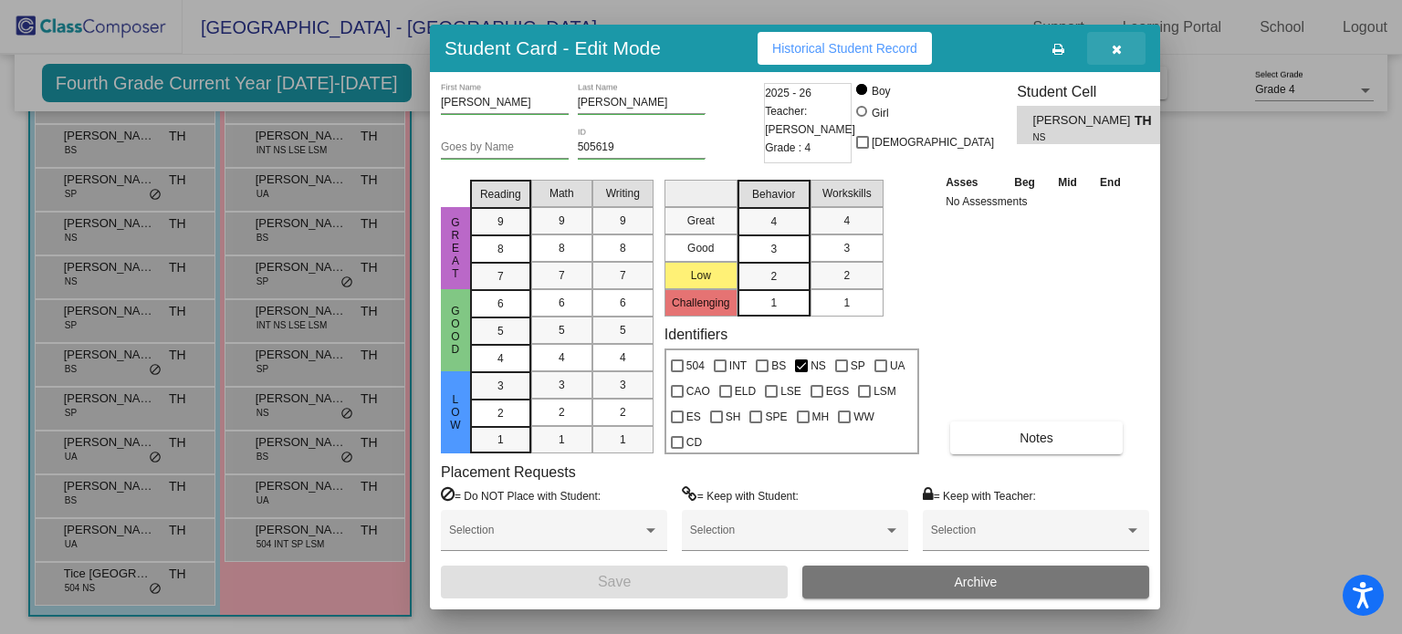
click at [1110, 37] on button "button" at bounding box center [1116, 48] width 58 height 33
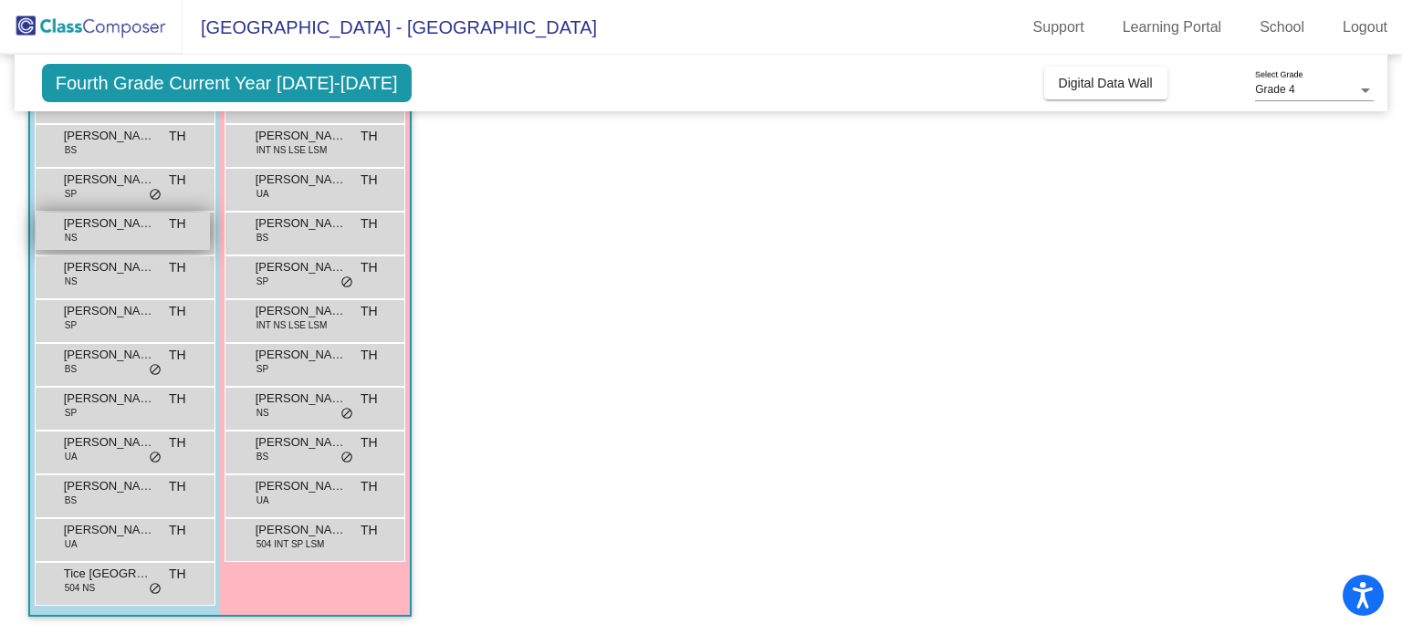
click at [58, 239] on div "Killian Barr NS TH lock do_not_disturb_alt" at bounding box center [123, 231] width 174 height 37
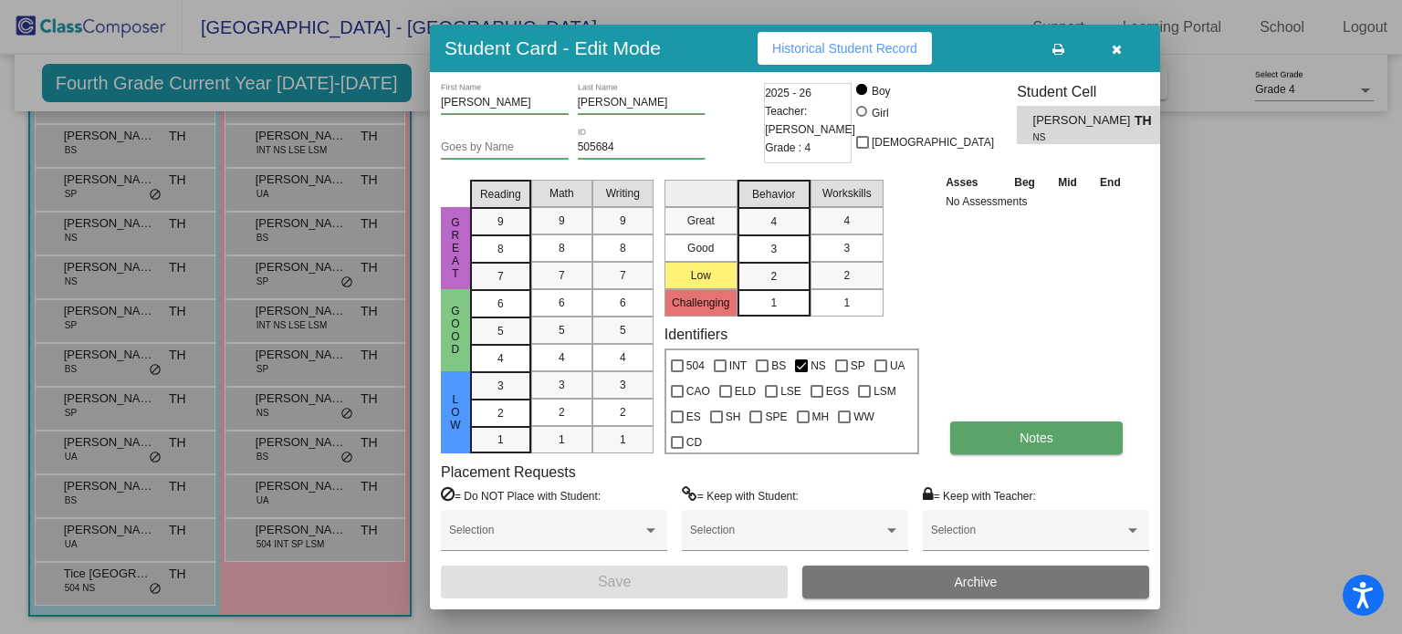
click at [982, 442] on button "Notes" at bounding box center [1036, 438] width 173 height 33
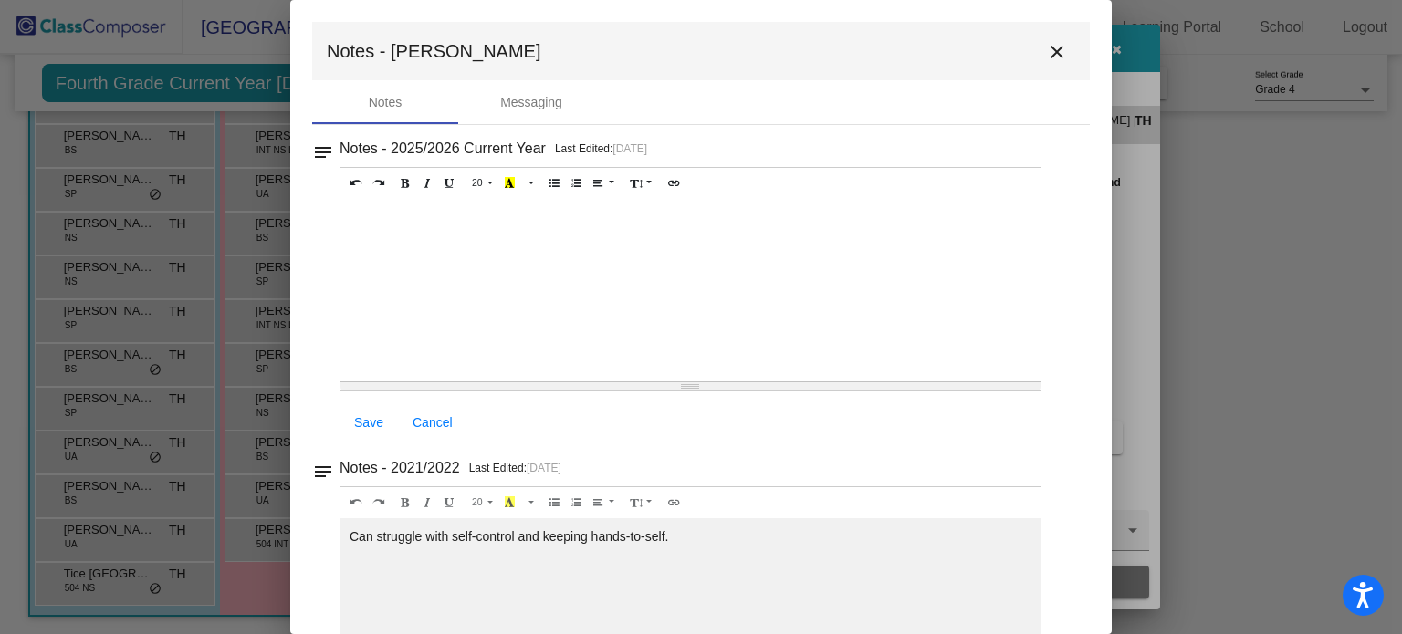
click at [1046, 56] on mat-icon "close" at bounding box center [1057, 52] width 22 height 22
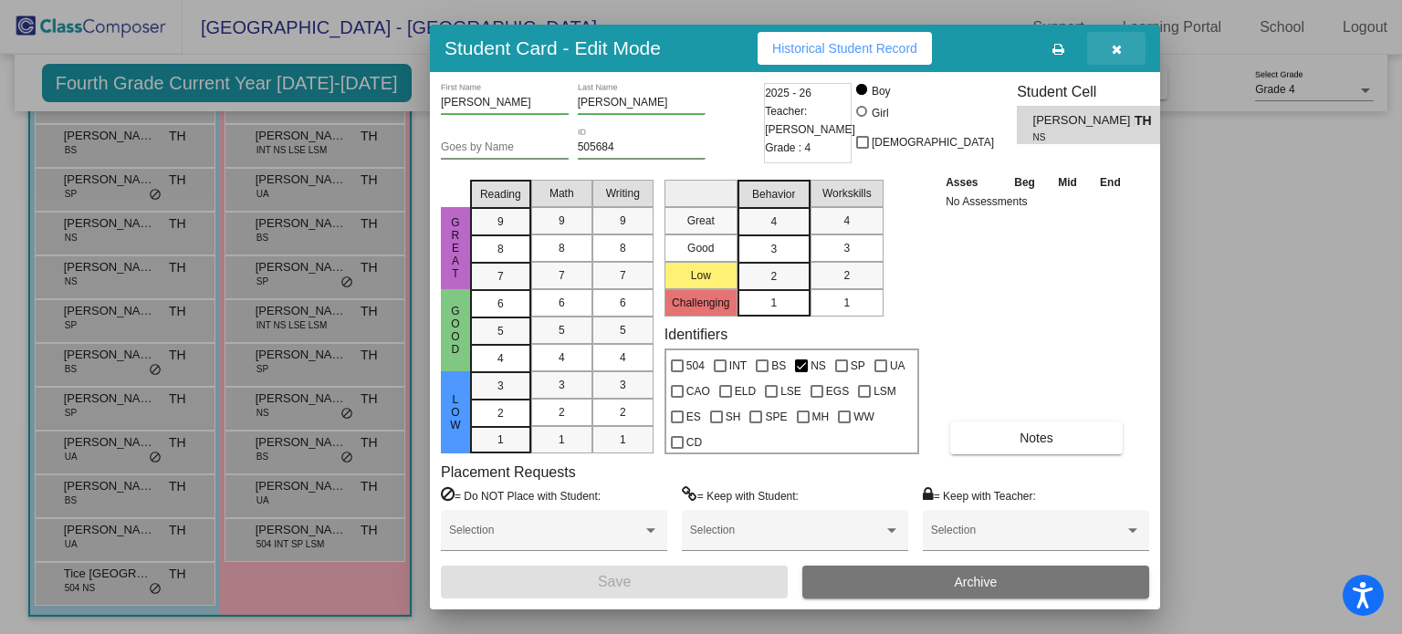
click at [1102, 55] on button "button" at bounding box center [1116, 48] width 58 height 33
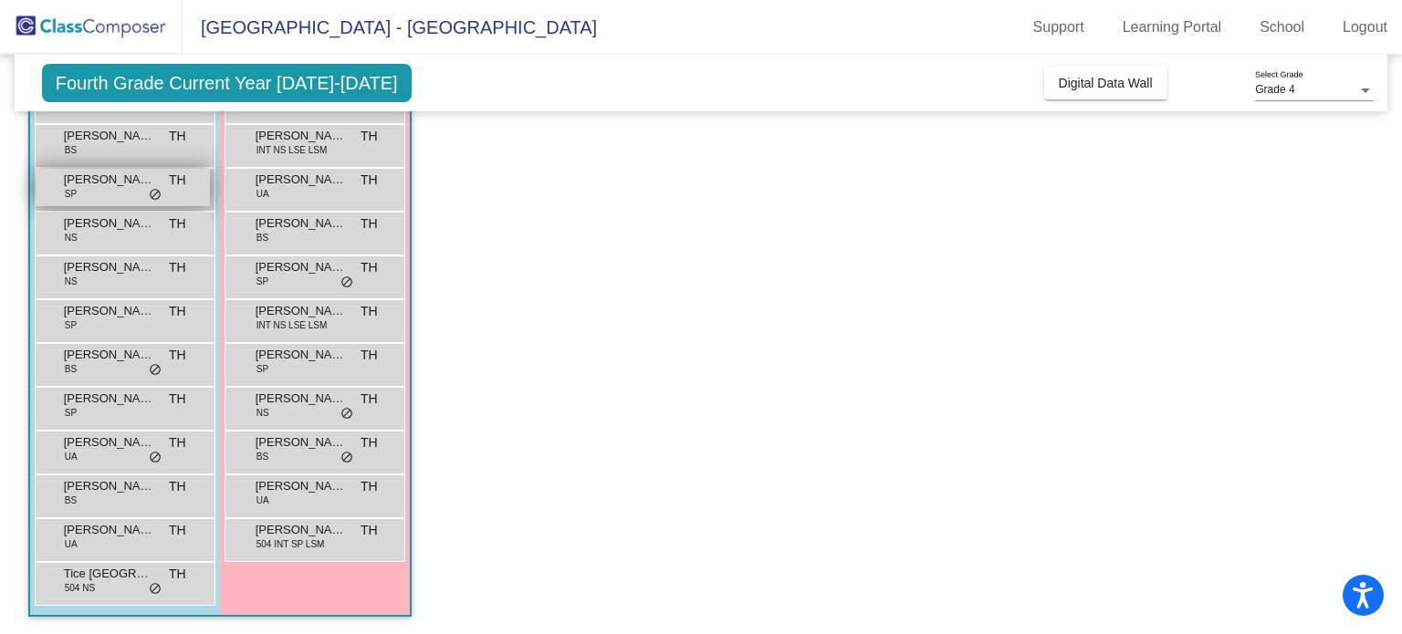
click at [92, 188] on div "Dorian Rockey SP TH lock do_not_disturb_alt" at bounding box center [123, 187] width 174 height 37
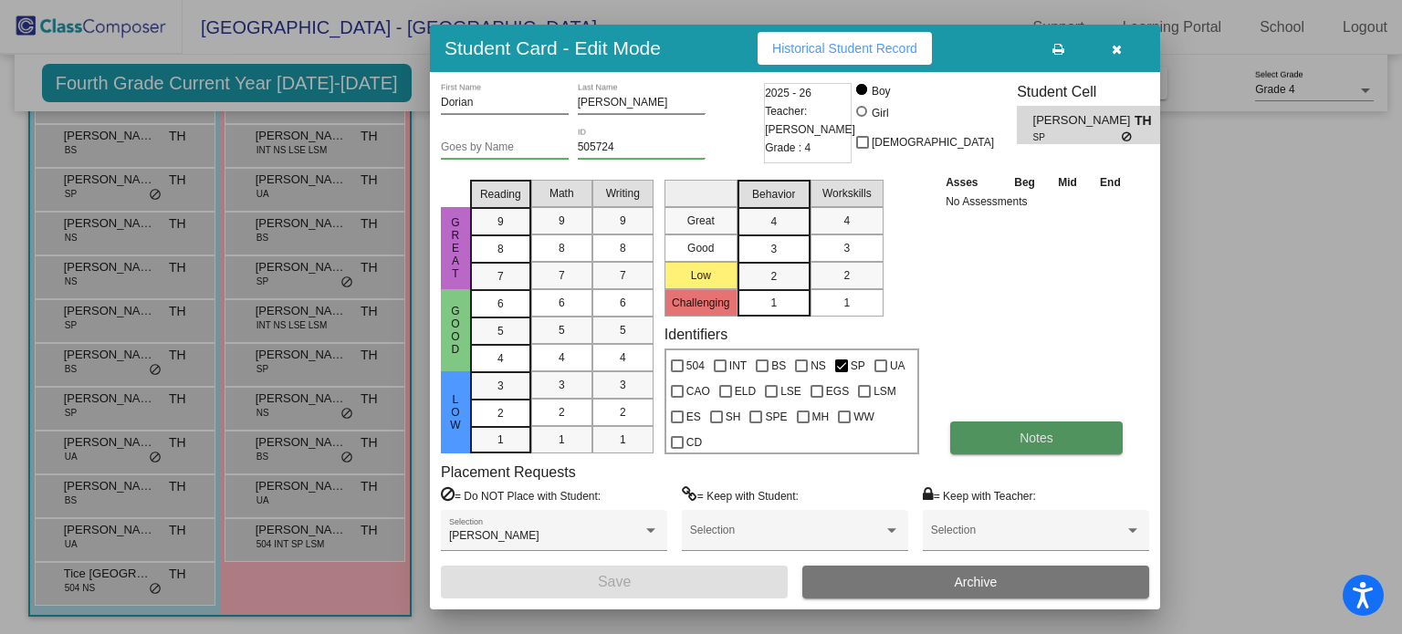
click at [973, 436] on button "Notes" at bounding box center [1036, 438] width 173 height 33
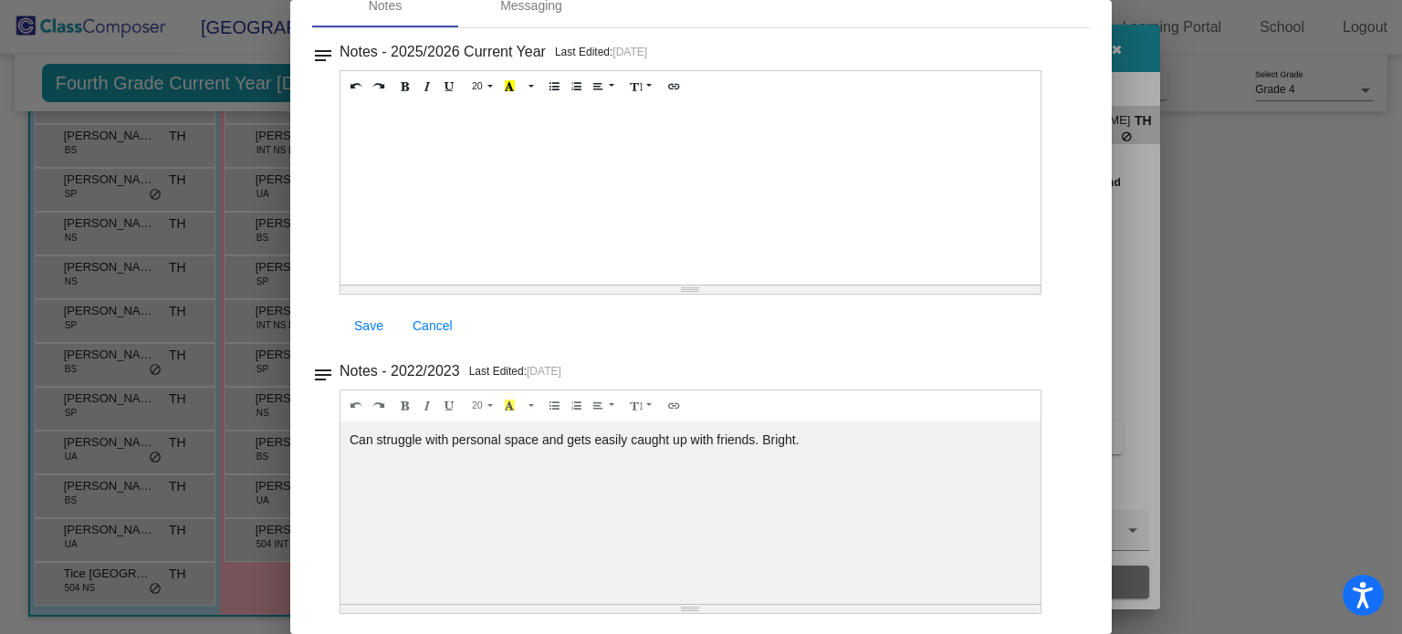
scroll to position [0, 0]
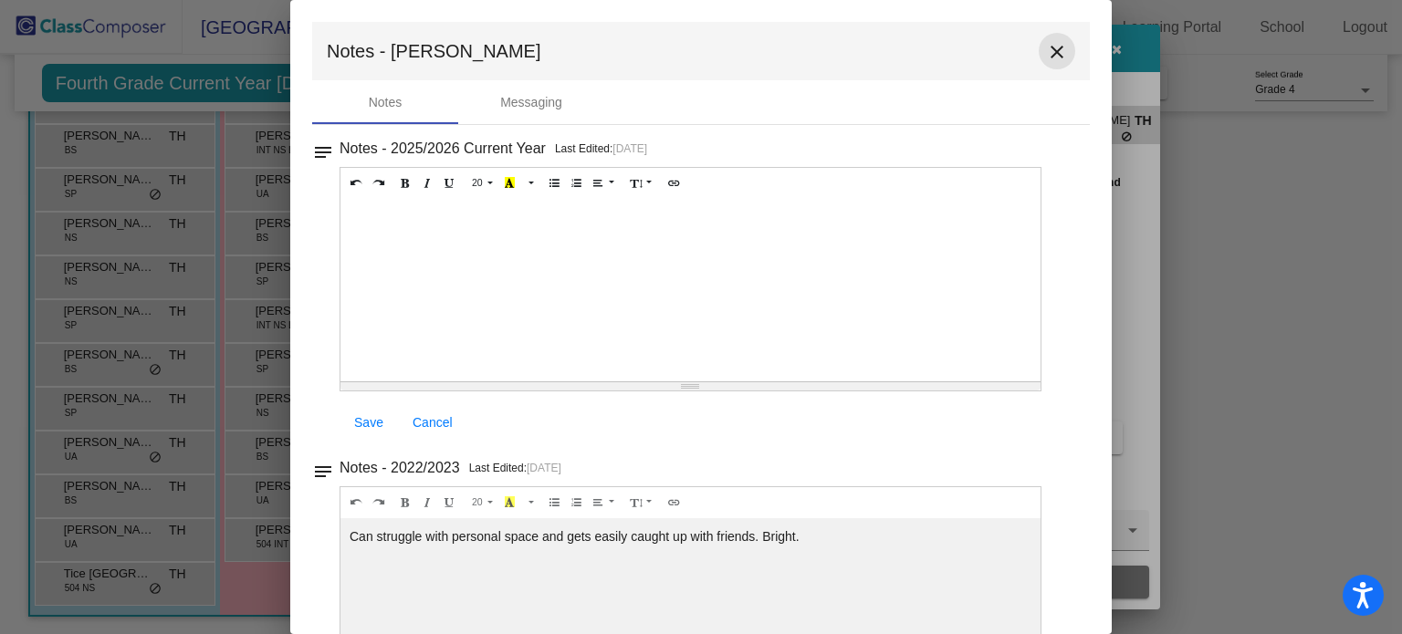
click at [1049, 54] on mat-icon "close" at bounding box center [1057, 52] width 22 height 22
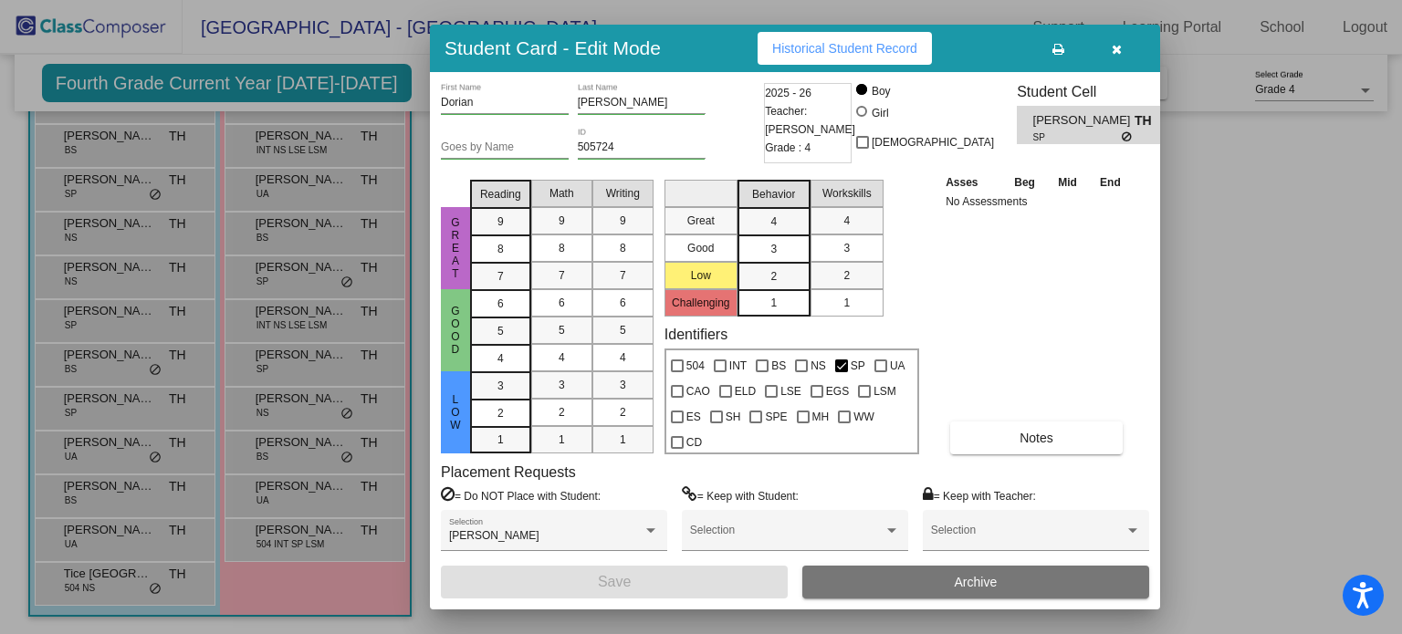
click at [1118, 52] on icon "button" at bounding box center [1117, 49] width 10 height 13
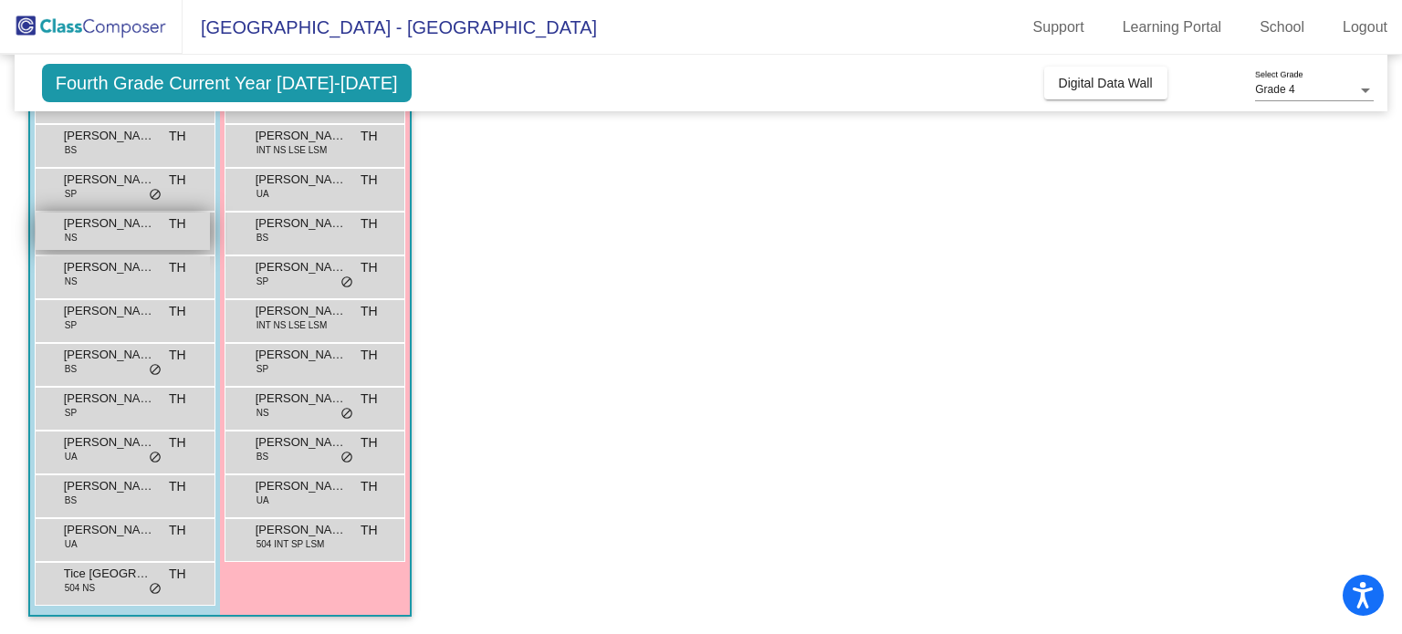
scroll to position [208, 0]
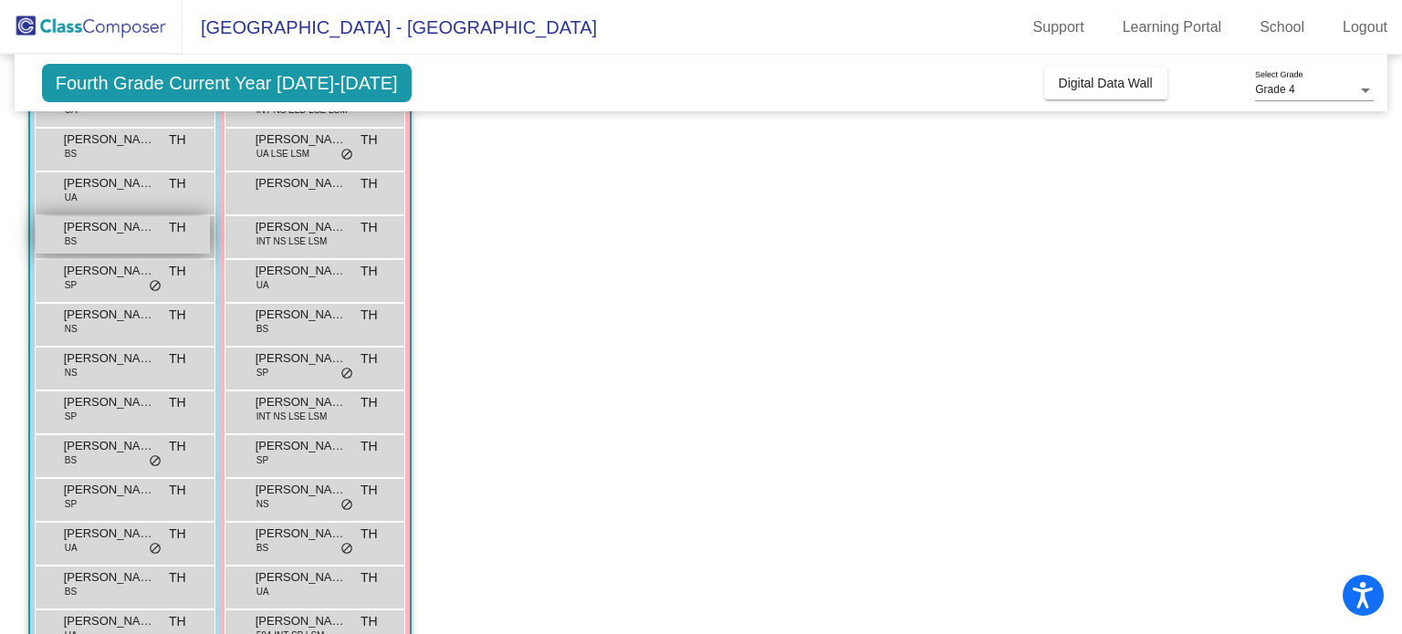
click at [124, 240] on div "Carter Hart BS TH lock do_not_disturb_alt" at bounding box center [123, 234] width 174 height 37
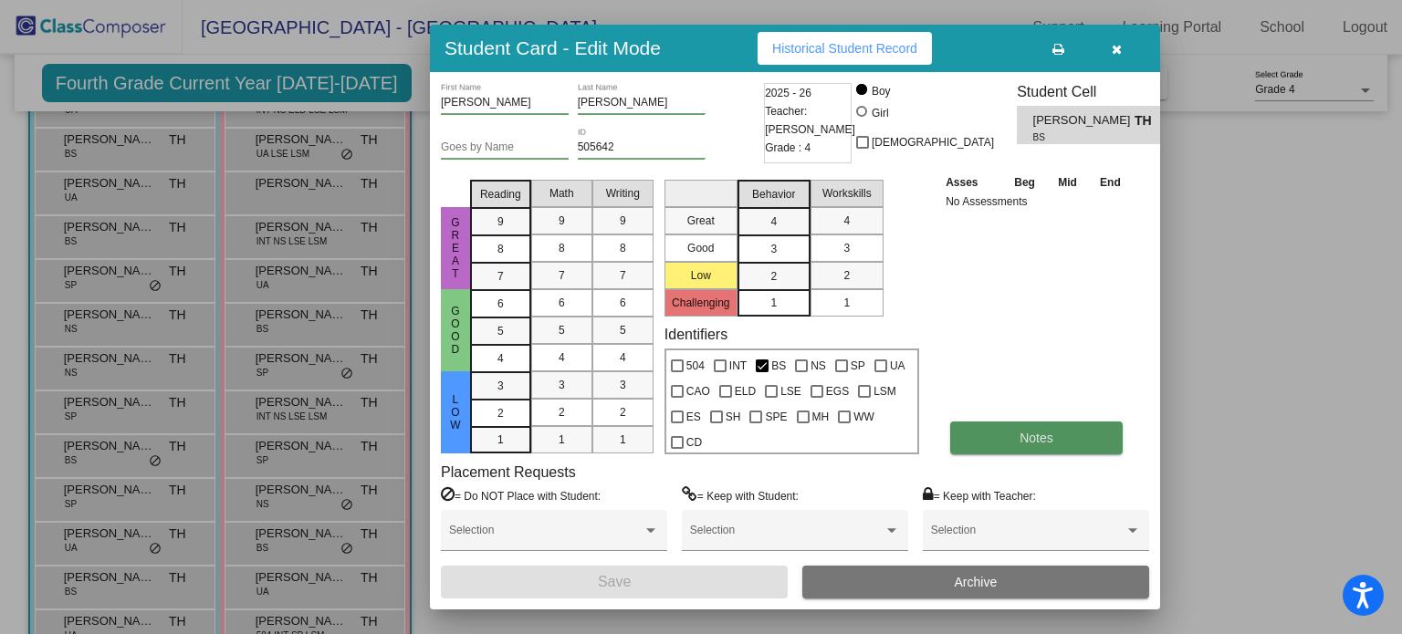
click at [994, 441] on button "Notes" at bounding box center [1036, 438] width 173 height 33
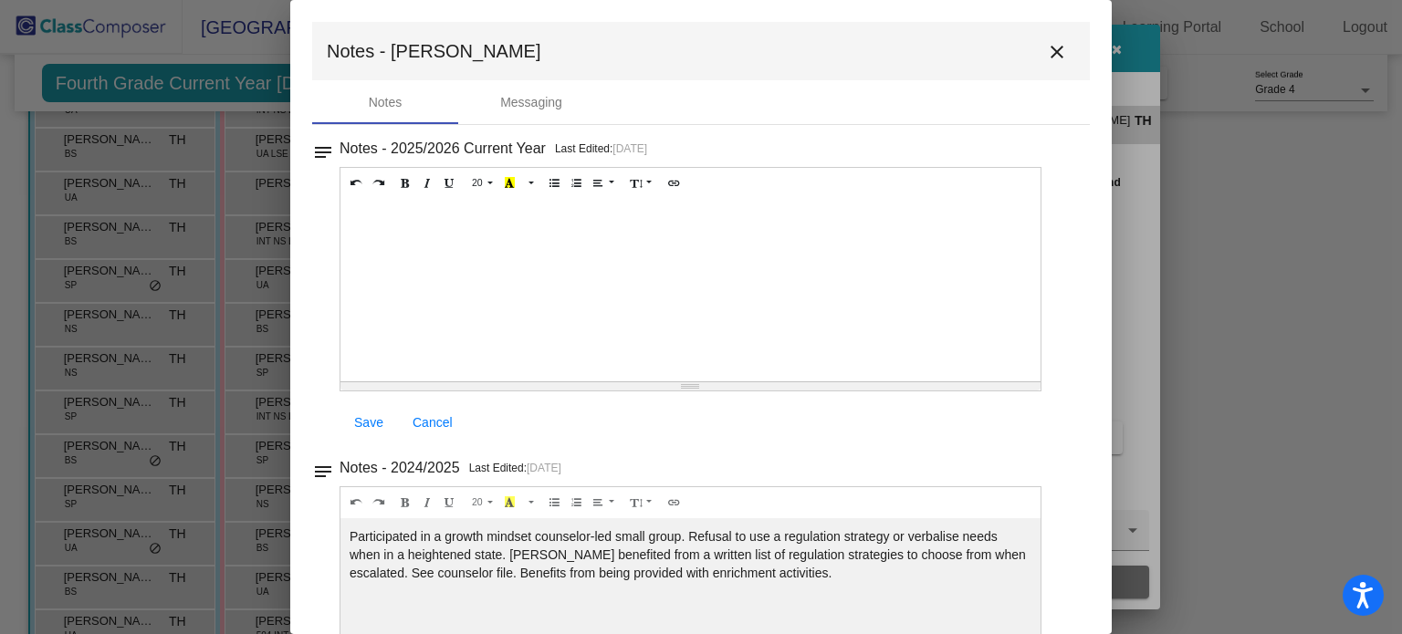
click at [1039, 45] on button "close" at bounding box center [1057, 51] width 37 height 37
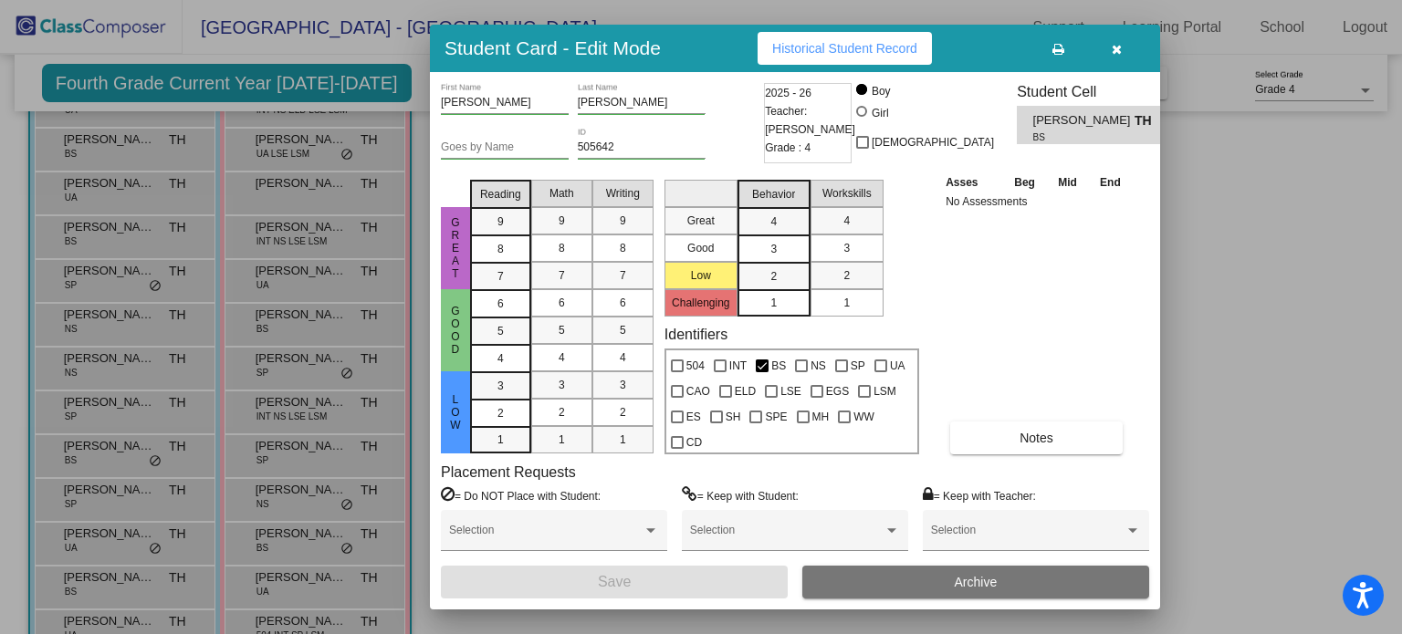
click at [1104, 47] on button "button" at bounding box center [1116, 48] width 58 height 33
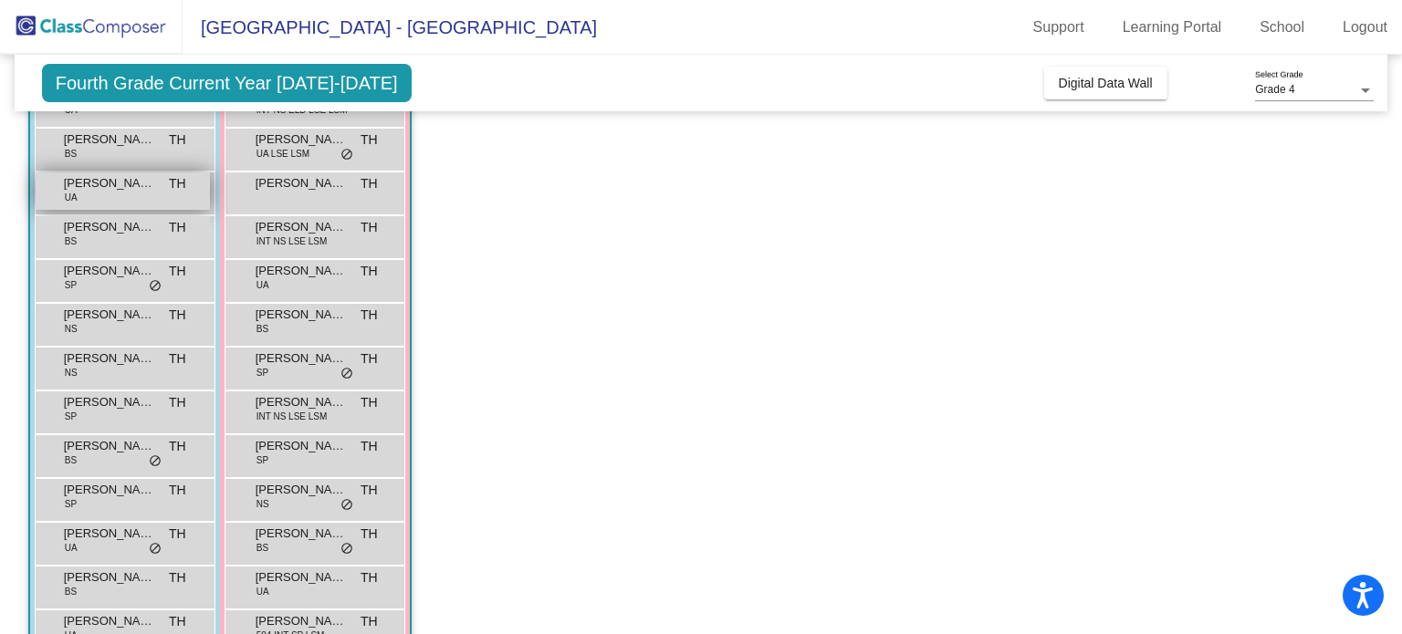
click at [96, 193] on div "Biruk Solomon UA TH lock do_not_disturb_alt" at bounding box center [123, 191] width 174 height 37
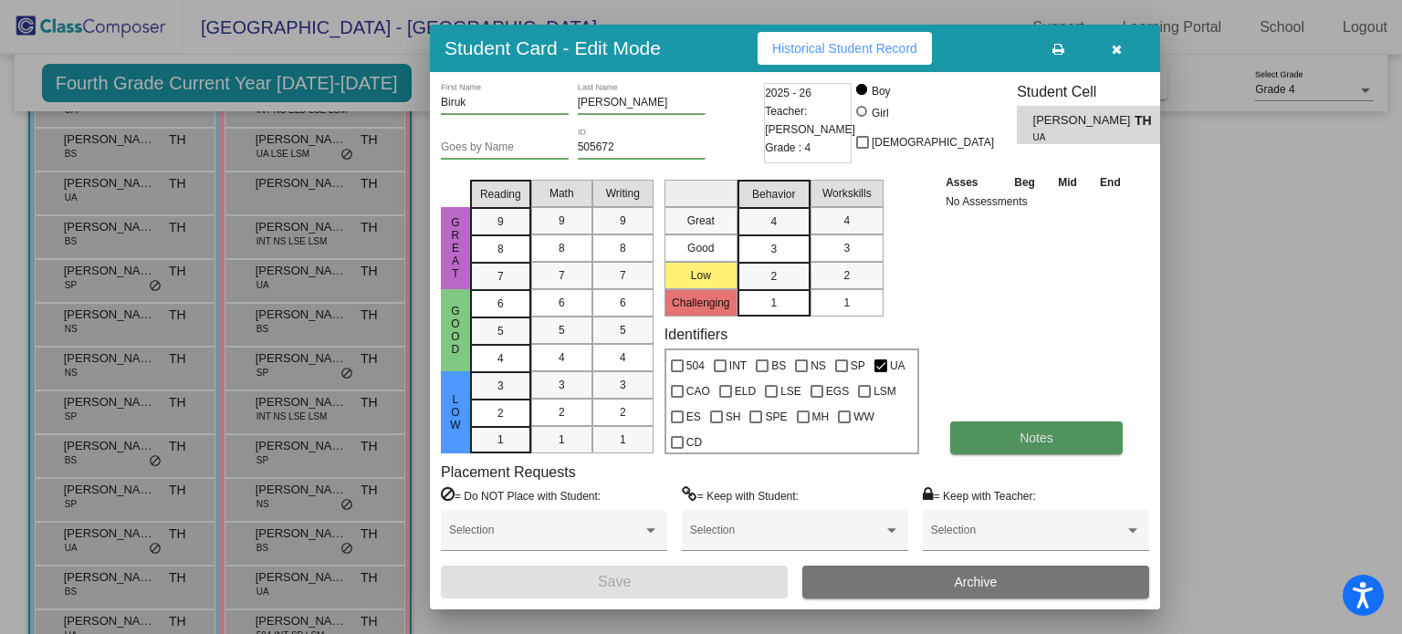
click at [1022, 448] on button "Notes" at bounding box center [1036, 438] width 173 height 33
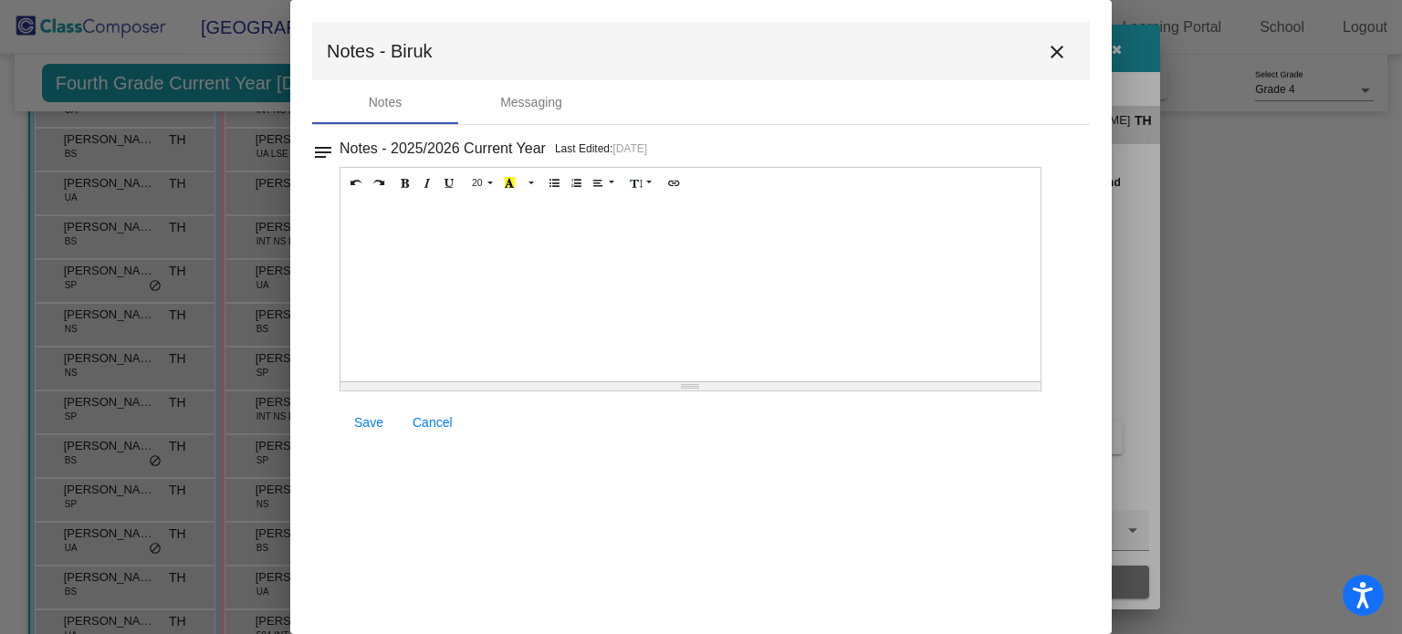
click at [1059, 50] on mat-icon "close" at bounding box center [1057, 52] width 22 height 22
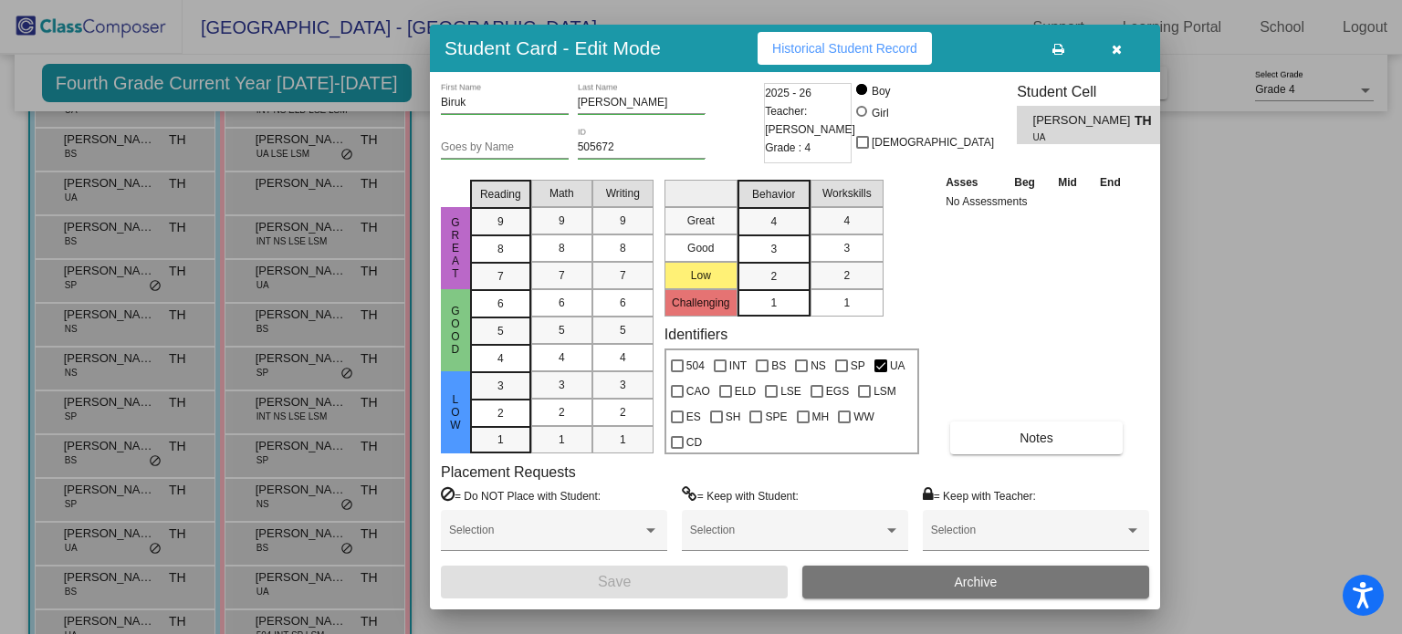
click at [1116, 58] on button "button" at bounding box center [1116, 48] width 58 height 33
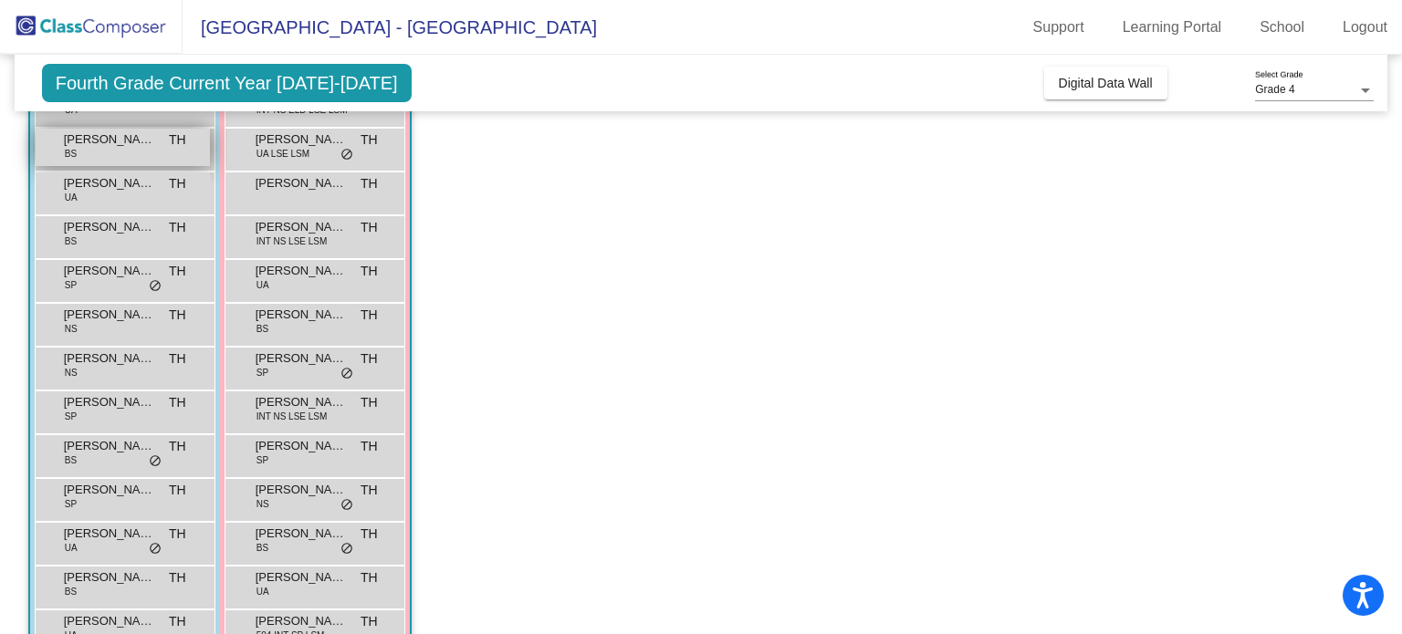
click at [137, 162] on div "Adnan Emkic BS TH lock do_not_disturb_alt" at bounding box center [123, 147] width 174 height 37
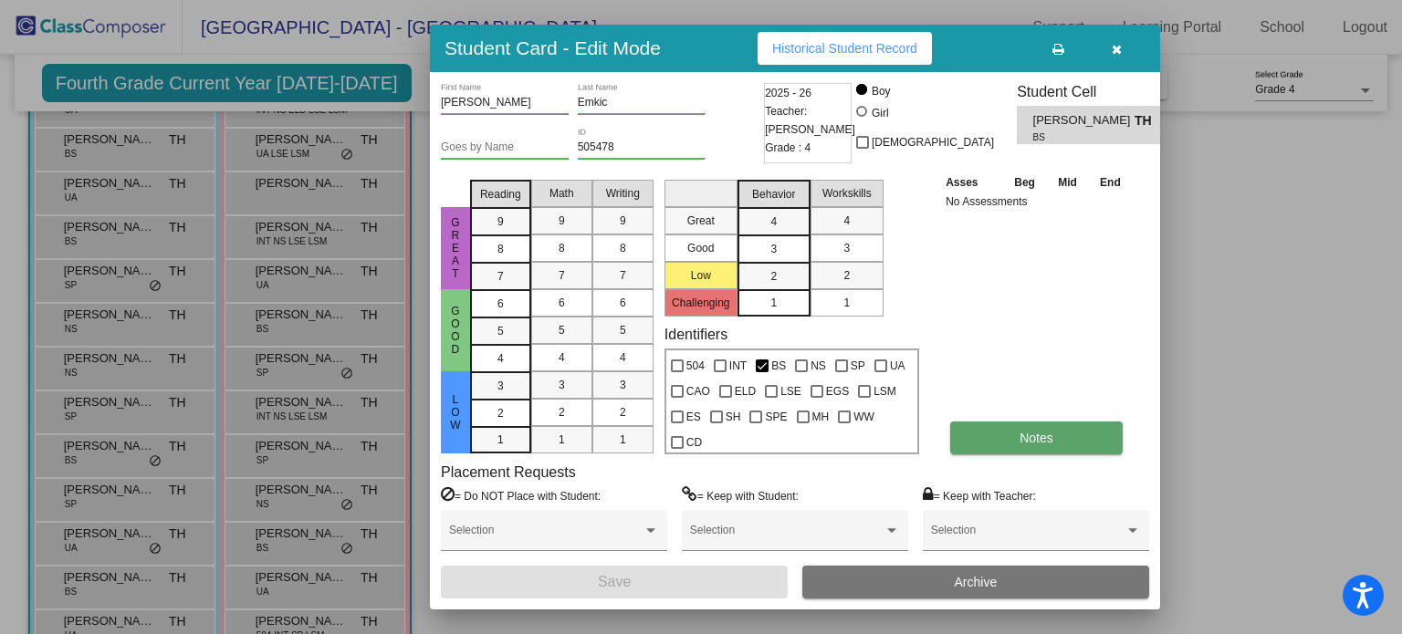
click at [1028, 443] on span "Notes" at bounding box center [1037, 438] width 34 height 15
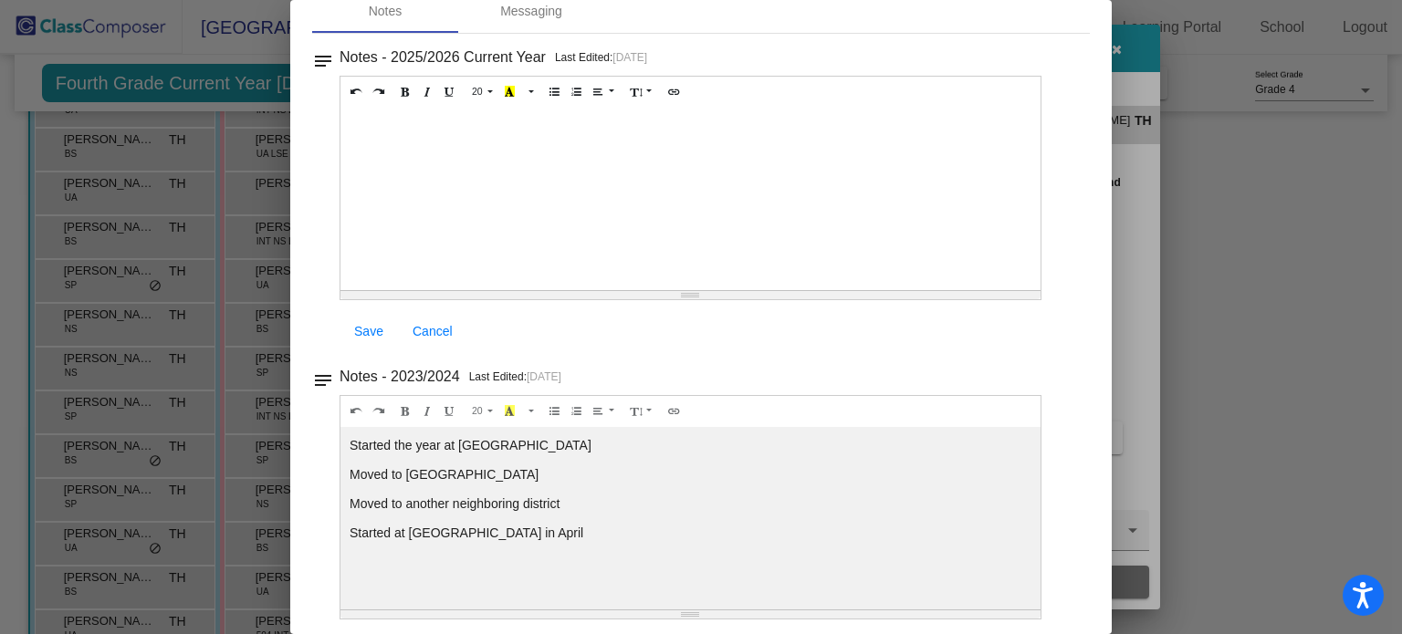
scroll to position [0, 0]
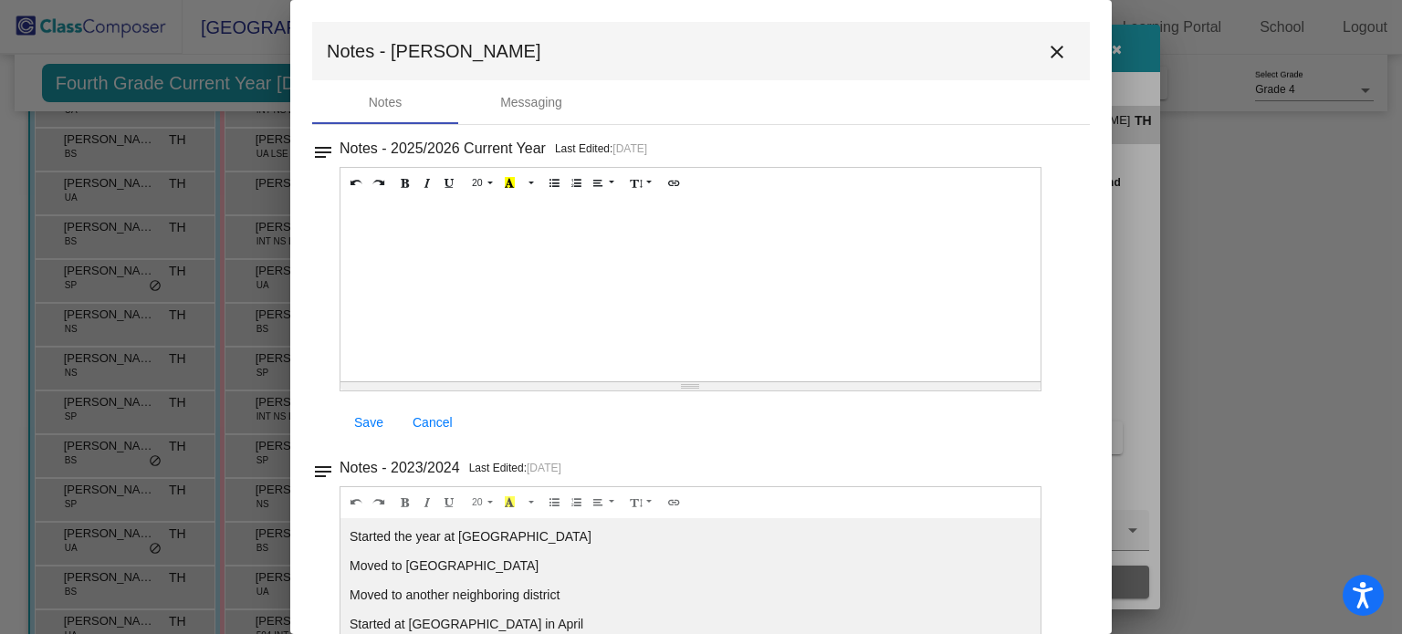
click at [1053, 50] on mat-icon "close" at bounding box center [1057, 52] width 22 height 22
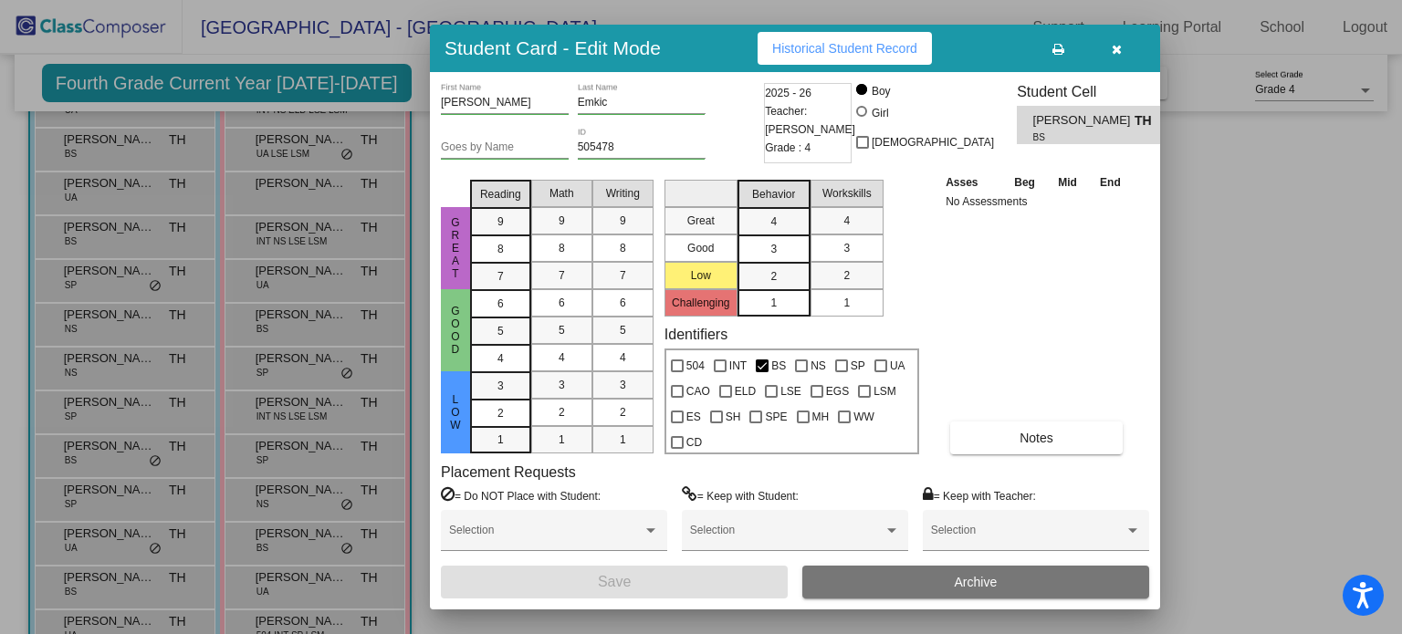
click at [1122, 50] on button "button" at bounding box center [1116, 48] width 58 height 33
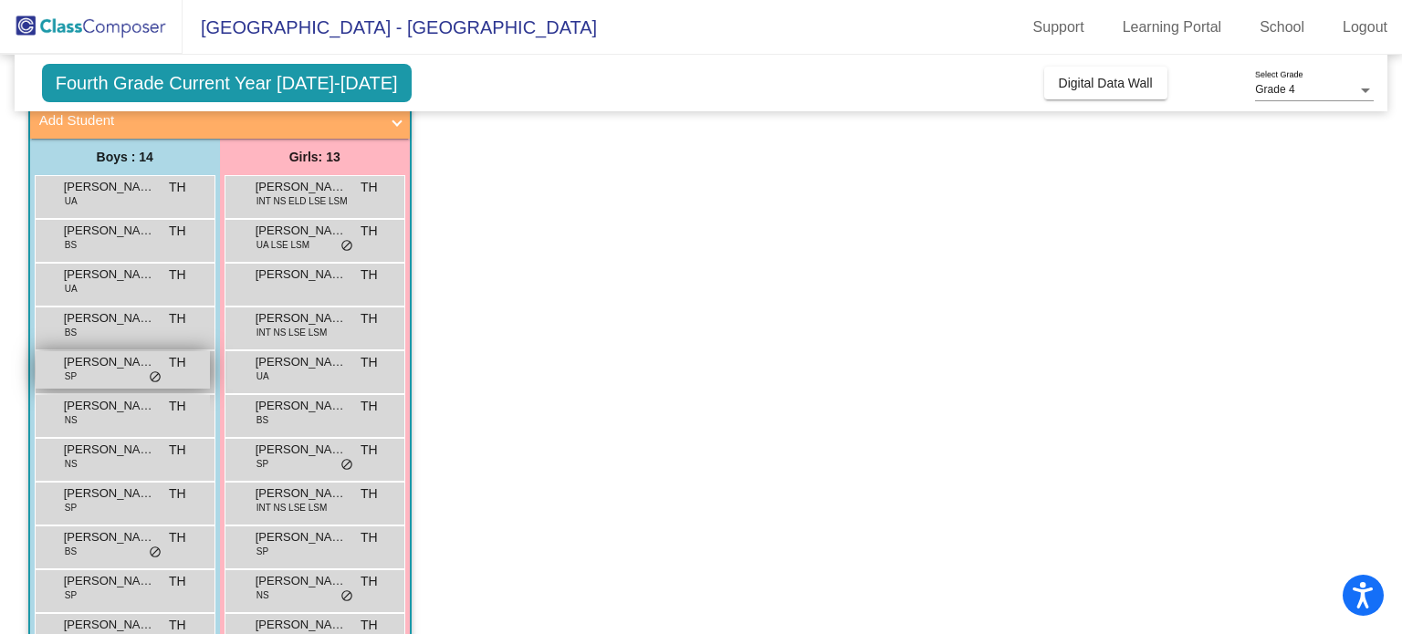
scroll to position [26, 0]
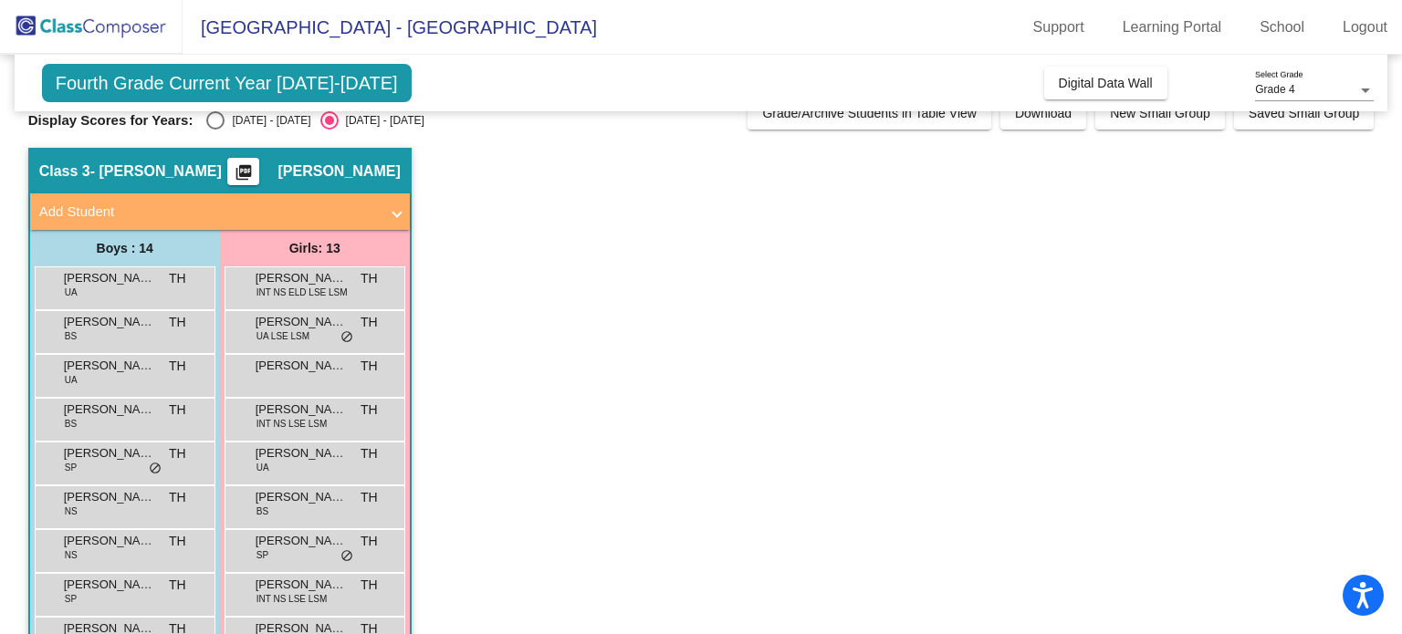
click at [113, 305] on div "Adnaan Mohamed UA TH lock do_not_disturb_alt" at bounding box center [125, 289] width 181 height 44
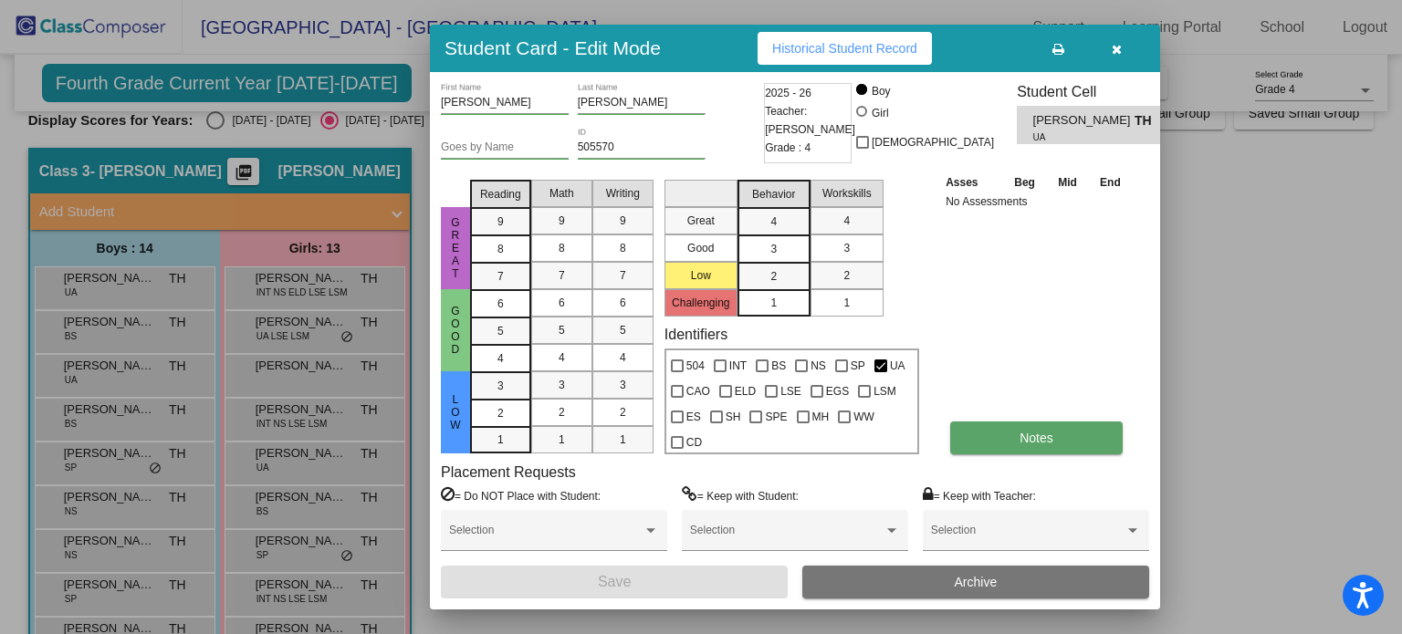
click at [1064, 442] on button "Notes" at bounding box center [1036, 438] width 173 height 33
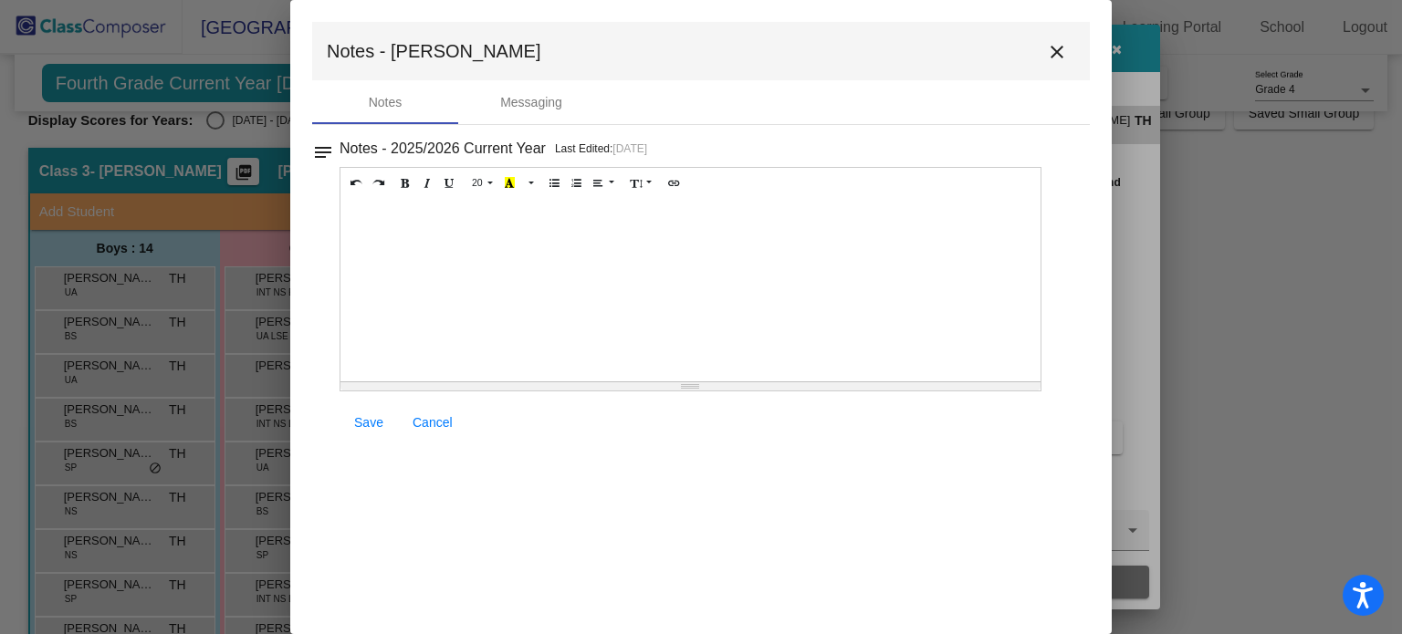
click at [1059, 45] on mat-icon "close" at bounding box center [1057, 52] width 22 height 22
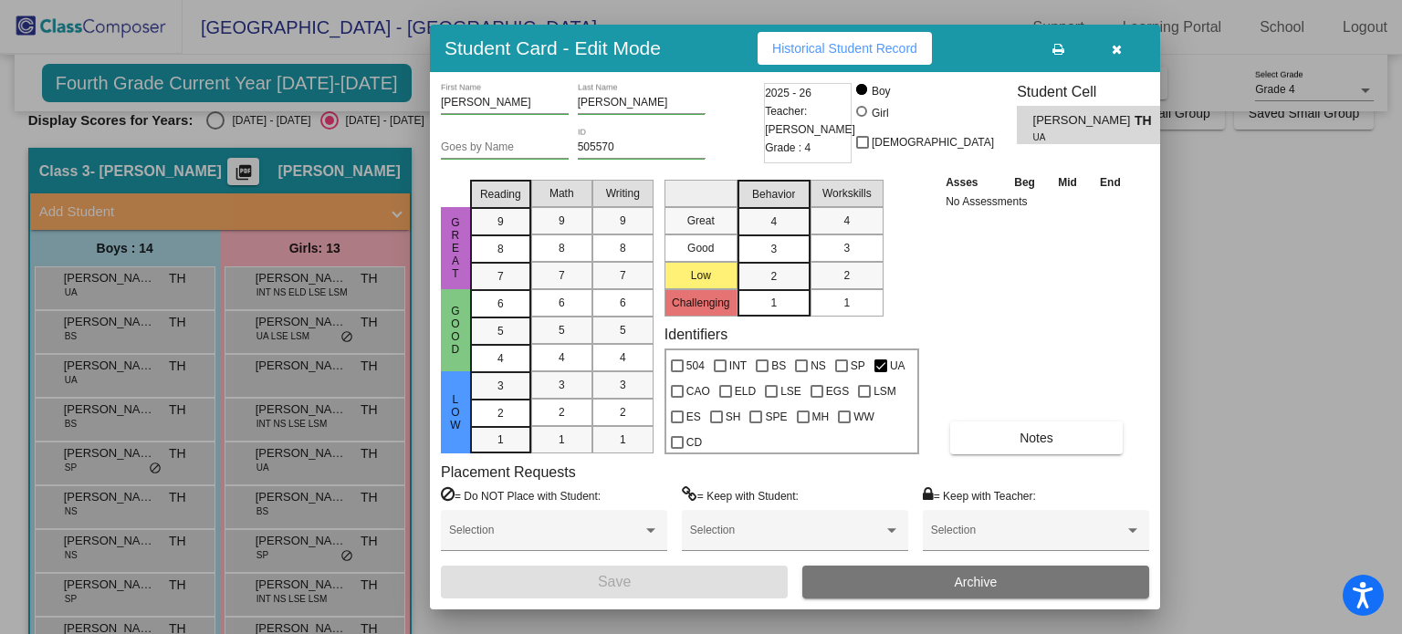
click at [1119, 47] on icon "button" at bounding box center [1117, 49] width 10 height 13
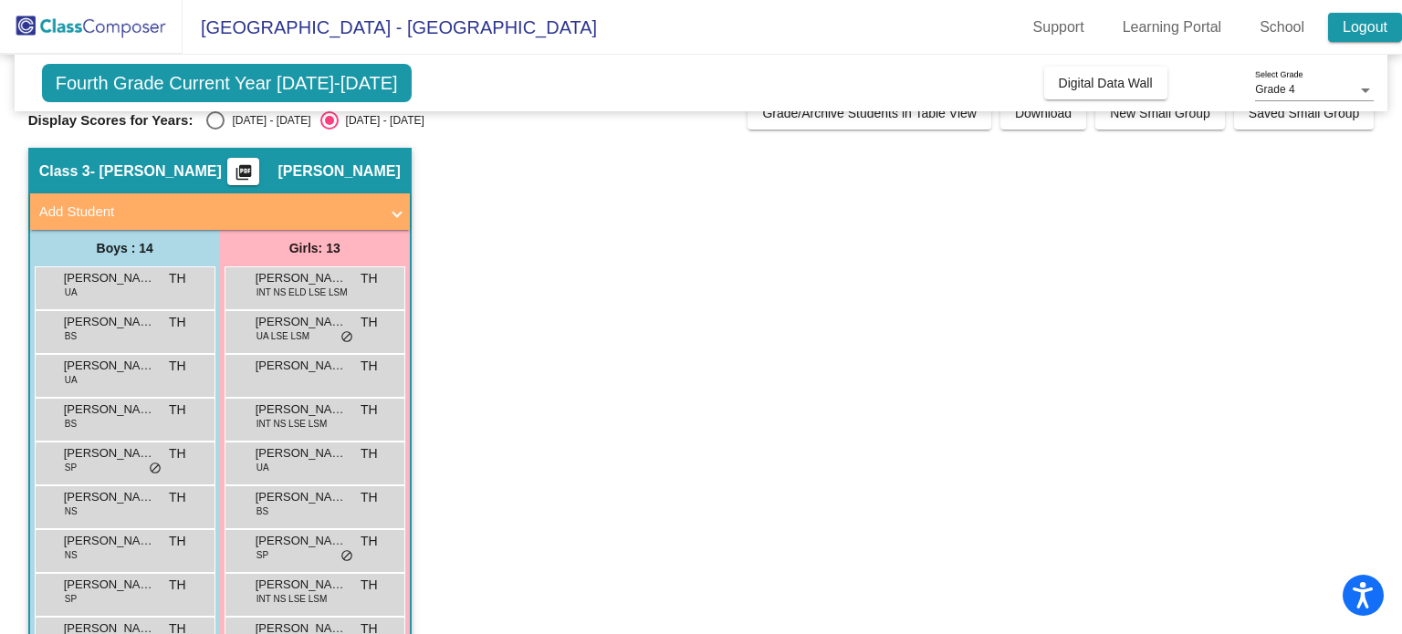
click at [1347, 28] on link "Logout" at bounding box center [1365, 27] width 74 height 29
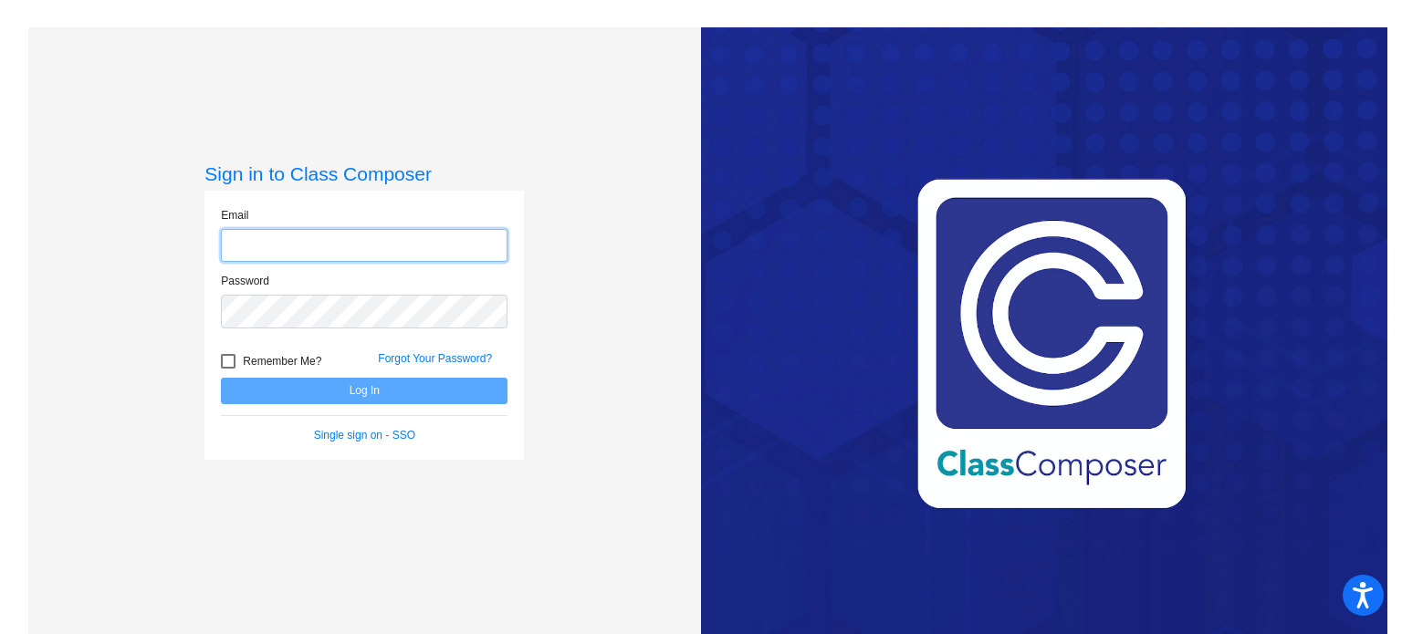
type input "[EMAIL_ADDRESS][DOMAIN_NAME]"
